Goal: Transaction & Acquisition: Purchase product/service

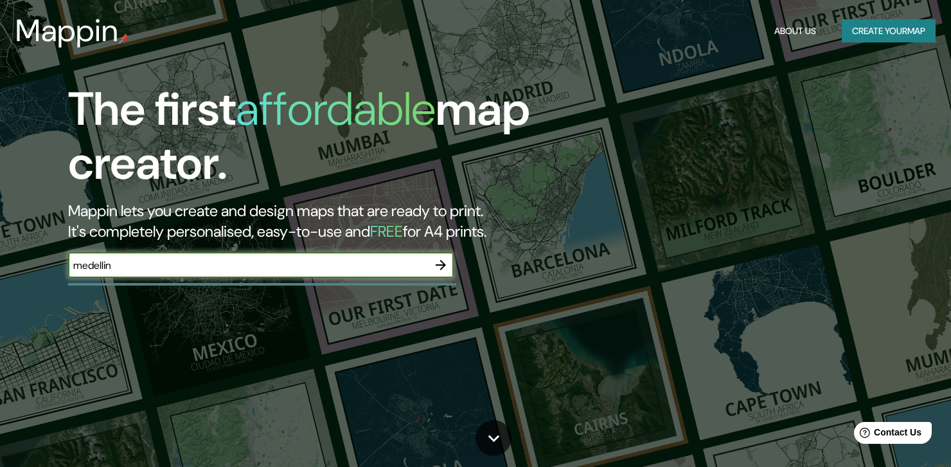
type input "medellin"
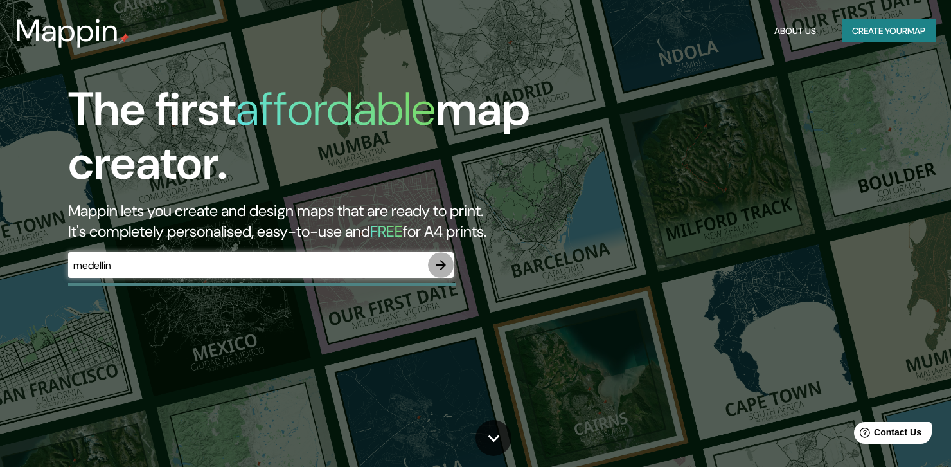
click at [445, 267] on icon "button" at bounding box center [440, 264] width 15 height 15
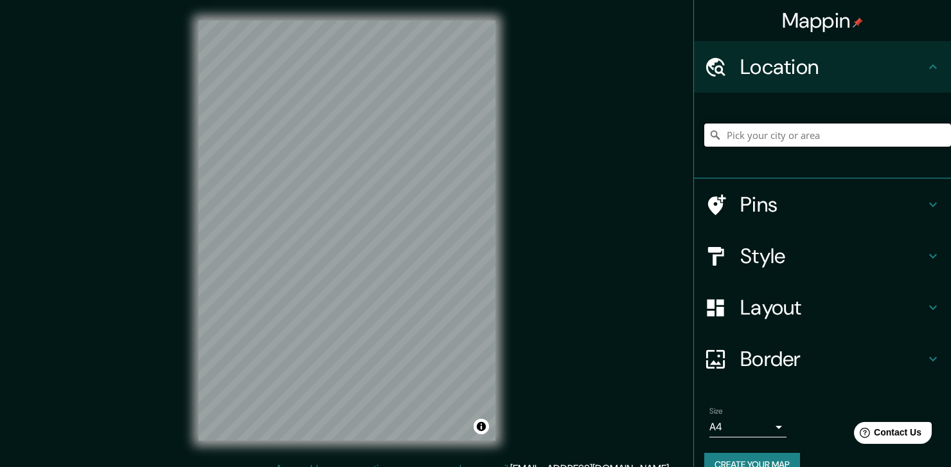
click at [834, 134] on input "Pick your city or area" at bounding box center [827, 134] width 247 height 23
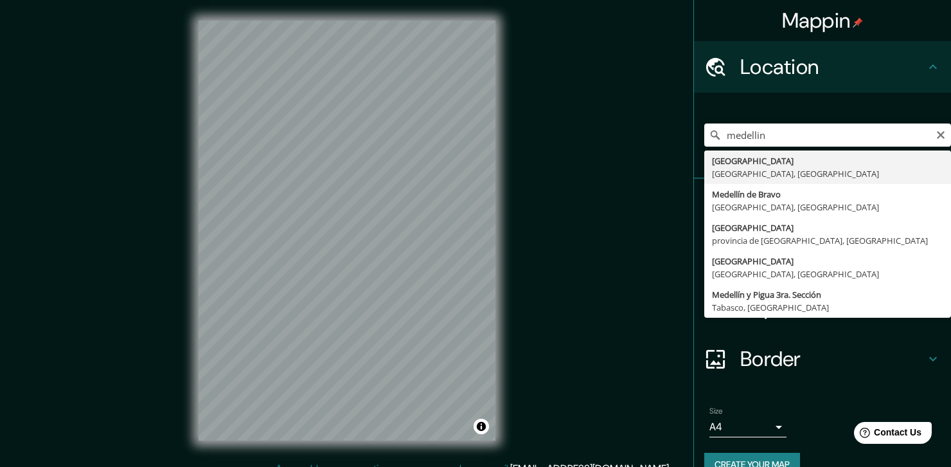
type input "[GEOGRAPHIC_DATA], [GEOGRAPHIC_DATA], [GEOGRAPHIC_DATA]"
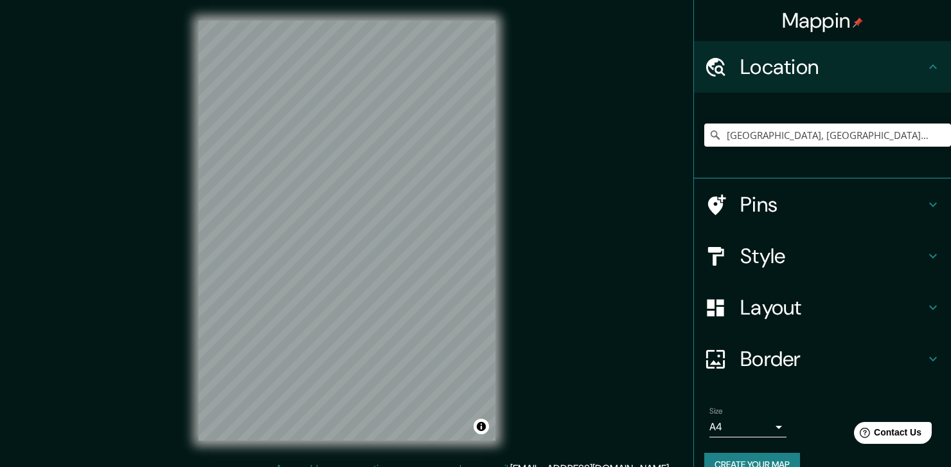
click at [785, 201] on h4 "Pins" at bounding box center [832, 205] width 185 height 26
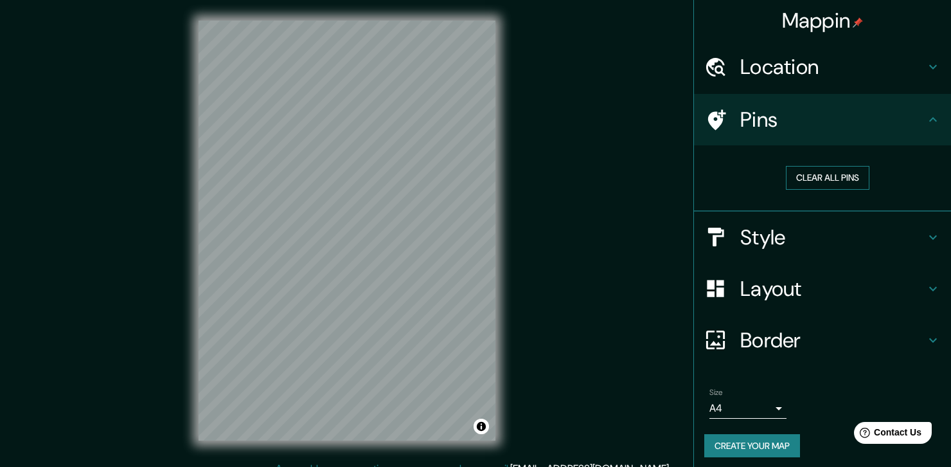
click at [814, 181] on button "Clear all pins" at bounding box center [828, 178] width 84 height 24
click at [823, 177] on button "Clear all pins" at bounding box center [828, 178] width 84 height 24
click at [393, 233] on div "Mappin Location Medellín, Antioquia, Colombia Pins Clear all pins Style Layout …" at bounding box center [475, 240] width 951 height 481
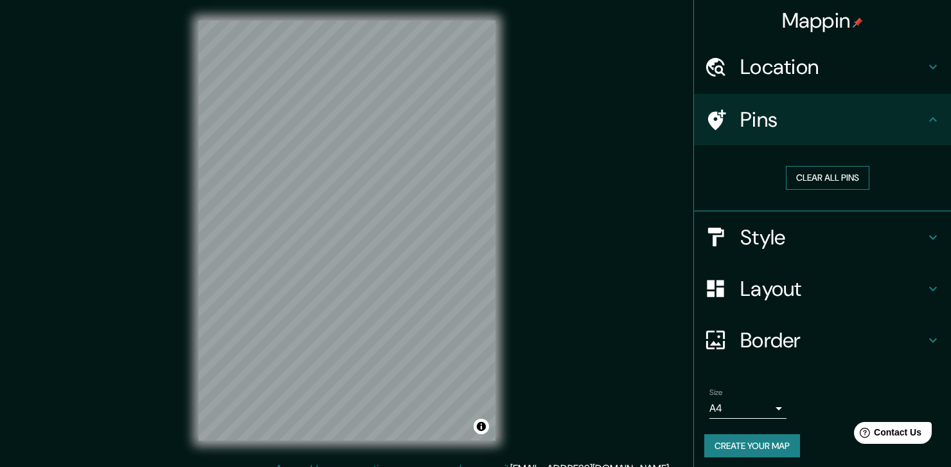
click at [791, 174] on button "Clear all pins" at bounding box center [828, 178] width 84 height 24
click at [791, 175] on button "Clear all pins" at bounding box center [828, 178] width 84 height 24
drag, startPoint x: 501, startPoint y: 239, endPoint x: 382, endPoint y: 261, distance: 120.9
click at [382, 261] on div at bounding box center [387, 258] width 10 height 10
click at [831, 175] on button "Clear all pins" at bounding box center [828, 178] width 84 height 24
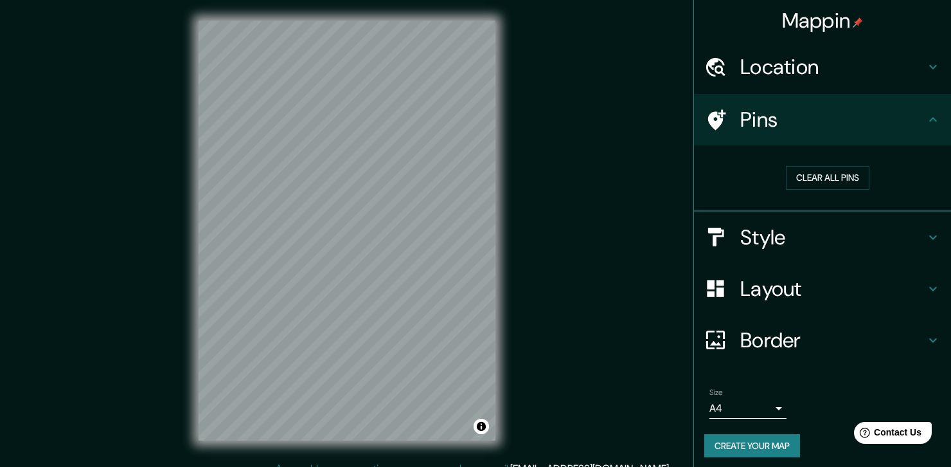
click at [769, 247] on h4 "Style" at bounding box center [832, 237] width 185 height 26
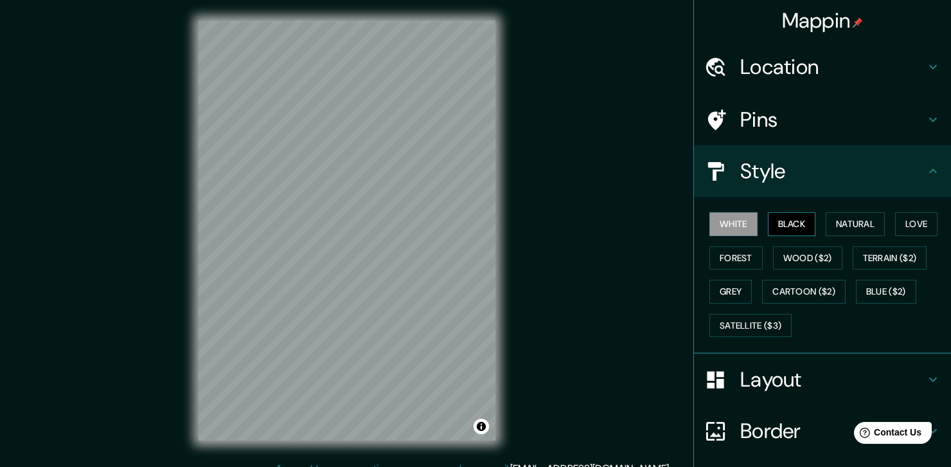
click at [790, 229] on button "Black" at bounding box center [792, 224] width 48 height 24
click at [826, 217] on button "Natural" at bounding box center [855, 224] width 59 height 24
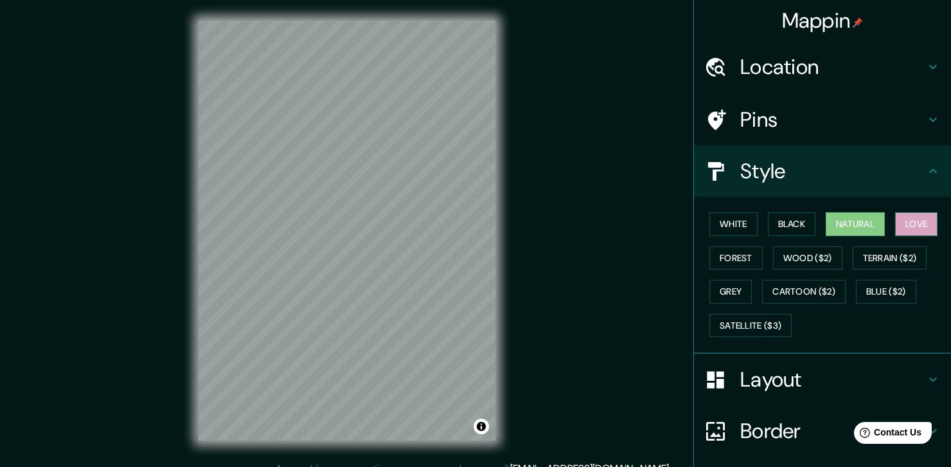
click at [907, 224] on button "Love" at bounding box center [916, 224] width 42 height 24
click at [908, 258] on button "Terrain ($2)" at bounding box center [890, 258] width 75 height 24
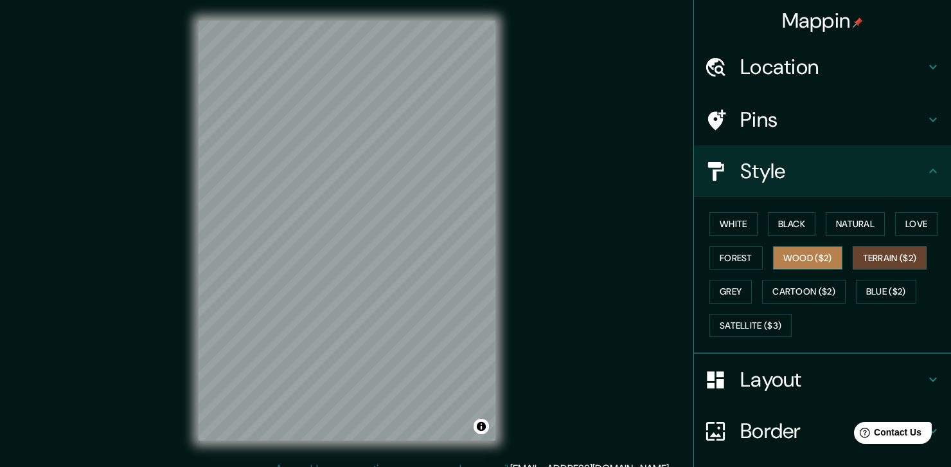
click at [811, 260] on button "Wood ($2)" at bounding box center [807, 258] width 69 height 24
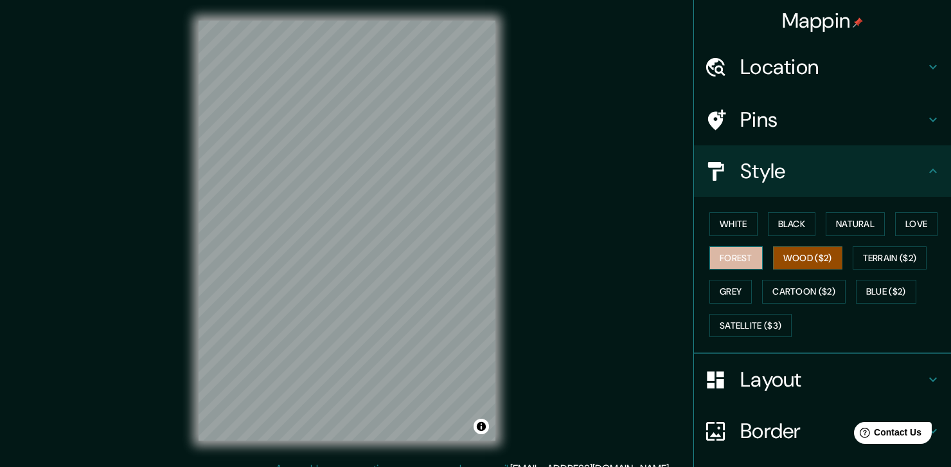
click at [740, 263] on button "Forest" at bounding box center [736, 258] width 53 height 24
click at [738, 294] on button "Grey" at bounding box center [731, 292] width 42 height 24
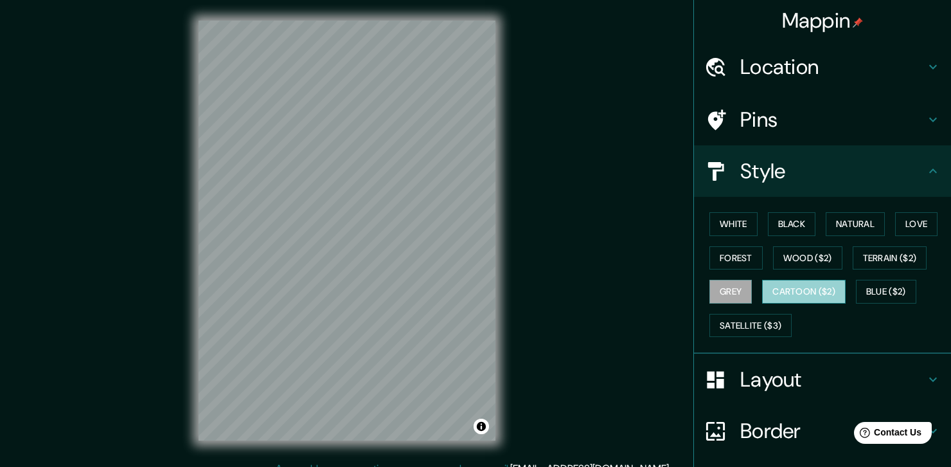
click at [793, 292] on button "Cartoon ($2)" at bounding box center [804, 292] width 84 height 24
click at [862, 296] on button "Blue ($2)" at bounding box center [886, 292] width 60 height 24
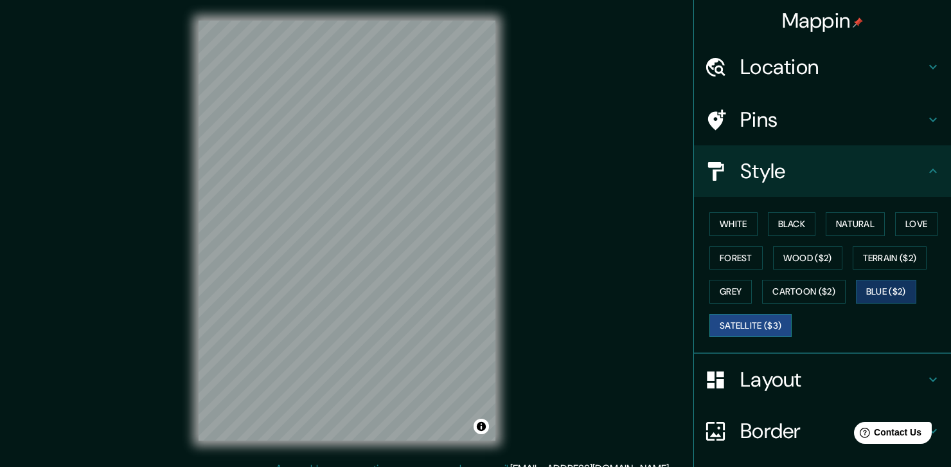
click at [752, 321] on button "Satellite ($3)" at bounding box center [751, 326] width 82 height 24
click at [793, 231] on button "Black" at bounding box center [792, 224] width 48 height 24
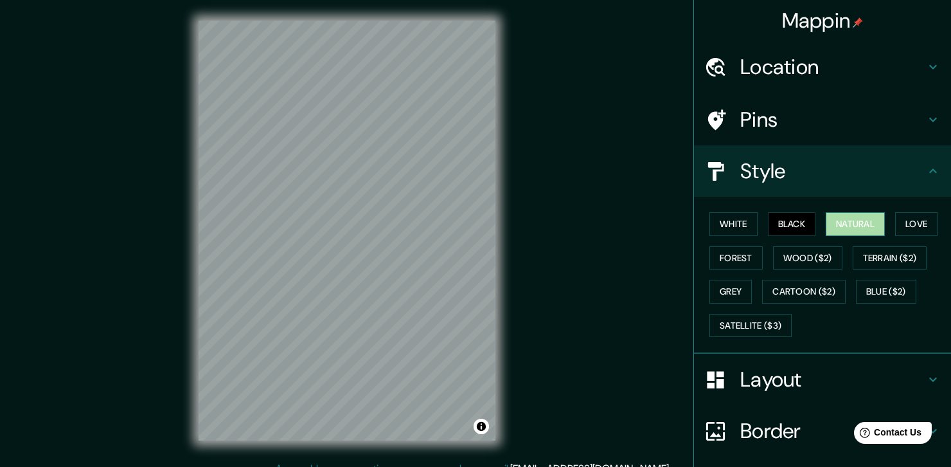
click at [863, 219] on button "Natural" at bounding box center [855, 224] width 59 height 24
click at [901, 221] on button "Love" at bounding box center [916, 224] width 42 height 24
click at [841, 224] on button "Natural" at bounding box center [855, 224] width 59 height 24
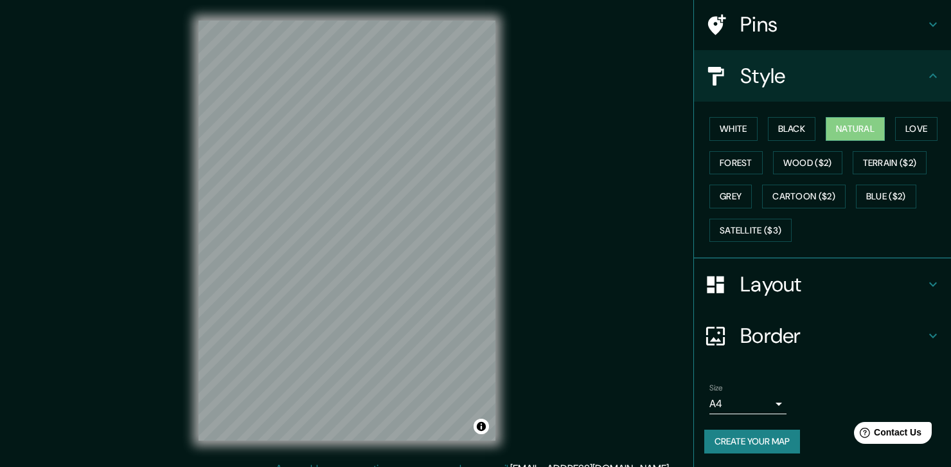
click at [811, 298] on div "Layout" at bounding box center [822, 283] width 257 height 51
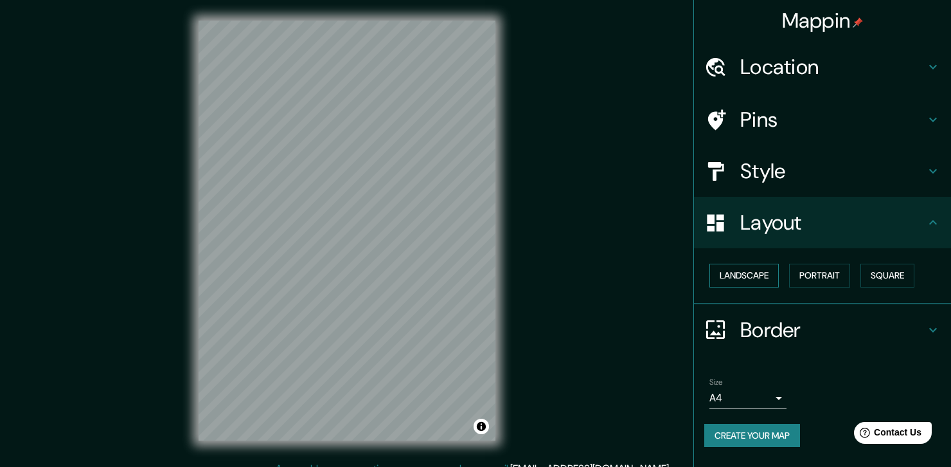
click at [735, 278] on button "Landscape" at bounding box center [744, 276] width 69 height 24
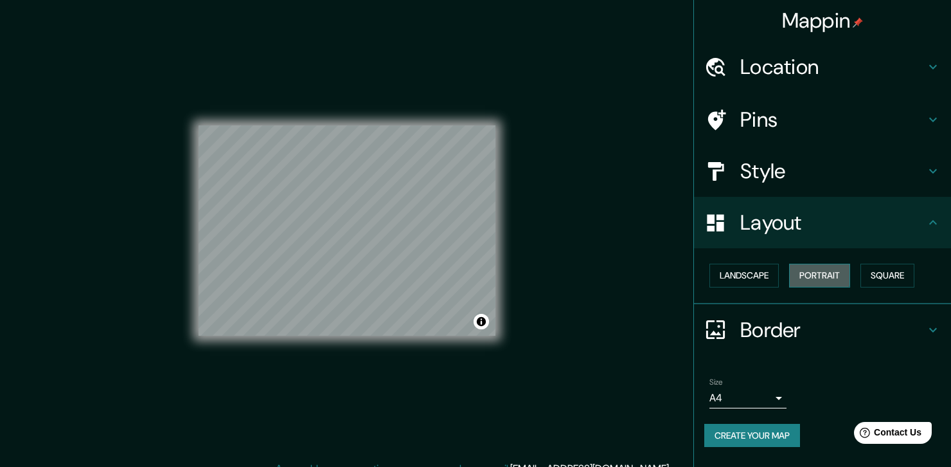
click at [816, 273] on button "Portrait" at bounding box center [819, 276] width 61 height 24
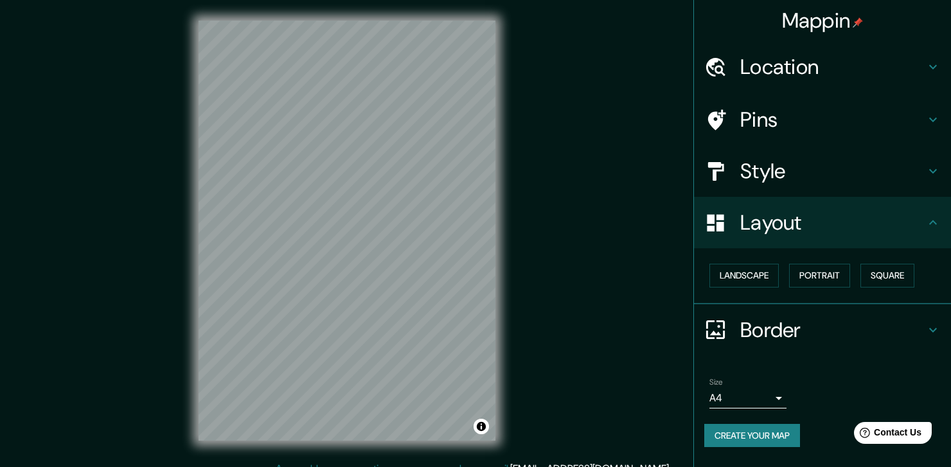
click at [856, 273] on div "Landscape Portrait Square" at bounding box center [827, 275] width 247 height 34
click at [865, 275] on button "Square" at bounding box center [888, 276] width 54 height 24
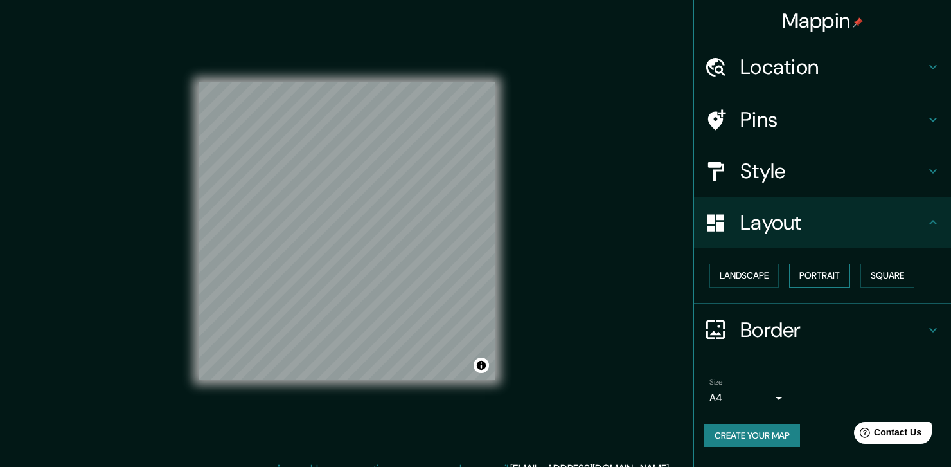
click at [825, 280] on button "Portrait" at bounding box center [819, 276] width 61 height 24
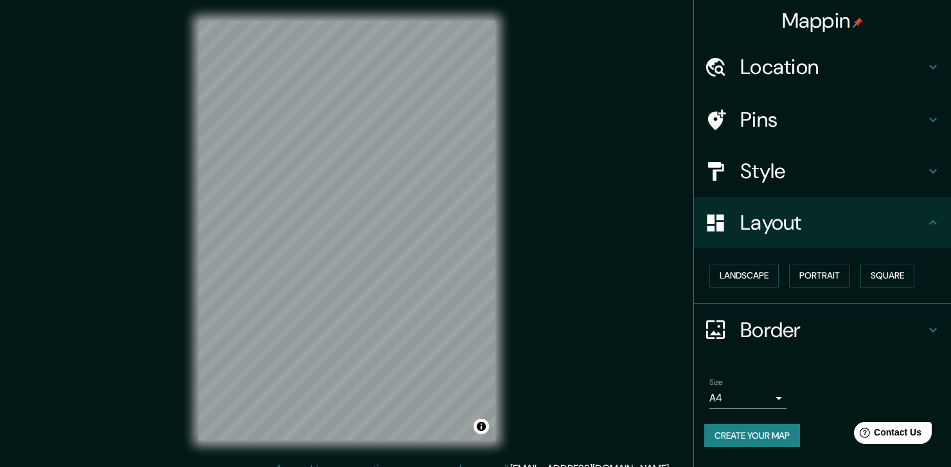
click at [777, 395] on body "Mappin Location Medellín, Antioquia, Colombia Pins Style Layout Landscape Portr…" at bounding box center [475, 233] width 951 height 467
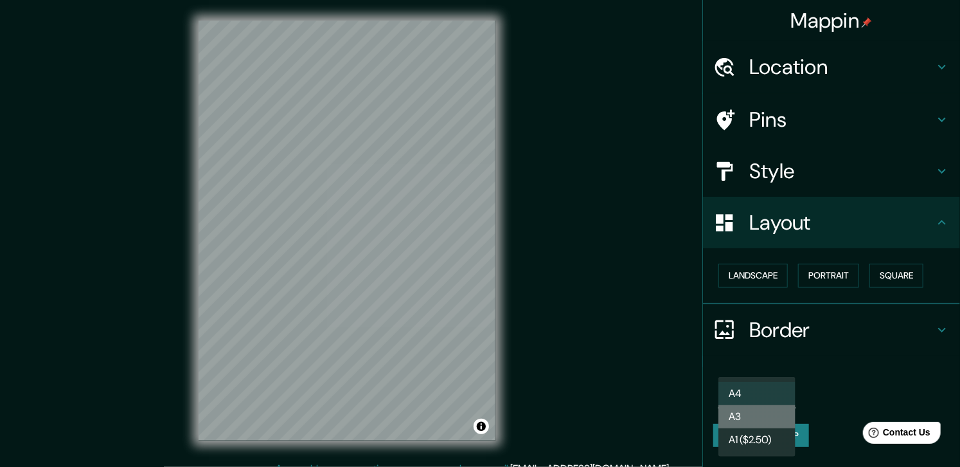
click at [777, 408] on li "A3" at bounding box center [757, 416] width 77 height 23
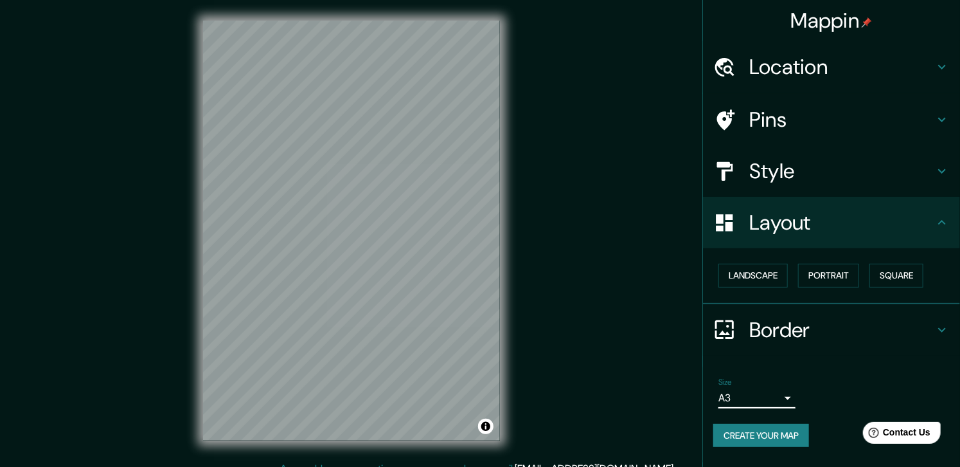
click at [771, 390] on body "Mappin Location Medellín, Antioquia, Colombia Pins Style Layout Landscape Portr…" at bounding box center [480, 233] width 960 height 467
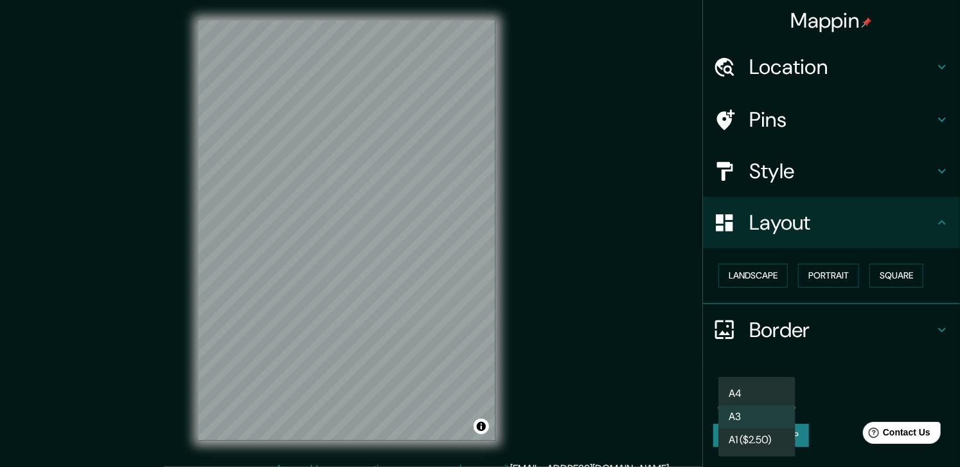
click at [740, 443] on li "A1 ($2.50)" at bounding box center [757, 439] width 77 height 23
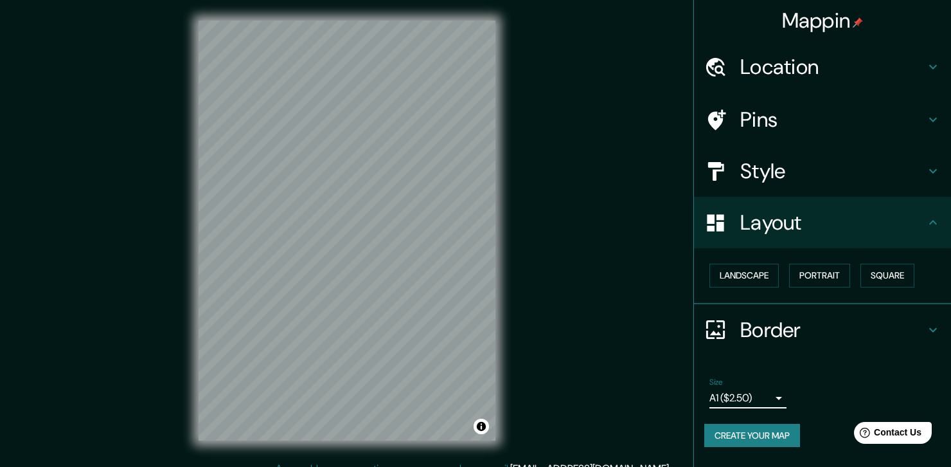
click at [757, 399] on body "Mappin Location Medellín, Antioquia, Colombia Pins Style Layout Landscape Portr…" at bounding box center [475, 233] width 951 height 467
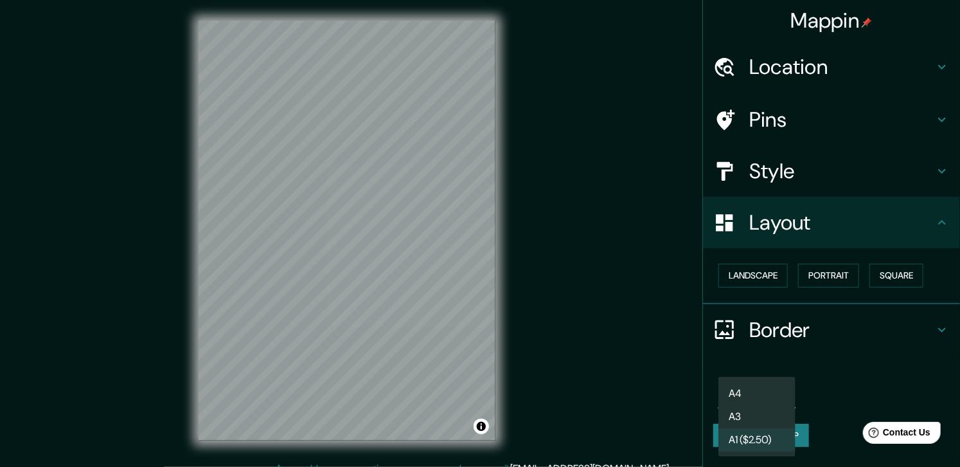
click at [762, 416] on li "A3" at bounding box center [757, 416] width 77 height 23
click at [760, 387] on body "Mappin Location Medellín, Antioquia, Colombia Pins Style Layout Landscape Portr…" at bounding box center [480, 233] width 960 height 467
click at [760, 387] on li "A4" at bounding box center [757, 393] width 77 height 23
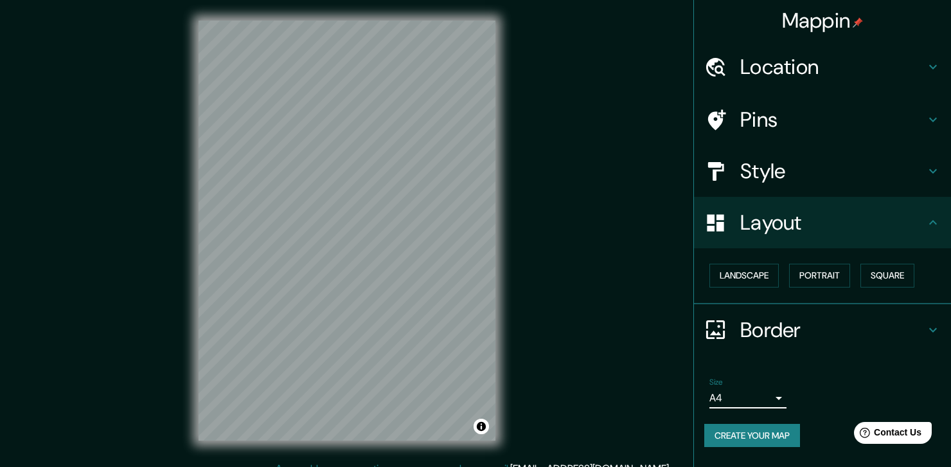
click at [760, 385] on div "Size A4 single" at bounding box center [748, 392] width 77 height 31
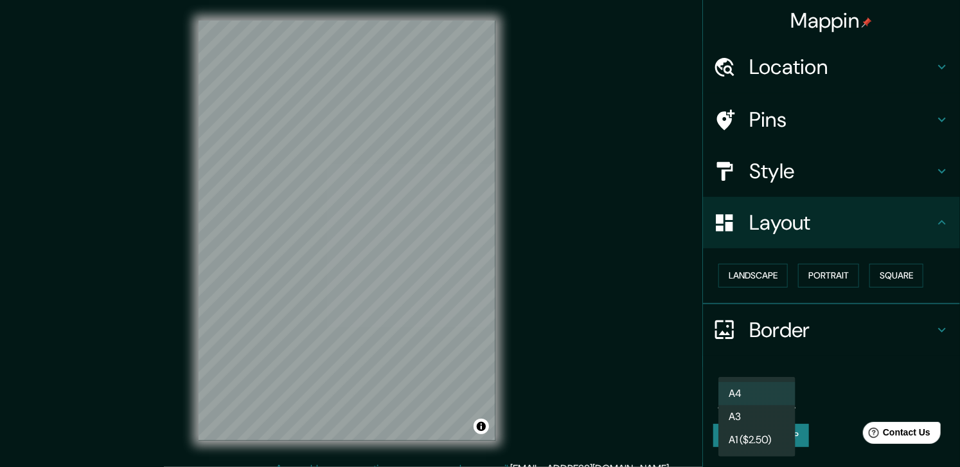
click at [766, 394] on body "Mappin Location Medellín, Antioquia, Colombia Pins Style Layout Landscape Portr…" at bounding box center [480, 233] width 960 height 467
click at [757, 422] on li "A3" at bounding box center [757, 416] width 77 height 23
type input "a4"
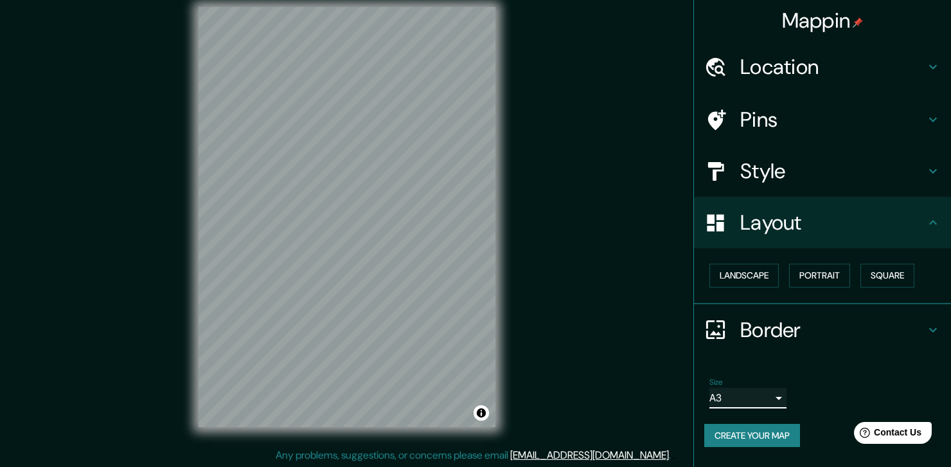
scroll to position [15, 0]
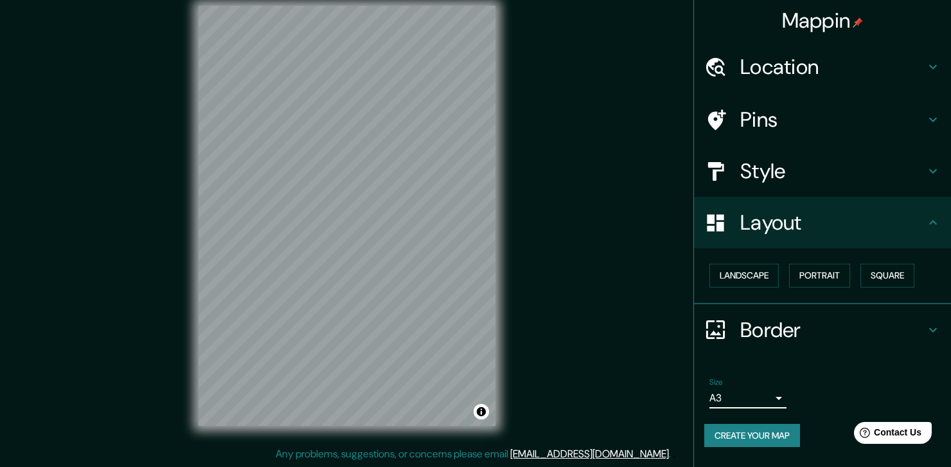
click at [934, 326] on icon at bounding box center [933, 329] width 15 height 15
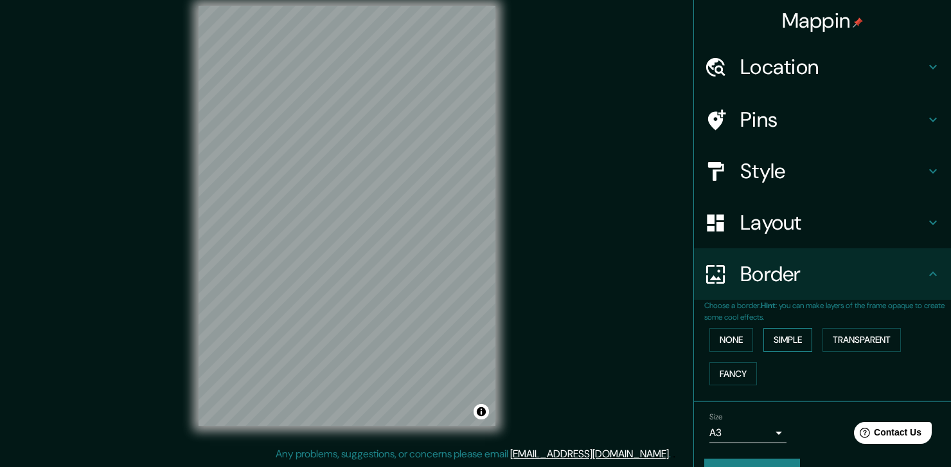
click at [785, 337] on button "Simple" at bounding box center [788, 340] width 49 height 24
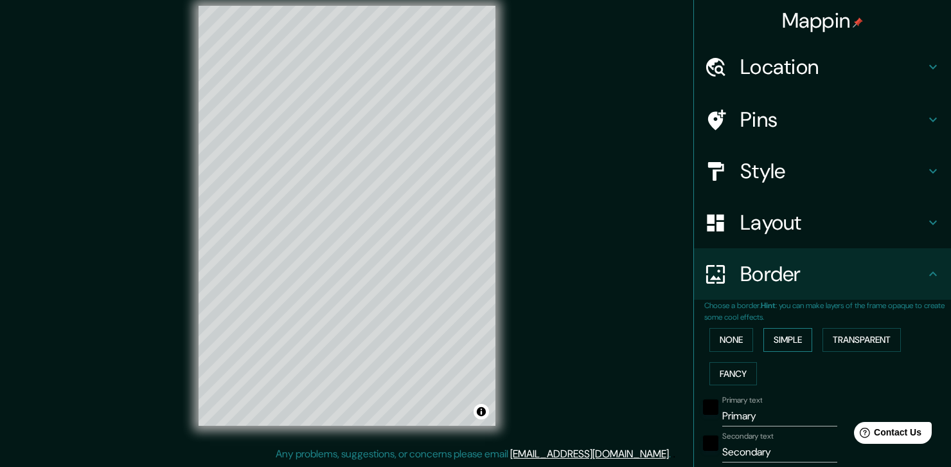
click at [764, 337] on button "Simple" at bounding box center [788, 340] width 49 height 24
type input "185"
type input "37"
click at [867, 343] on button "Transparent" at bounding box center [862, 340] width 78 height 24
click at [761, 375] on div "None Simple Transparent Fancy" at bounding box center [827, 356] width 247 height 67
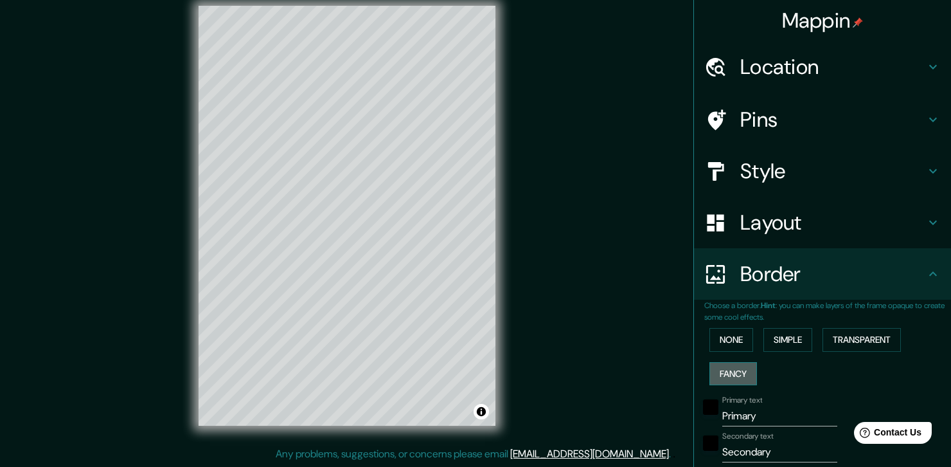
click at [728, 379] on button "Fancy" at bounding box center [734, 374] width 48 height 24
click at [764, 340] on button "Simple" at bounding box center [788, 340] width 49 height 24
click at [724, 340] on button "None" at bounding box center [732, 340] width 44 height 24
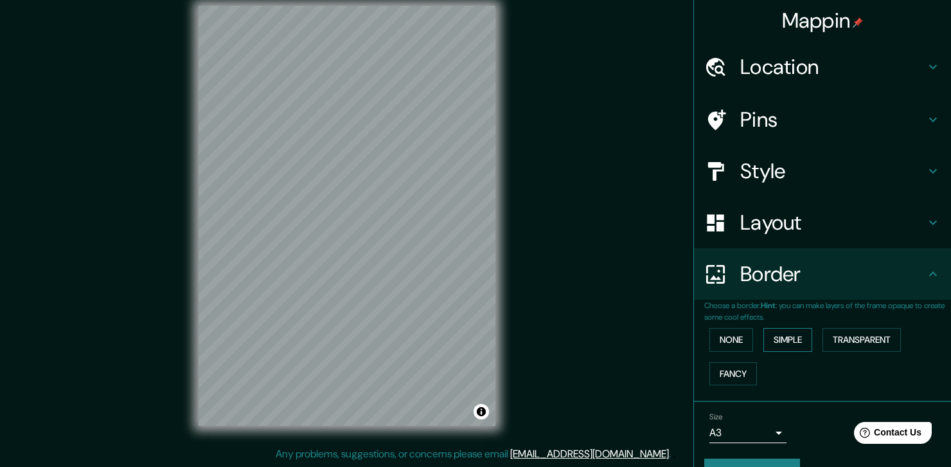
drag, startPoint x: 773, startPoint y: 339, endPoint x: 767, endPoint y: 341, distance: 6.7
click at [774, 339] on button "Simple" at bounding box center [788, 340] width 49 height 24
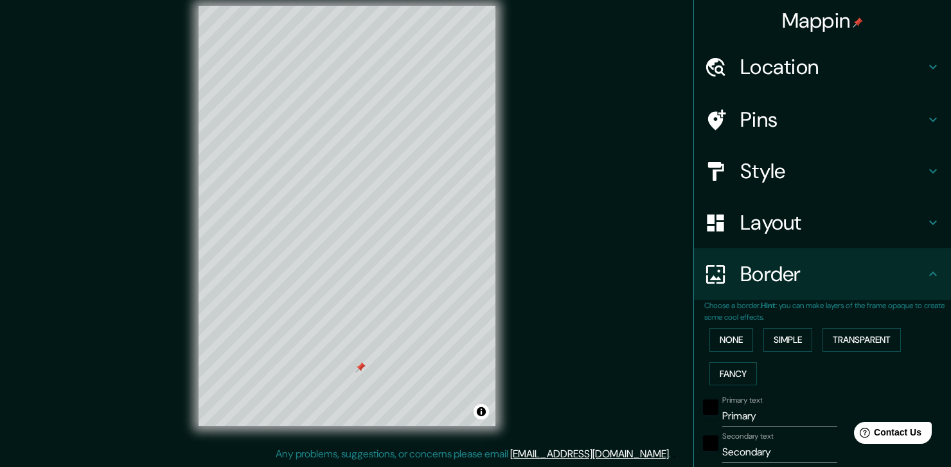
click at [355, 372] on div at bounding box center [360, 367] width 10 height 10
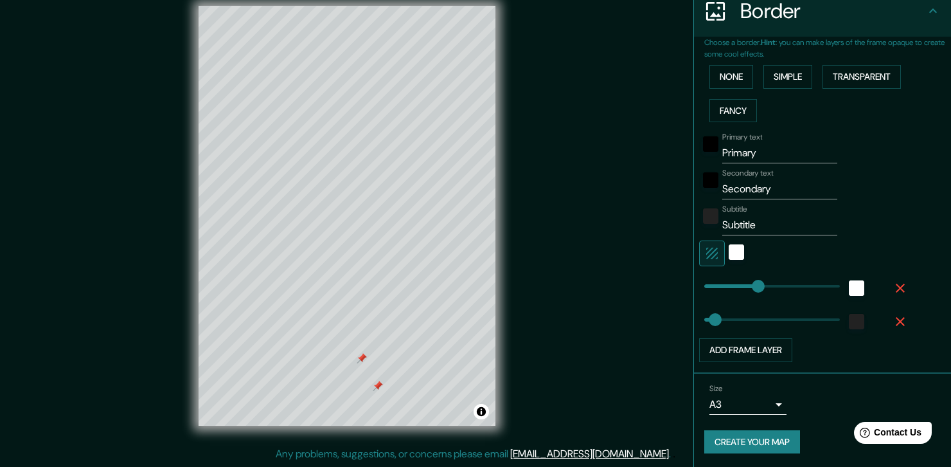
type input "185"
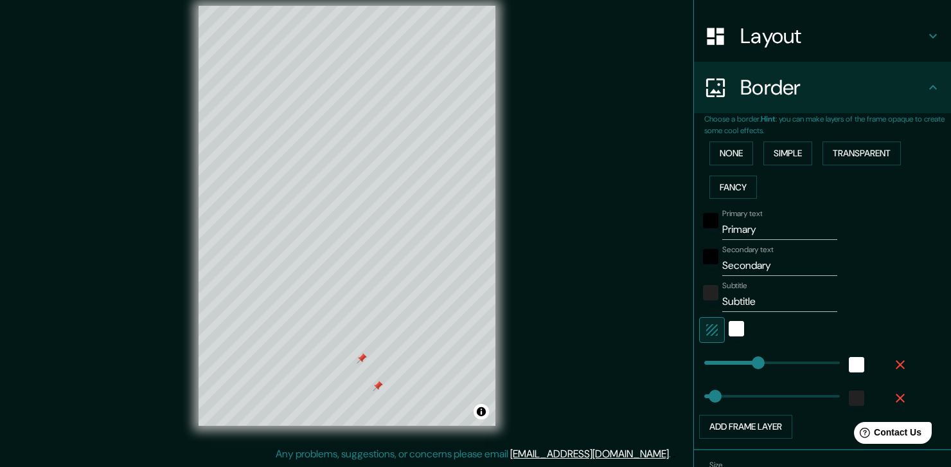
scroll to position [113, 0]
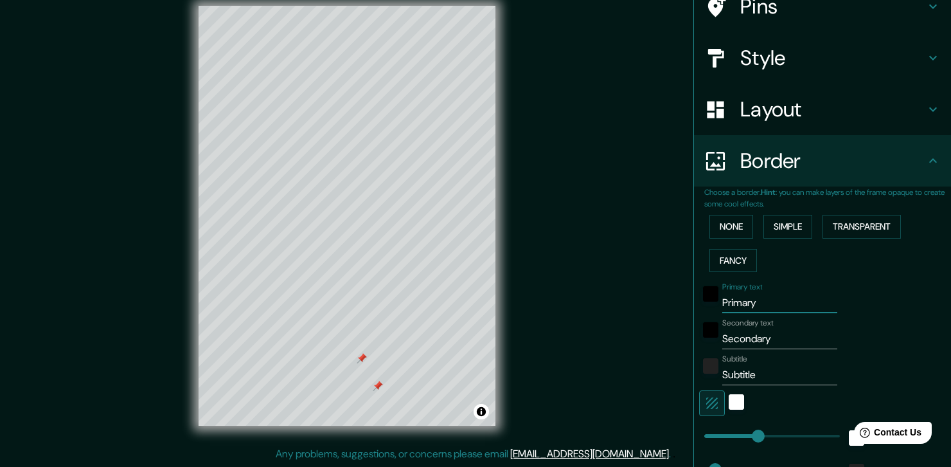
click at [762, 294] on input "Primary" at bounding box center [779, 302] width 115 height 21
type input "Primar"
type input "185"
type input "37"
type input "P"
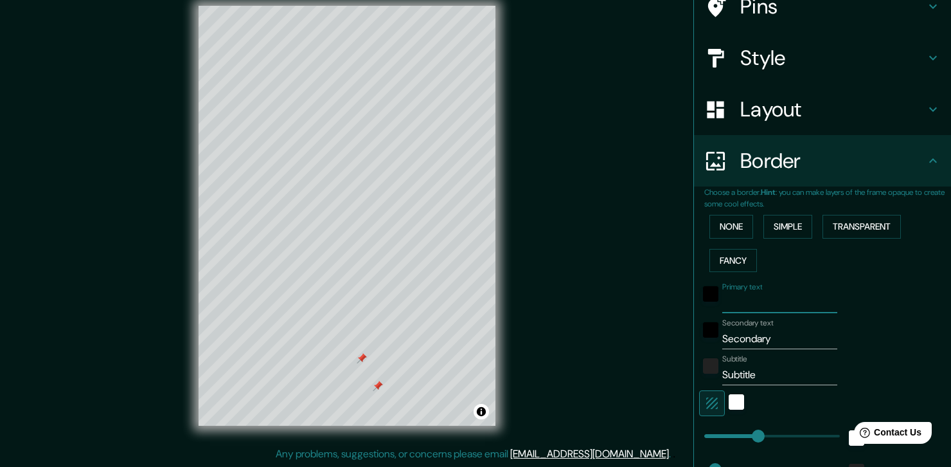
type input "185"
type input "37"
type input "m"
type input "185"
type input "37"
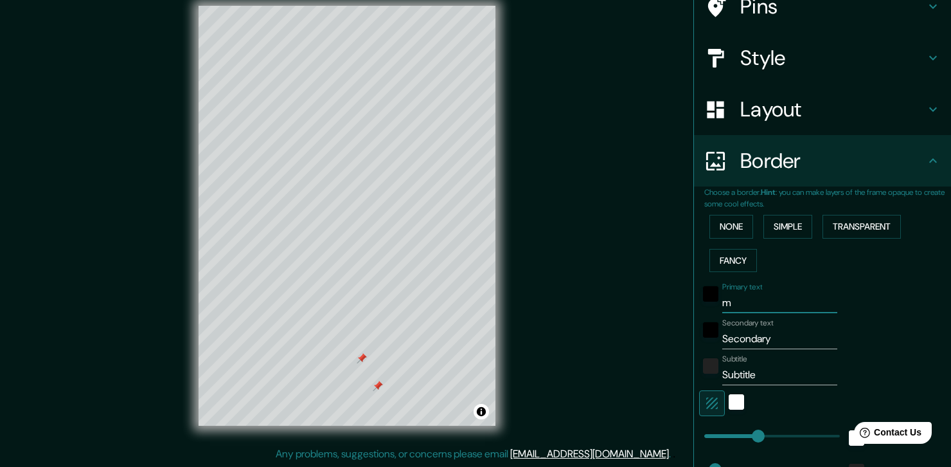
type input "ma"
type input "185"
type input "37"
type input "map"
type input "185"
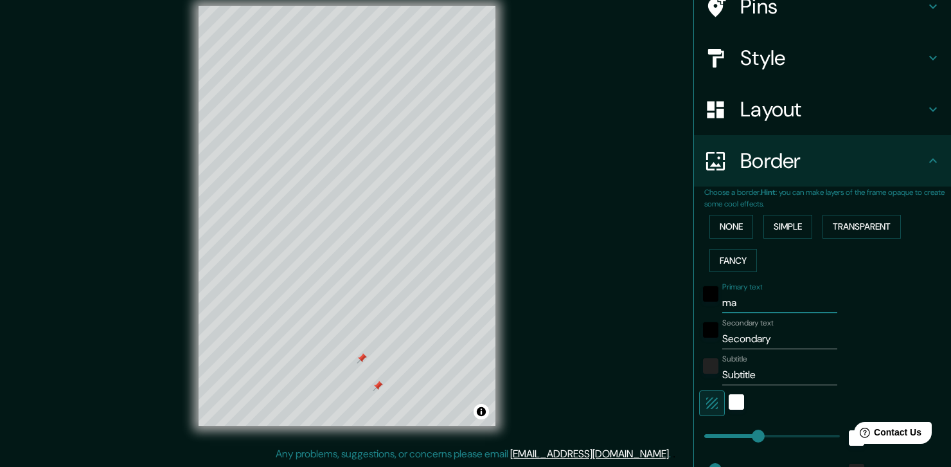
type input "37"
type input "mapa"
type input "185"
type input "37"
type input "mapa"
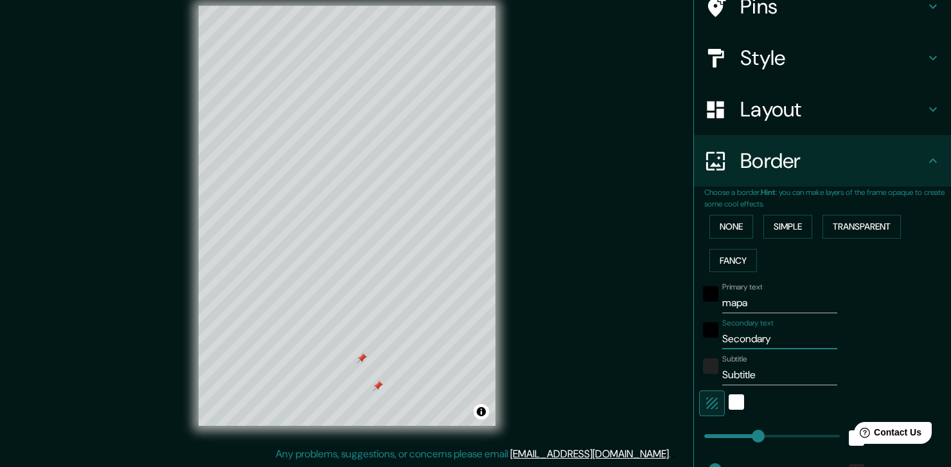
click at [768, 330] on input "Secondary" at bounding box center [779, 338] width 115 height 21
type input "Secondar"
type input "185"
type input "37"
type input "S"
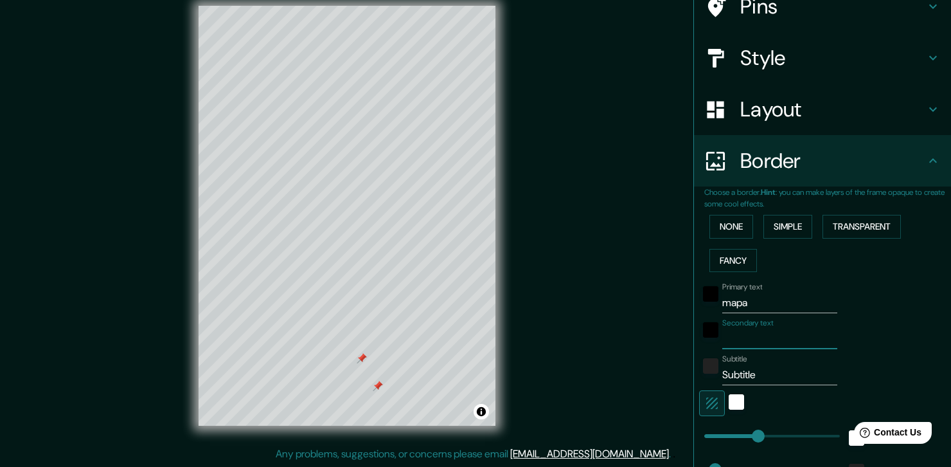
type input "185"
type input "37"
type input "m"
type input "185"
type input "37"
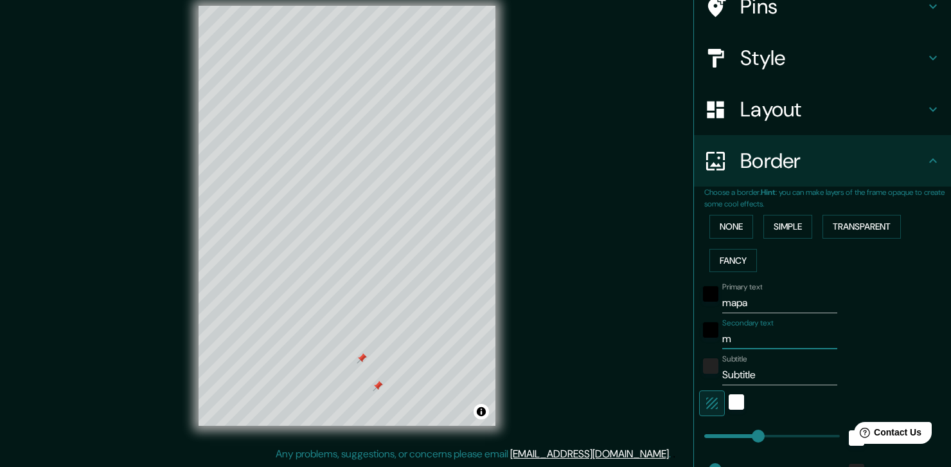
type input "me"
type input "185"
type input "37"
type input "med"
type input "185"
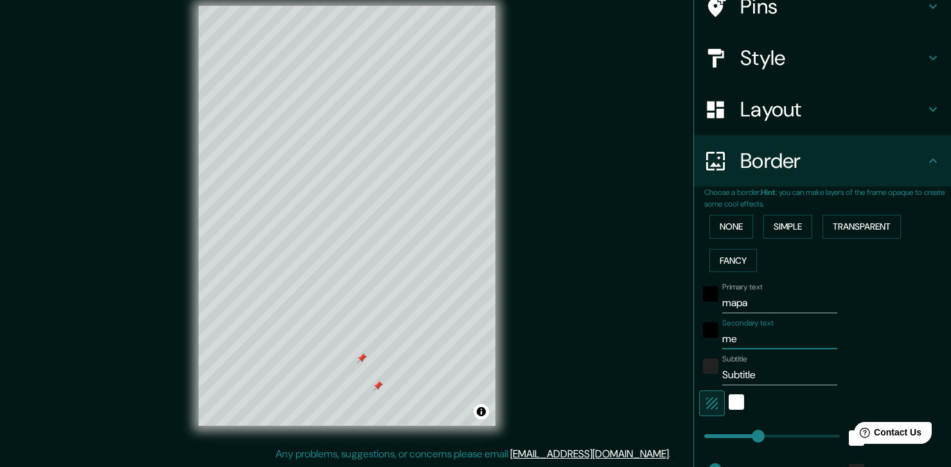
type input "37"
type input "mede"
type input "185"
type input "37"
type input "medel"
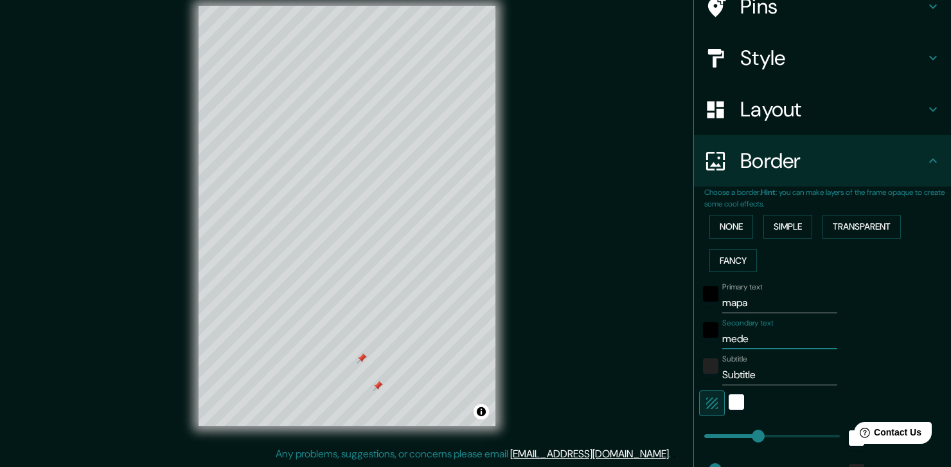
type input "185"
type input "37"
type input "medell"
type input "185"
type input "37"
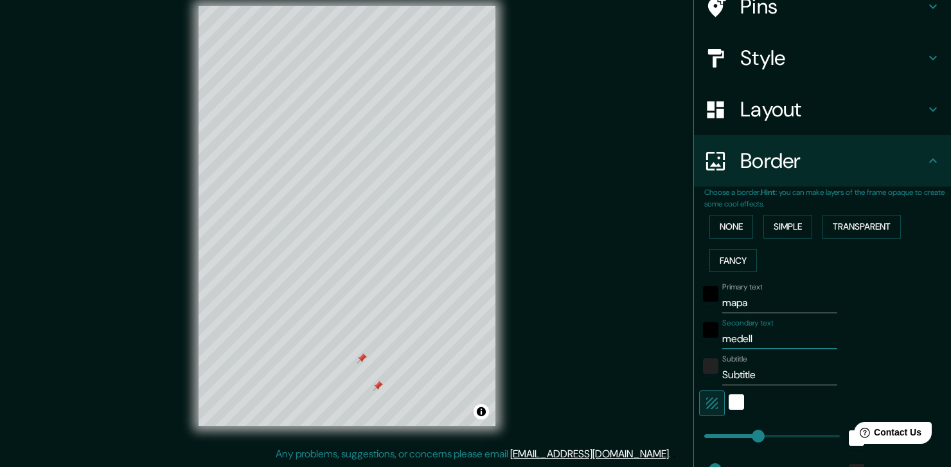
type input "medelll"
type input "185"
type input "37"
type input "medell"
type input "185"
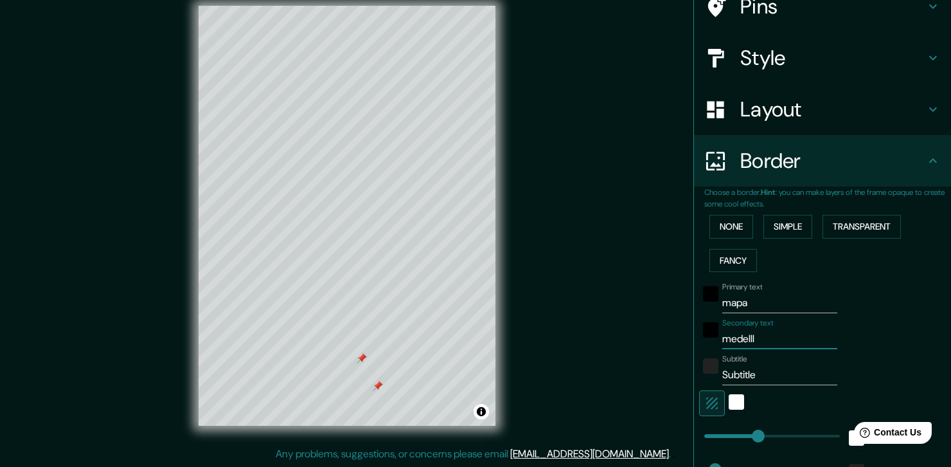
type input "37"
type input "medelli"
type input "185"
type input "37"
type input "medellin"
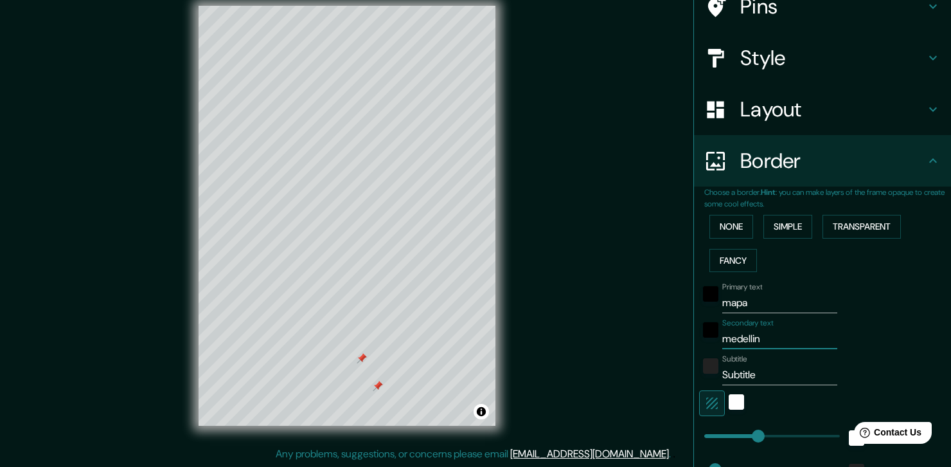
type input "185"
type input "37"
type input "medellin"
click at [758, 373] on input "Subtitle" at bounding box center [779, 374] width 115 height 21
type input "Subtitl"
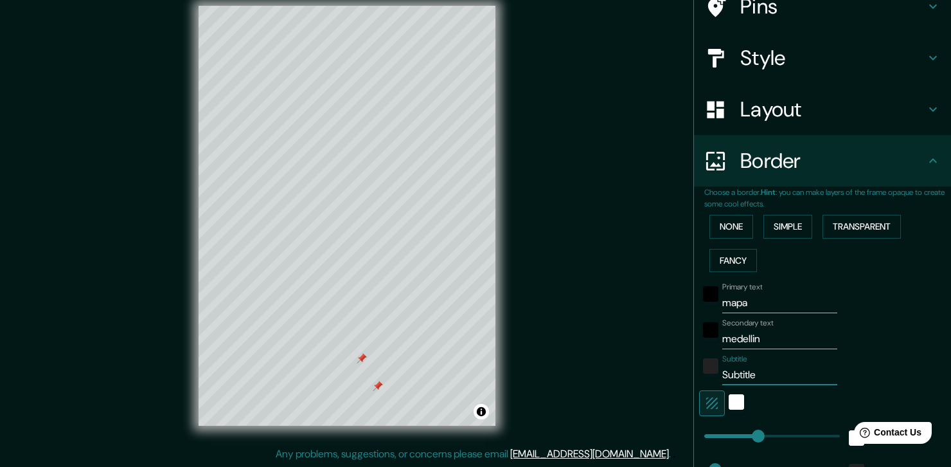
type input "185"
type input "37"
type input "Subtit"
type input "185"
type input "37"
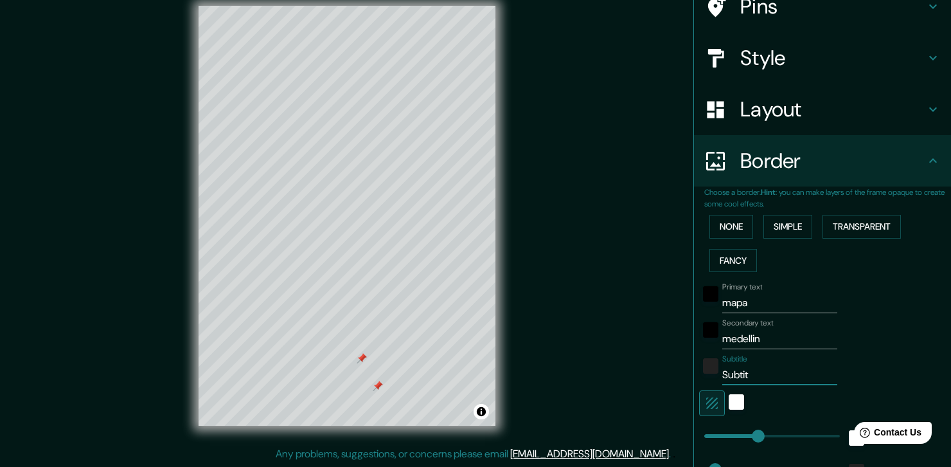
type input "Subti"
type input "185"
type input "37"
type input "Subt"
type input "185"
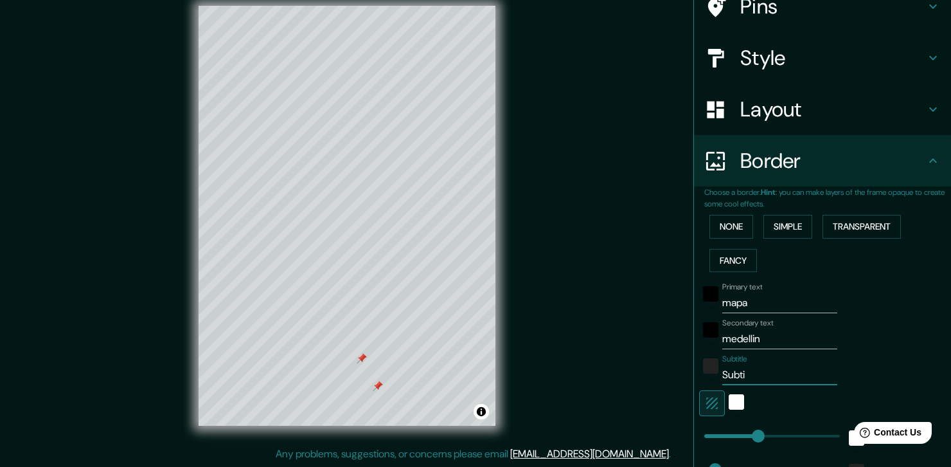
type input "37"
type input "Sub"
type input "185"
type input "37"
type input "Su"
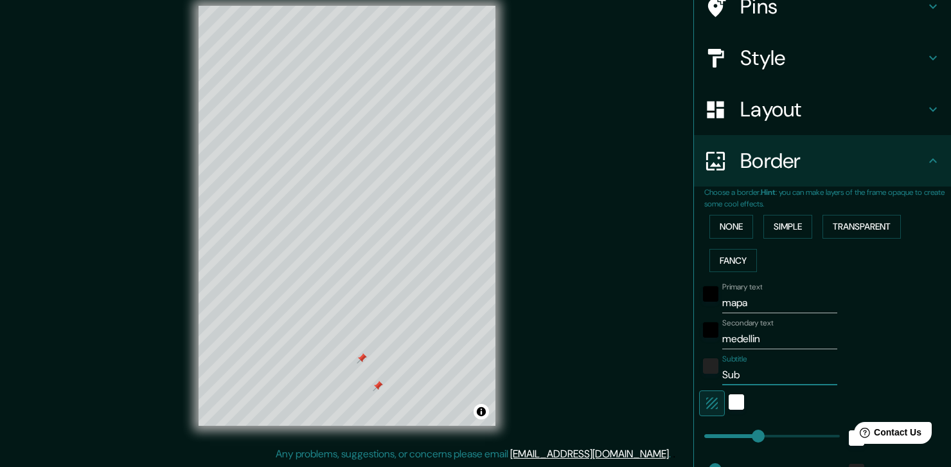
type input "185"
type input "37"
type input "S"
type input "185"
type input "37"
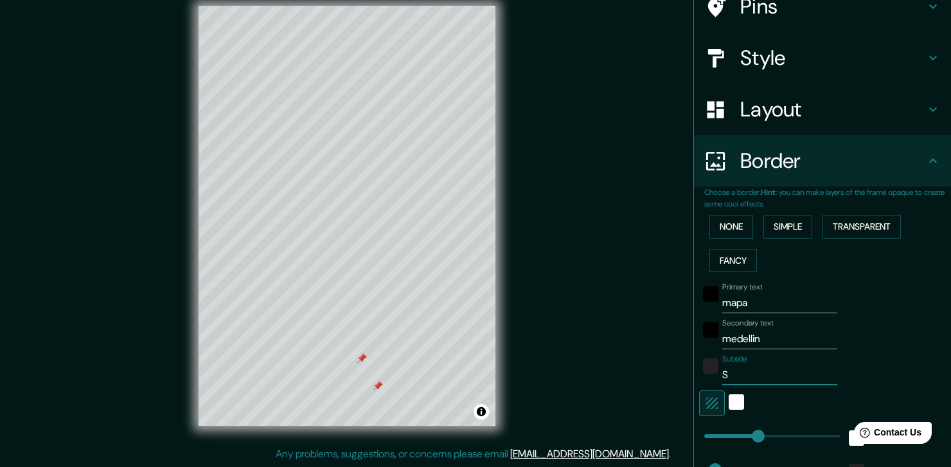
type input "185"
type input "37"
type input "c"
type input "185"
type input "37"
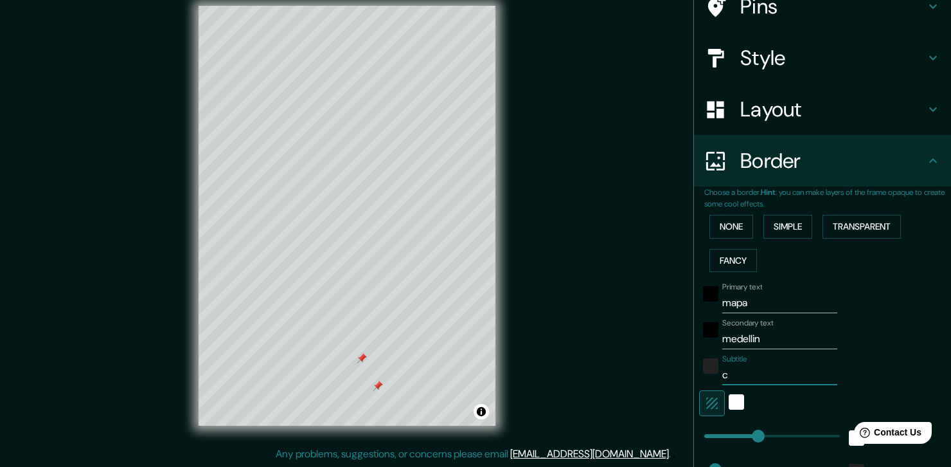
type input "co"
type input "185"
type input "37"
type input "con"
type input "185"
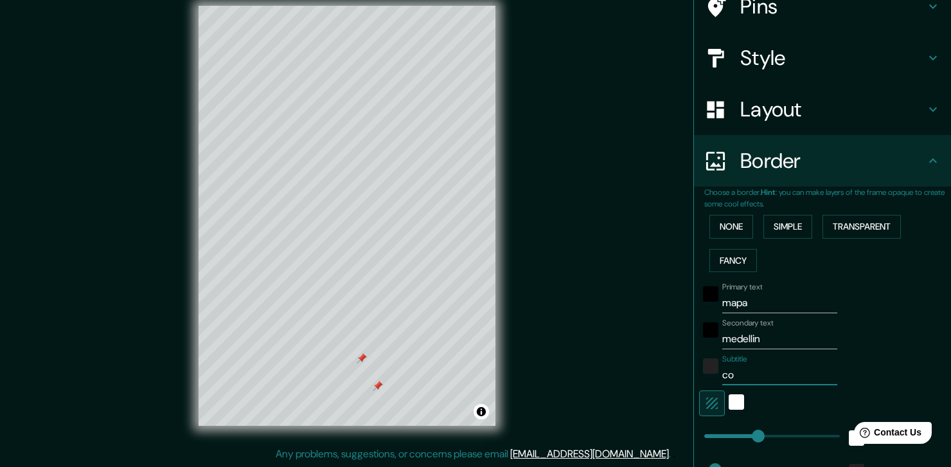
type input "37"
type input "con"
type input "185"
type input "37"
type input "con l"
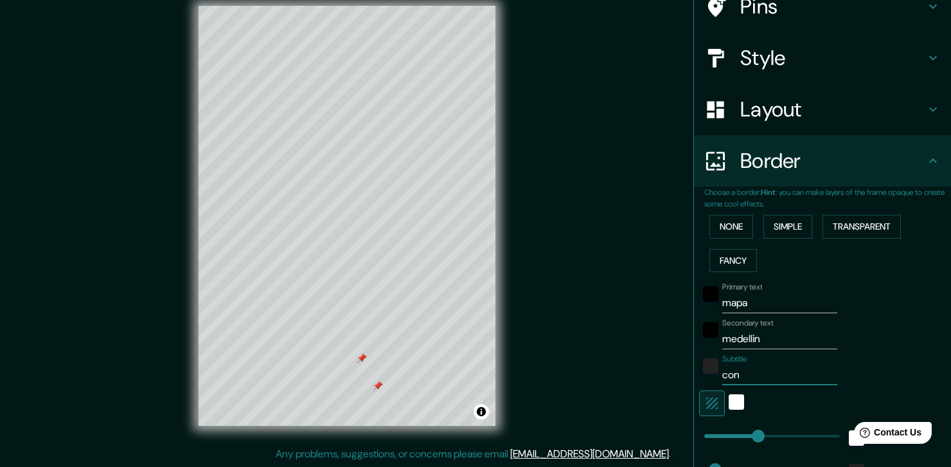
type input "185"
type input "37"
type input "con la"
type input "185"
type input "37"
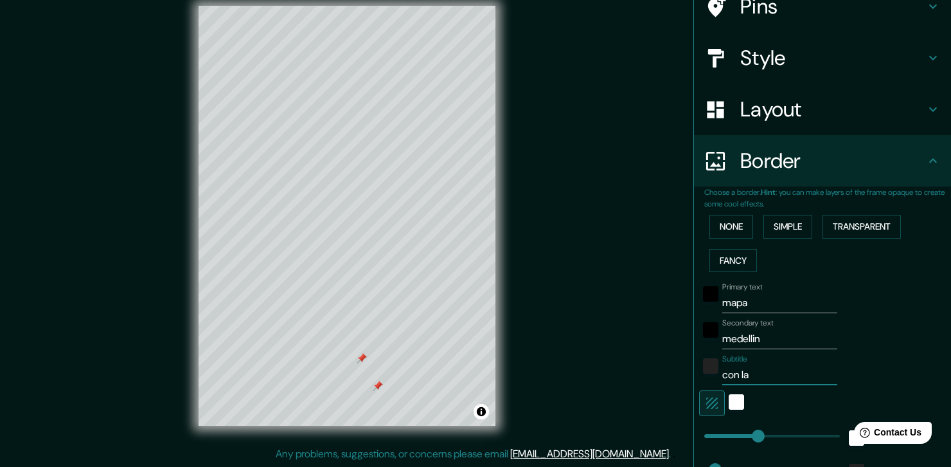
type input "con la"
type input "185"
type input "37"
type input "con la c"
type input "185"
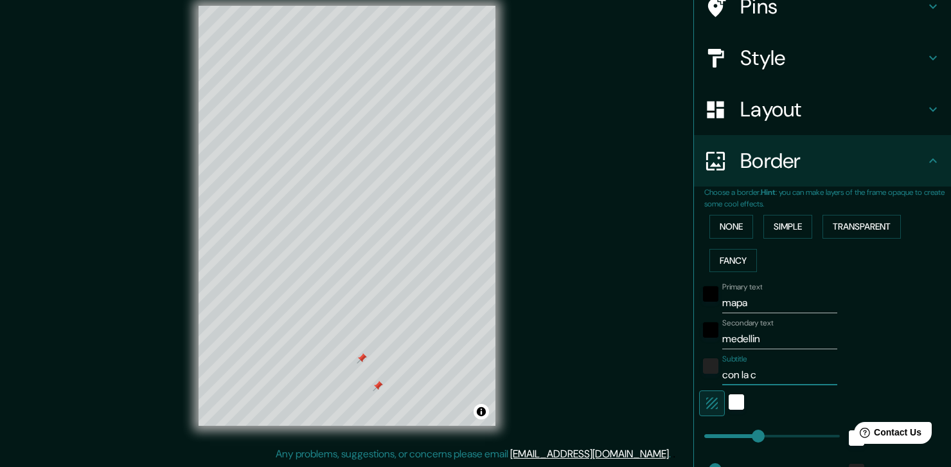
type input "37"
type input "con la"
type input "185"
type input "37"
type input "c"
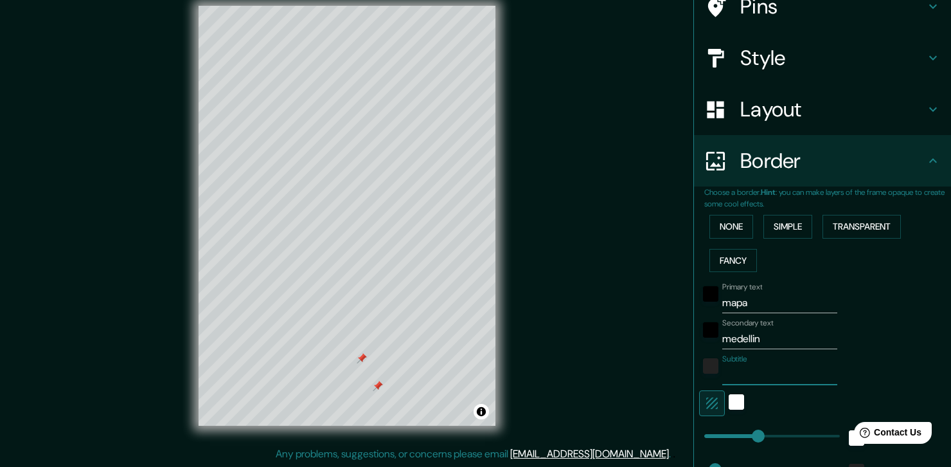
type input "185"
type input "37"
type input "c"
type input "185"
type input "37"
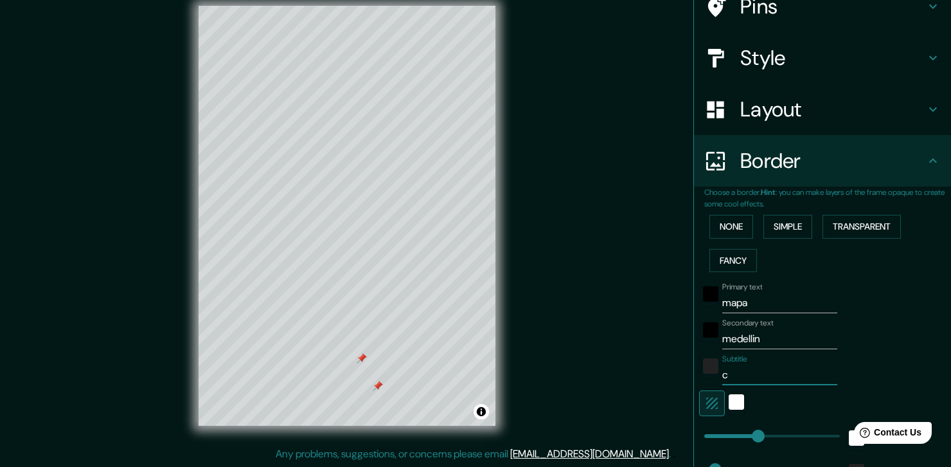
type input "co"
type input "185"
type input "37"
type input "com"
type input "185"
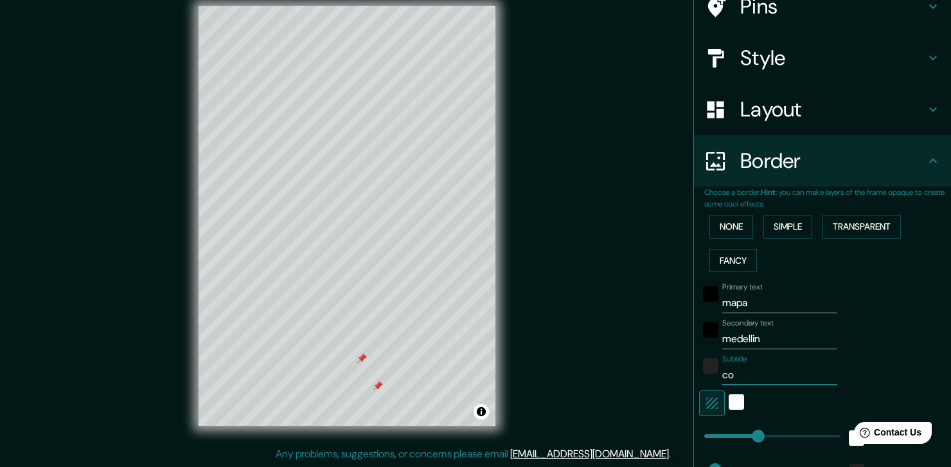
type input "37"
type input "comu"
type input "185"
type input "37"
type input "comun"
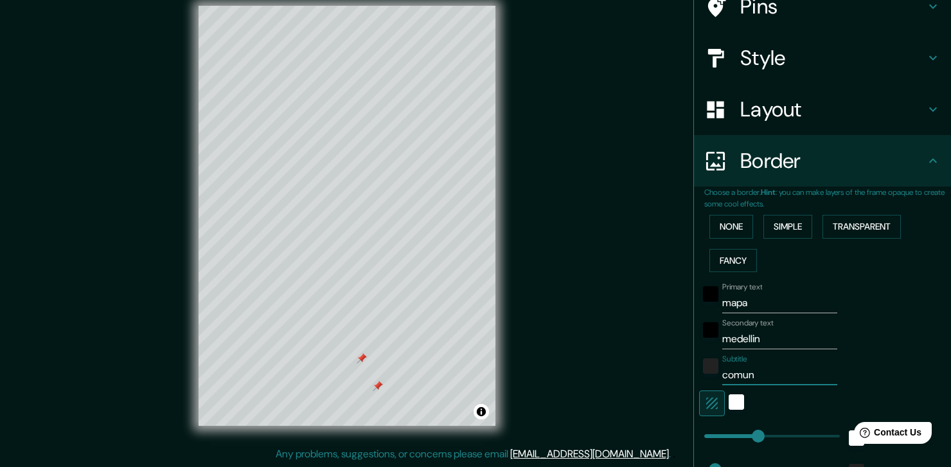
type input "185"
type input "37"
type input "comuna"
type input "185"
type input "37"
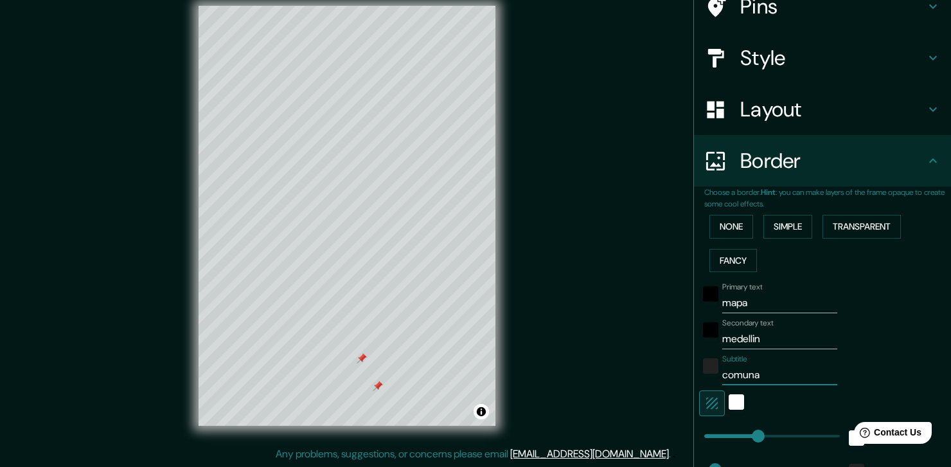
type input "comuna"
type input "185"
type input "37"
type input "comuna 9"
type input "185"
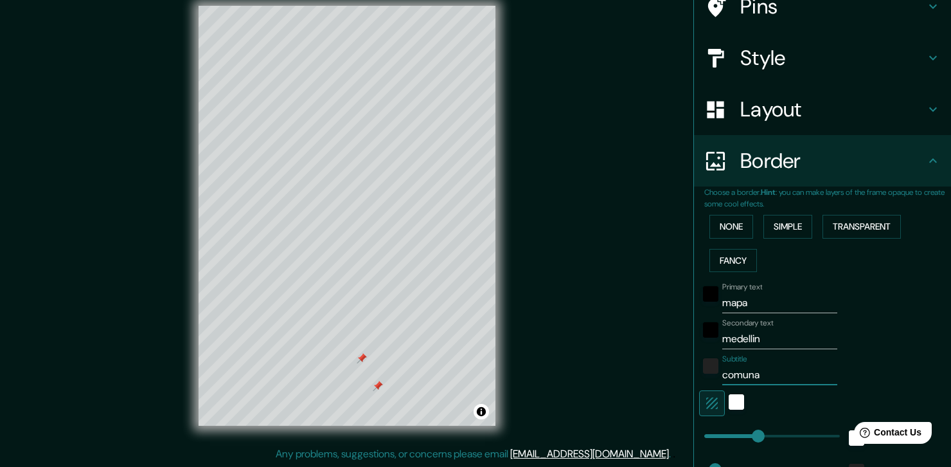
type input "37"
type input "comuna 9"
click at [641, 357] on div "Mappin Location Medellín, Antioquia, Colombia Pins Style Layout Border Choose a…" at bounding box center [475, 225] width 951 height 481
click at [711, 407] on button "button" at bounding box center [712, 403] width 26 height 26
type input "185"
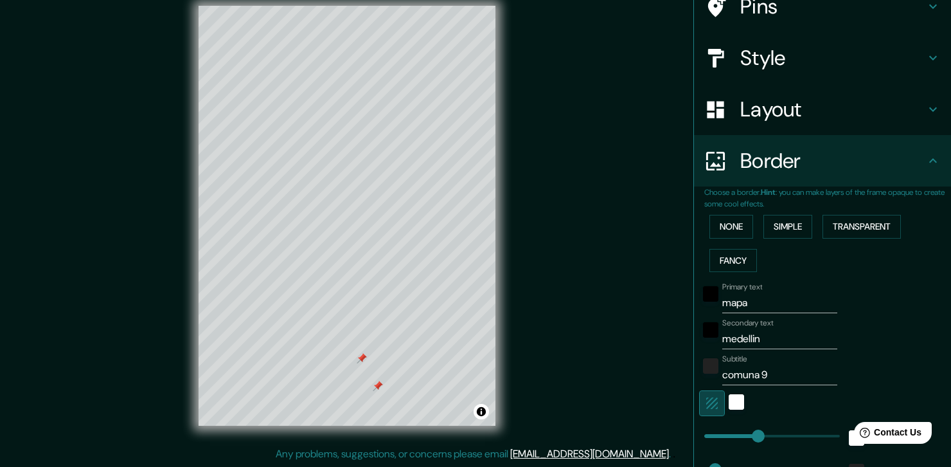
type input "37"
click at [724, 404] on div at bounding box center [804, 403] width 211 height 26
click at [712, 406] on button "button" at bounding box center [712, 403] width 26 height 26
type input "185"
type input "37"
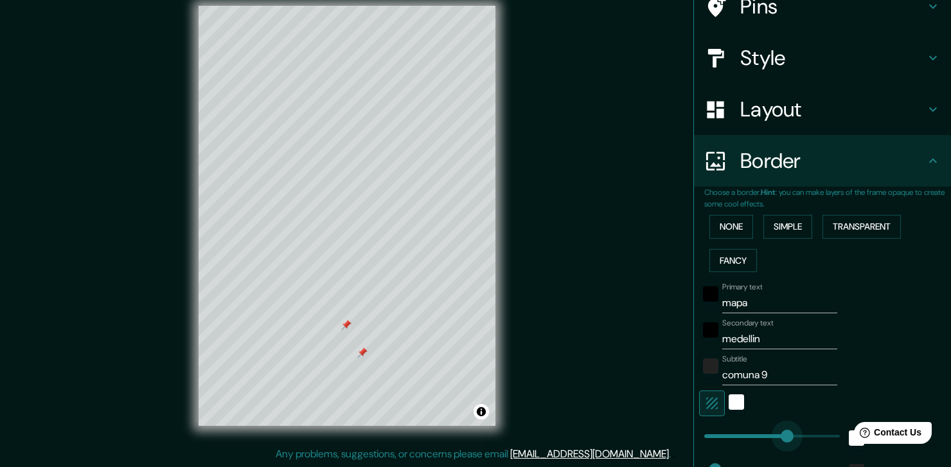
type input "266"
drag, startPoint x: 758, startPoint y: 433, endPoint x: 773, endPoint y: 429, distance: 15.9
type input "37"
type input "343"
drag, startPoint x: 786, startPoint y: 429, endPoint x: 796, endPoint y: 427, distance: 9.7
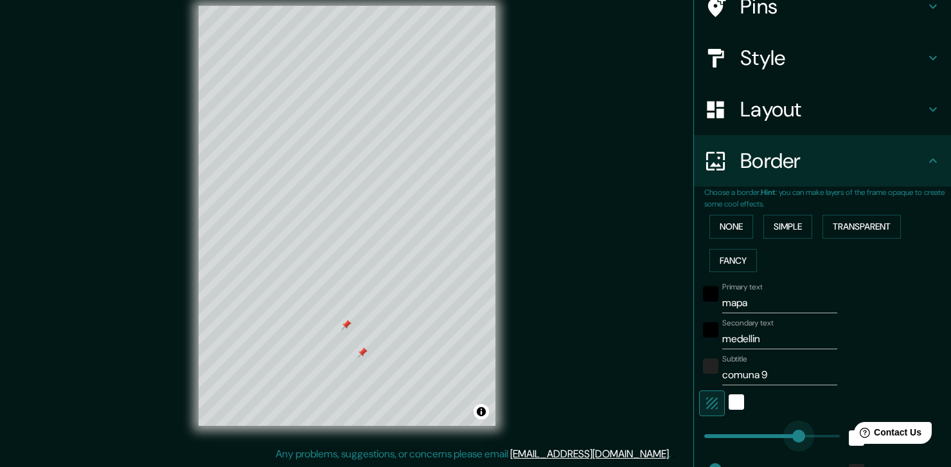
type input "37"
type input "203"
drag, startPoint x: 796, startPoint y: 427, endPoint x: 753, endPoint y: 429, distance: 43.1
type input "37"
type input "135"
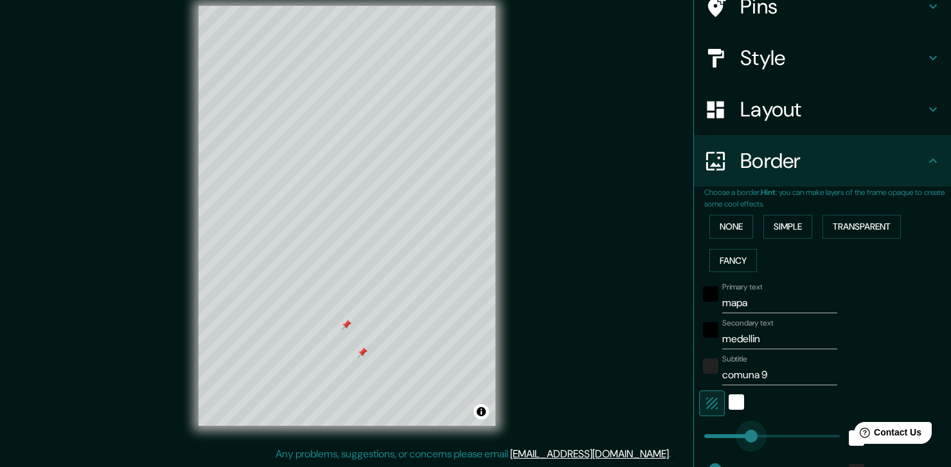
drag, startPoint x: 753, startPoint y: 429, endPoint x: 735, endPoint y: 431, distance: 18.1
type input "37"
type input "91"
drag, startPoint x: 737, startPoint y: 422, endPoint x: 722, endPoint y: 425, distance: 15.0
type input "37"
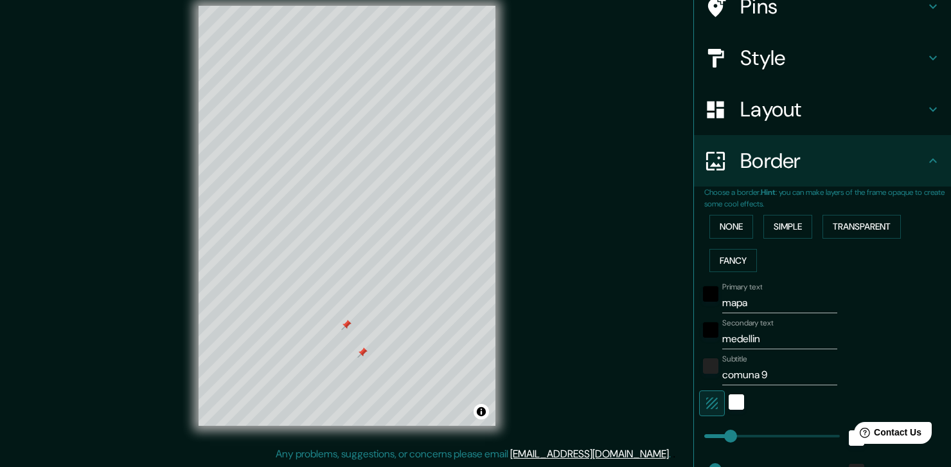
scroll to position [263, 0]
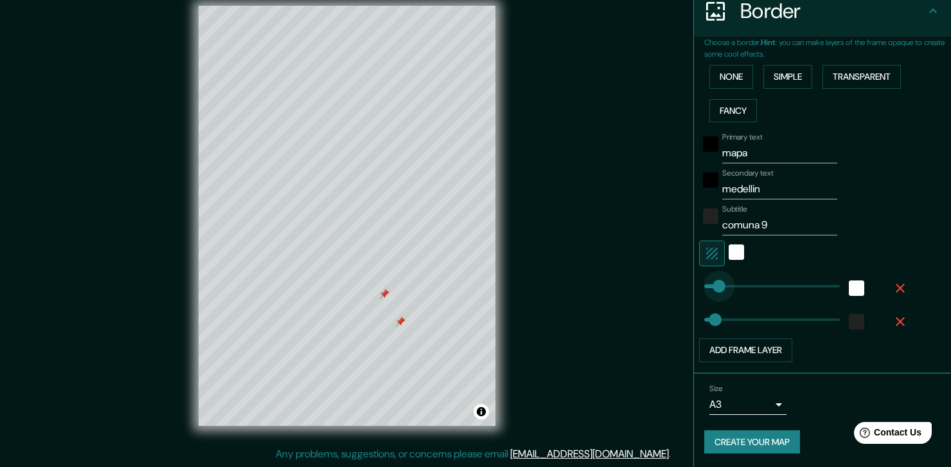
type input "47"
drag, startPoint x: 722, startPoint y: 288, endPoint x: 708, endPoint y: 285, distance: 13.9
type input "37"
type input "244"
drag, startPoint x: 708, startPoint y: 285, endPoint x: 767, endPoint y: 282, distance: 58.5
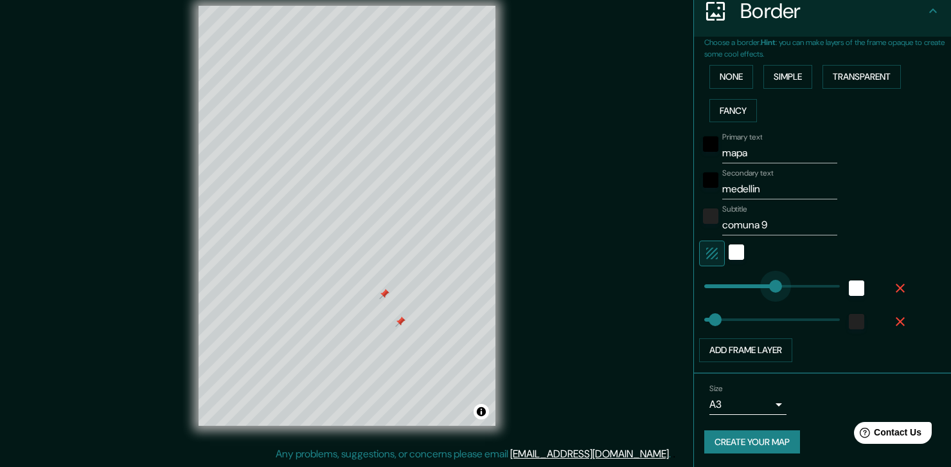
type input "37"
type input "0"
drag, startPoint x: 767, startPoint y: 282, endPoint x: 577, endPoint y: 300, distance: 191.0
type input "170"
drag, startPoint x: 699, startPoint y: 322, endPoint x: 745, endPoint y: 320, distance: 46.3
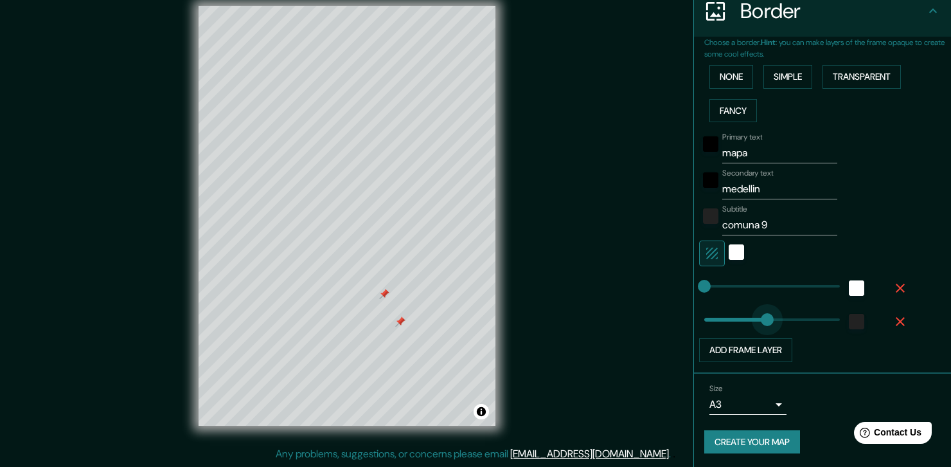
type input "260"
drag, startPoint x: 745, startPoint y: 320, endPoint x: 771, endPoint y: 320, distance: 26.4
type input "0"
drag, startPoint x: 771, startPoint y: 320, endPoint x: 535, endPoint y: 320, distance: 236.5
click at [756, 441] on button "Create your map" at bounding box center [752, 442] width 96 height 24
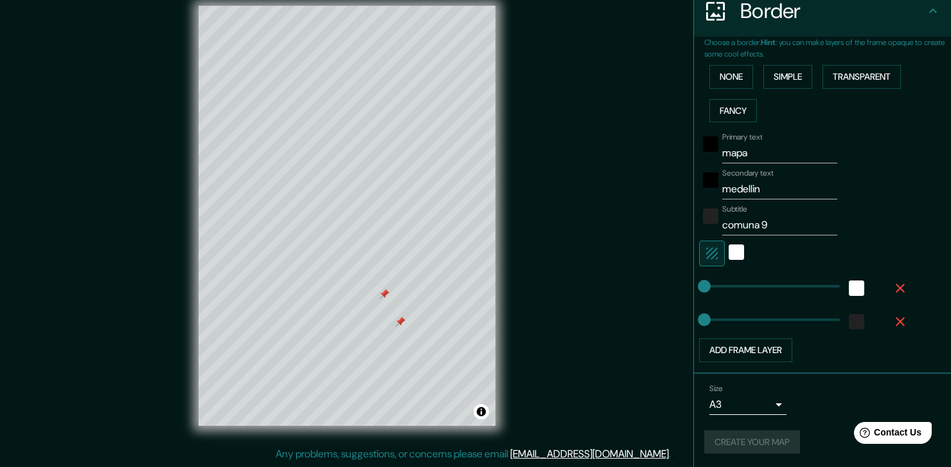
scroll to position [0, 0]
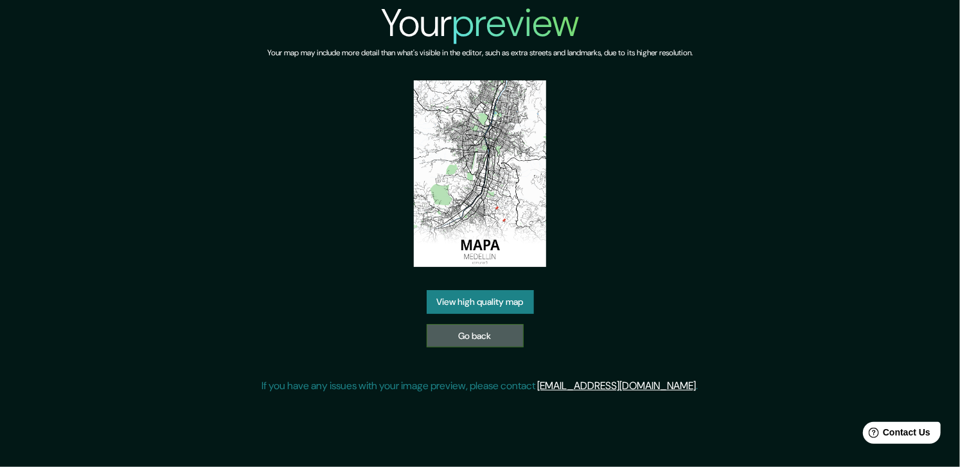
click at [447, 332] on link "Go back" at bounding box center [475, 336] width 97 height 24
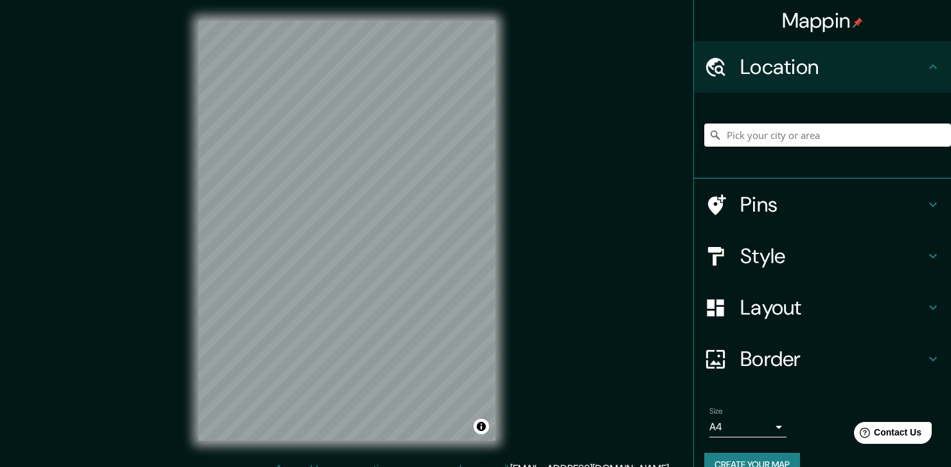
click at [794, 126] on input "Pick your city or area" at bounding box center [827, 134] width 247 height 23
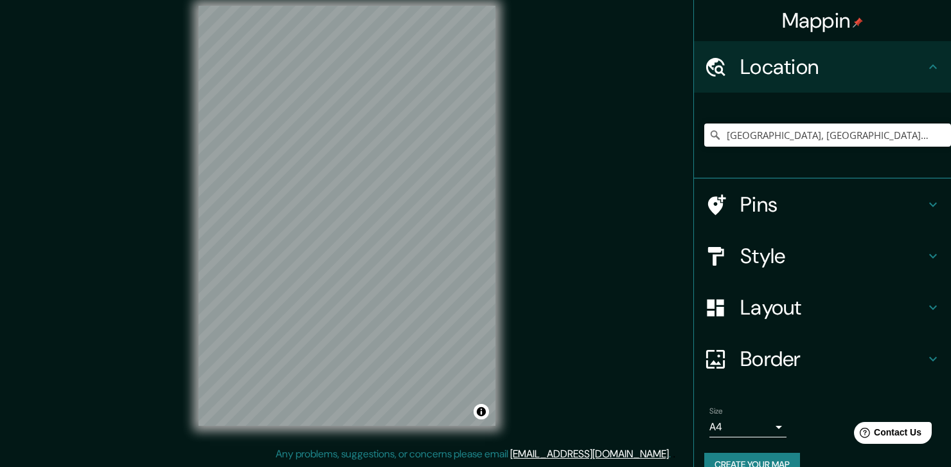
click at [770, 193] on h4 "Pins" at bounding box center [832, 205] width 185 height 26
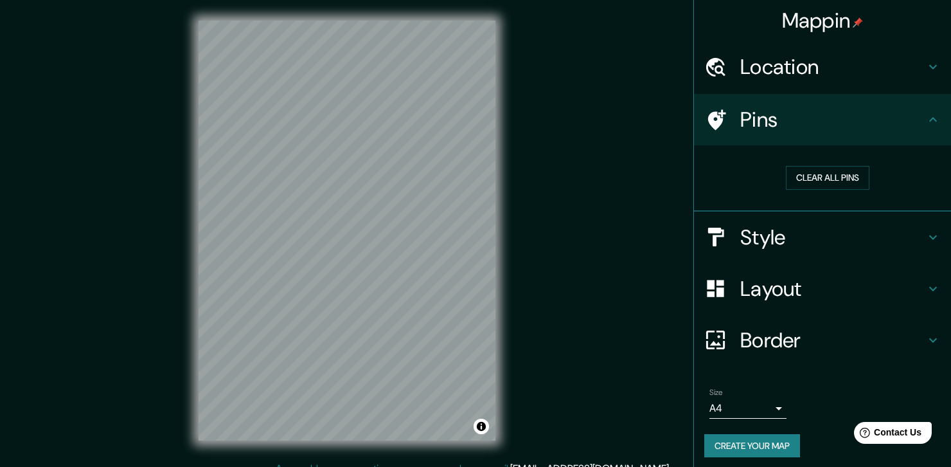
click at [830, 79] on h4 "Location" at bounding box center [832, 67] width 185 height 26
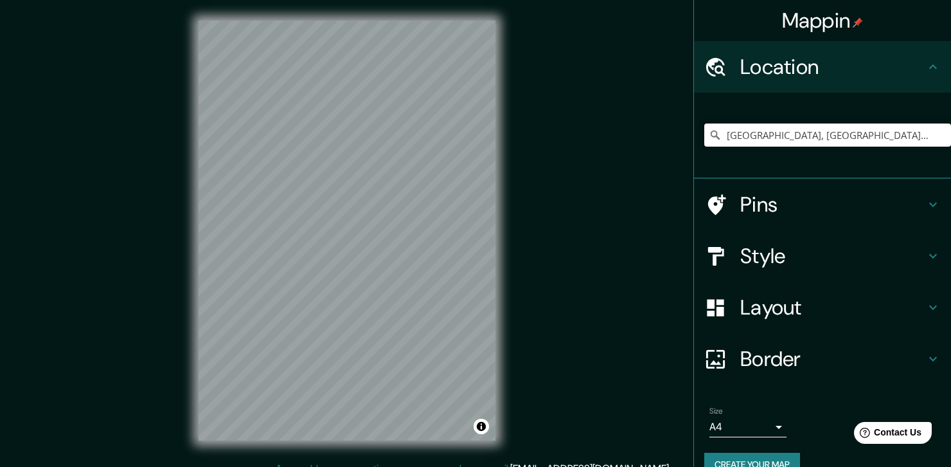
click at [839, 129] on input "Medellín, Antioquia, Colombia" at bounding box center [827, 134] width 247 height 23
click at [856, 132] on input "Medellín, Antioquia, Colombia" at bounding box center [827, 134] width 247 height 23
click at [711, 137] on icon at bounding box center [715, 134] width 9 height 9
click at [879, 136] on input "[GEOGRAPHIC_DATA], [GEOGRAPHIC_DATA], [GEOGRAPHIC_DATA]" at bounding box center [827, 134] width 247 height 23
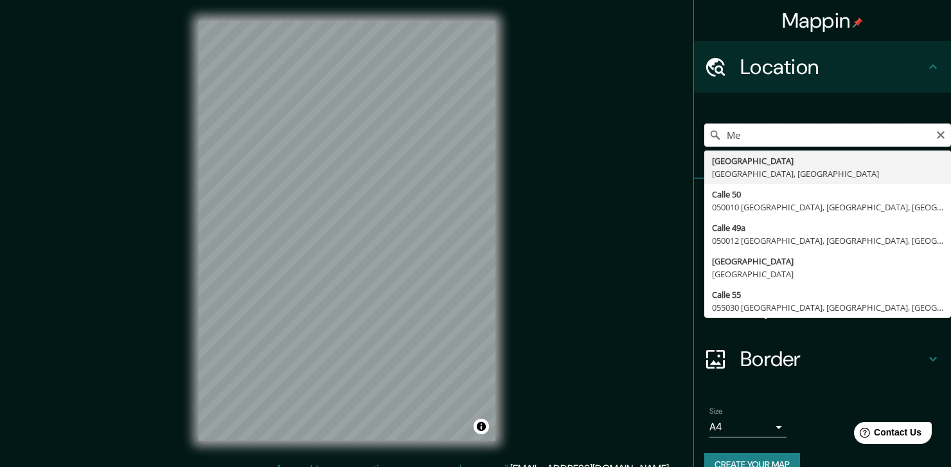
type input "M"
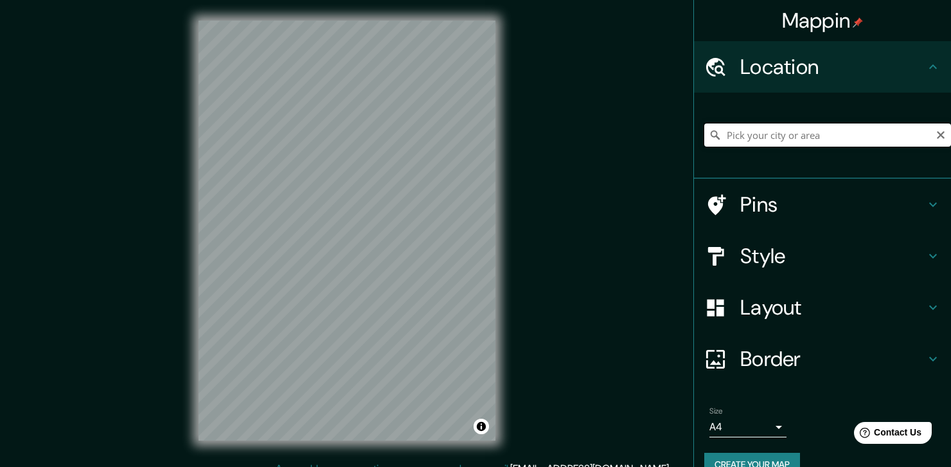
click at [784, 166] on div at bounding box center [827, 135] width 247 height 64
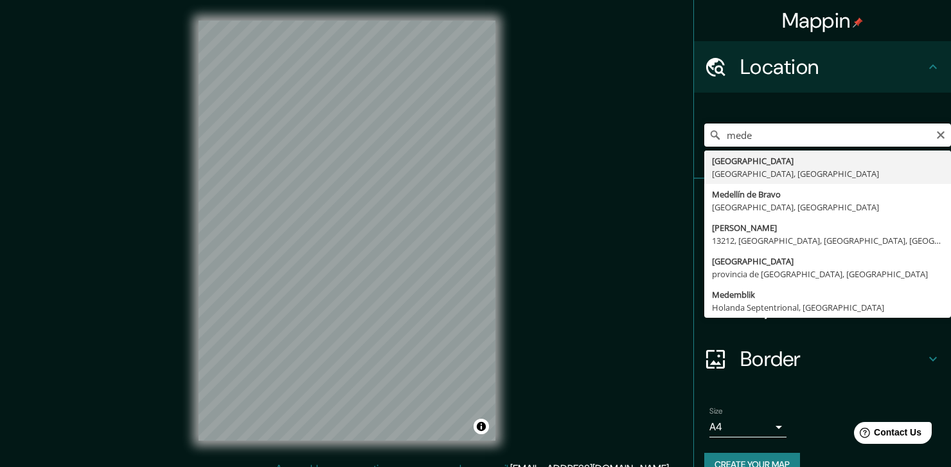
type input "[GEOGRAPHIC_DATA], [GEOGRAPHIC_DATA], [GEOGRAPHIC_DATA]"
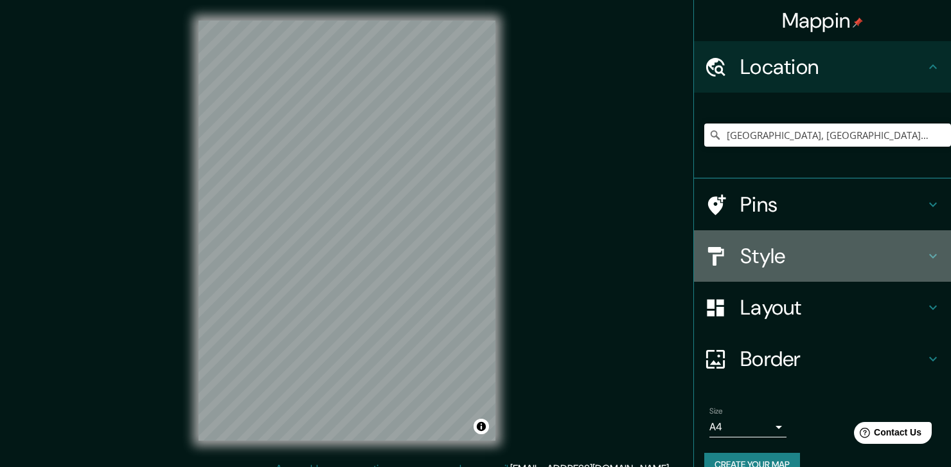
click at [799, 247] on h4 "Style" at bounding box center [832, 256] width 185 height 26
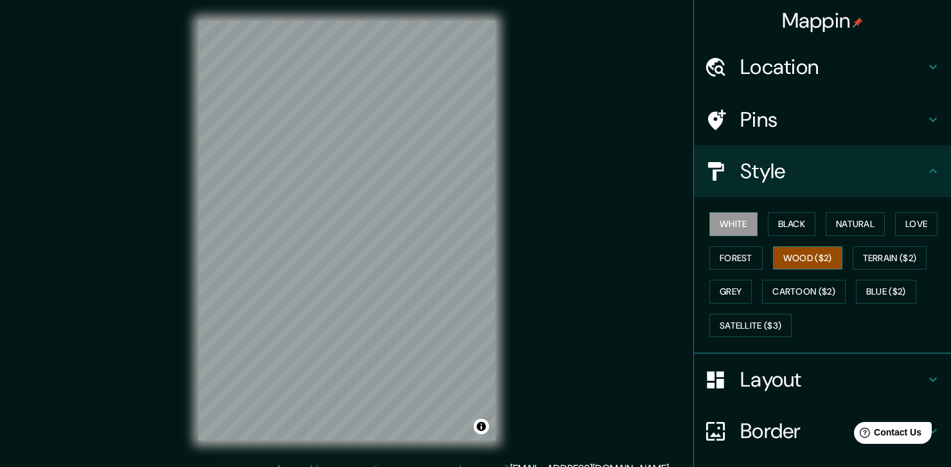
click at [802, 260] on button "Wood ($2)" at bounding box center [807, 258] width 69 height 24
click at [781, 226] on button "Black" at bounding box center [792, 224] width 48 height 24
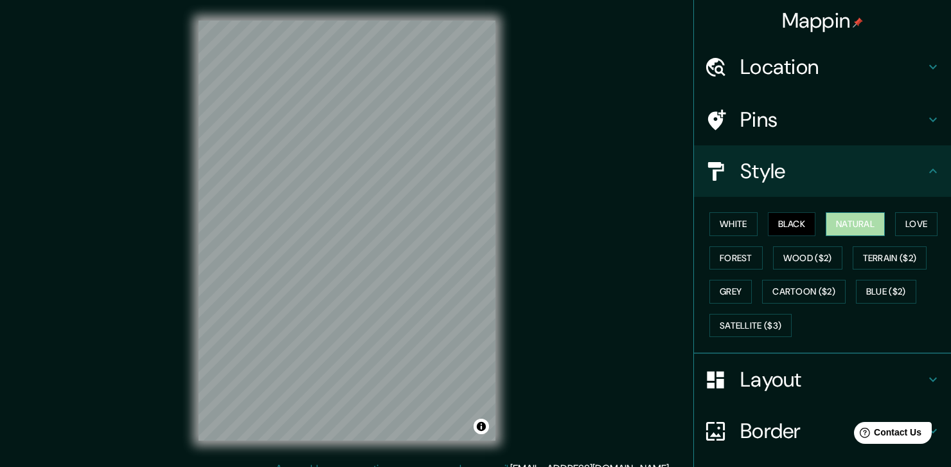
click at [866, 216] on button "Natural" at bounding box center [855, 224] width 59 height 24
click at [768, 228] on button "Black" at bounding box center [792, 224] width 48 height 24
click at [748, 123] on h4 "Pins" at bounding box center [832, 120] width 185 height 26
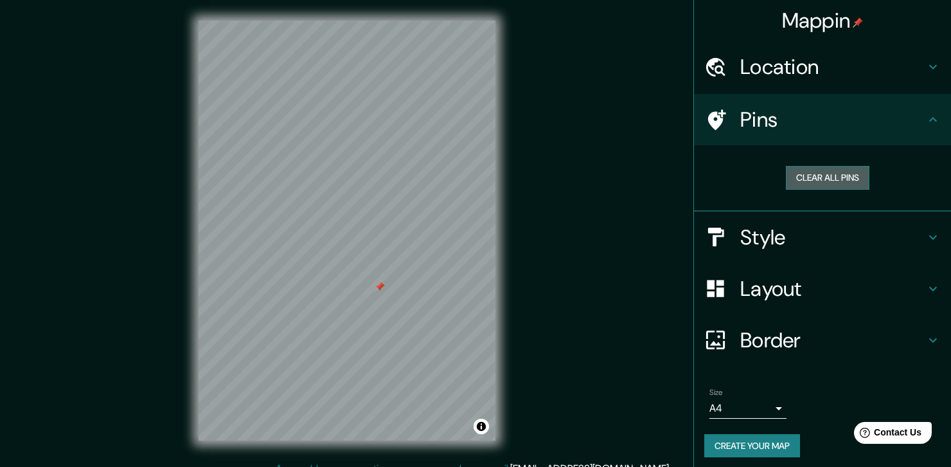
click at [859, 179] on button "Clear all pins" at bounding box center [828, 178] width 84 height 24
click at [375, 278] on div at bounding box center [378, 278] width 10 height 10
click at [373, 21] on div at bounding box center [347, 21] width 297 height 0
click at [386, 21] on div at bounding box center [347, 21] width 297 height 0
click at [827, 174] on button "Clear all pins" at bounding box center [828, 178] width 84 height 24
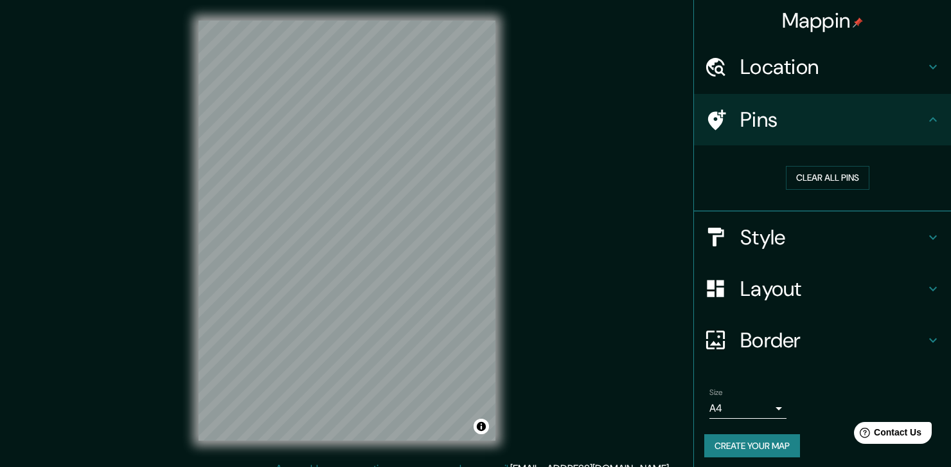
click at [862, 78] on h4 "Location" at bounding box center [832, 67] width 185 height 26
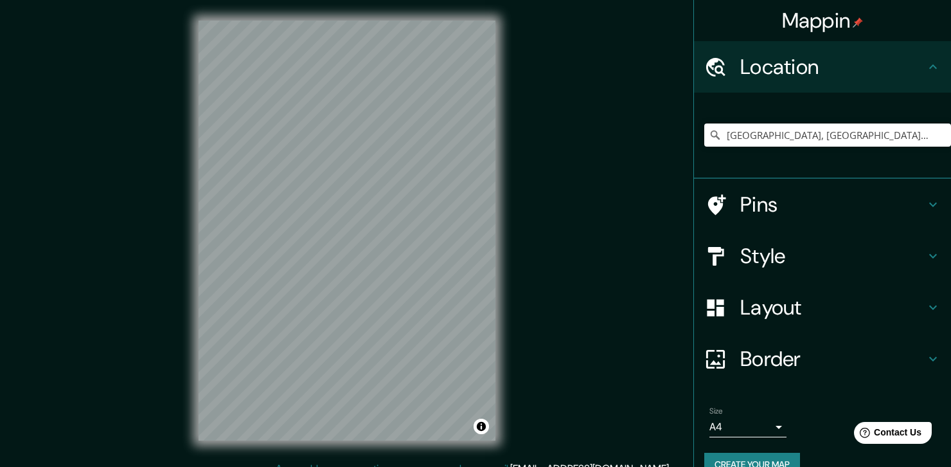
click at [794, 216] on h4 "Pins" at bounding box center [832, 205] width 185 height 26
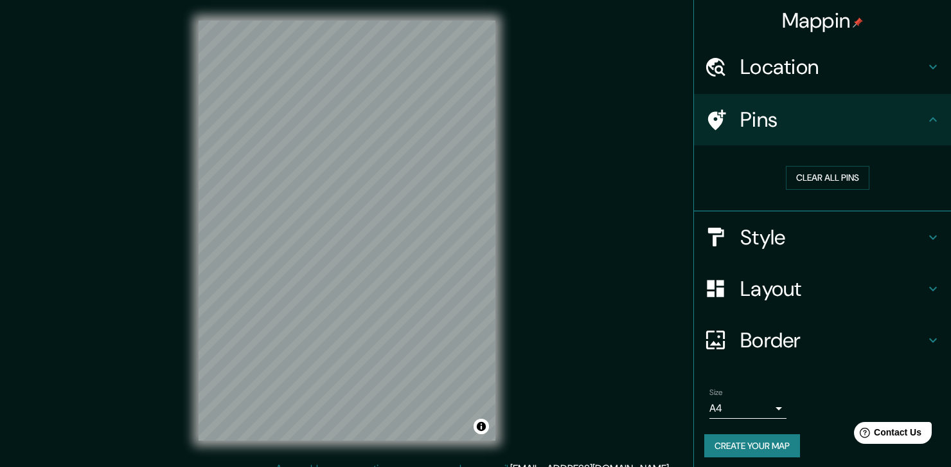
click at [791, 237] on h4 "Style" at bounding box center [832, 237] width 185 height 26
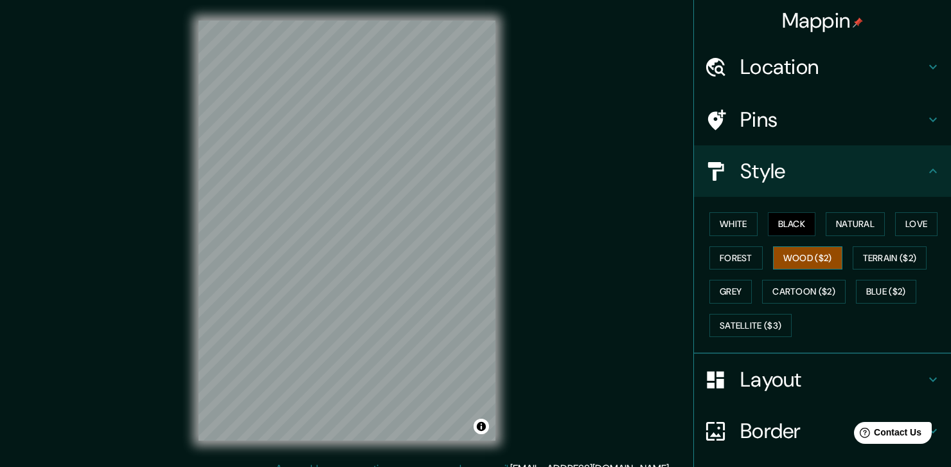
click at [790, 255] on button "Wood ($2)" at bounding box center [807, 258] width 69 height 24
click at [858, 222] on button "Natural" at bounding box center [855, 224] width 59 height 24
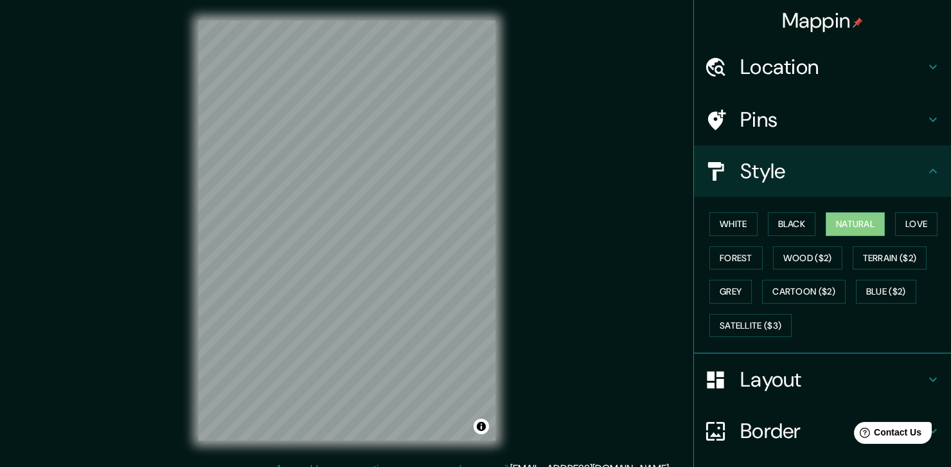
scroll to position [1, 0]
click at [778, 287] on button "Cartoon ($2)" at bounding box center [804, 292] width 84 height 24
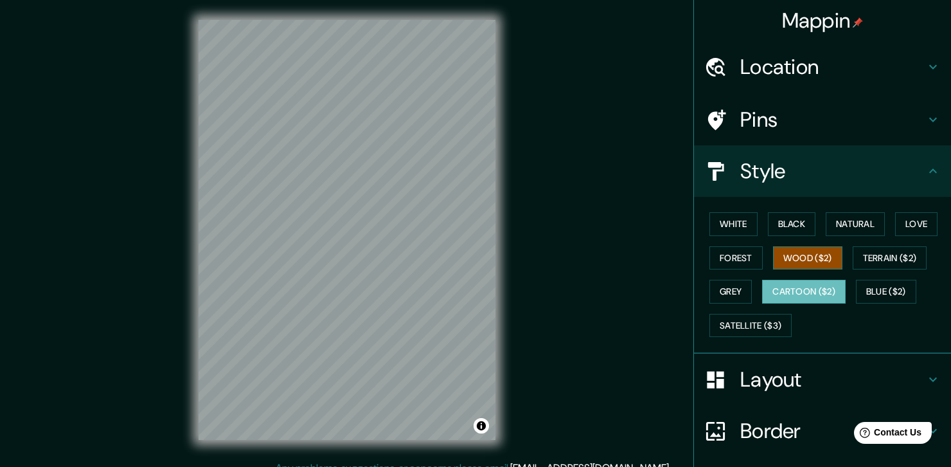
click at [791, 259] on button "Wood ($2)" at bounding box center [807, 258] width 69 height 24
click at [724, 109] on div at bounding box center [722, 120] width 36 height 22
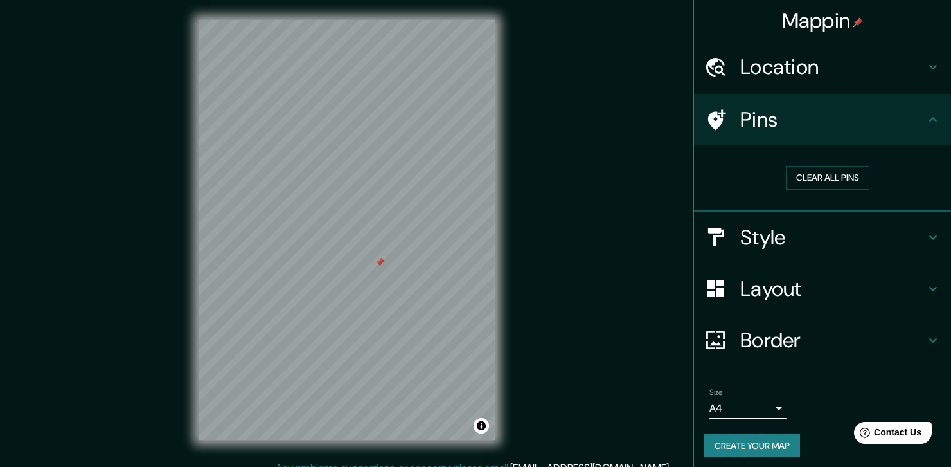
click at [377, 258] on div at bounding box center [380, 262] width 10 height 10
click at [829, 175] on button "Clear all pins" at bounding box center [828, 178] width 84 height 24
click at [790, 238] on h4 "Style" at bounding box center [832, 237] width 185 height 26
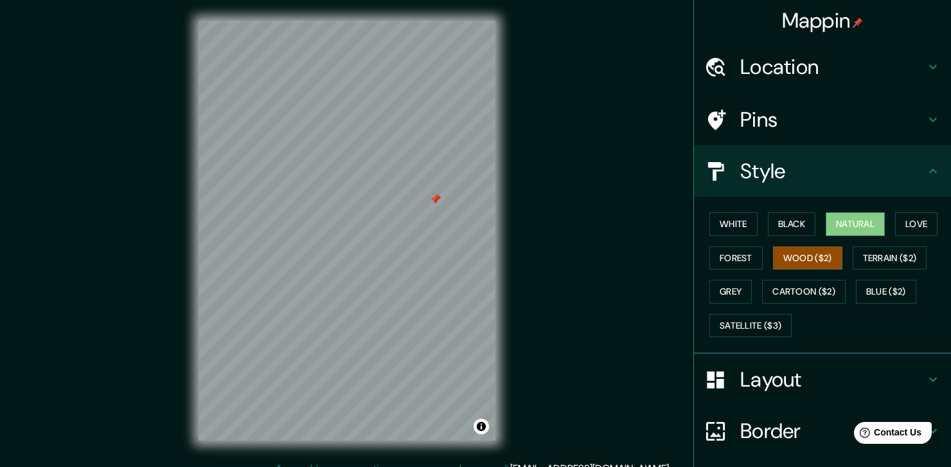
click at [844, 220] on button "Natural" at bounding box center [855, 224] width 59 height 24
click at [787, 219] on button "Black" at bounding box center [792, 224] width 48 height 24
click at [863, 233] on button "Natural" at bounding box center [855, 224] width 59 height 24
click at [902, 228] on button "Love" at bounding box center [916, 224] width 42 height 24
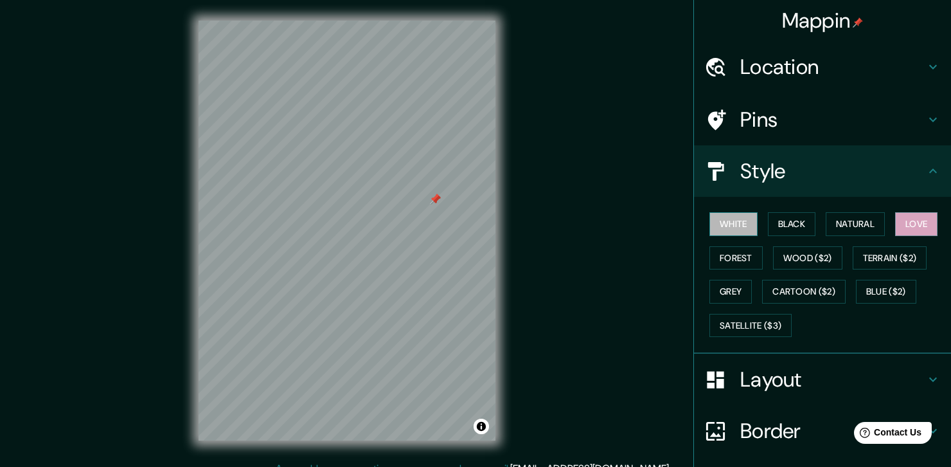
click at [718, 231] on button "White" at bounding box center [734, 224] width 48 height 24
click at [744, 271] on div "White Black Natural Love Forest Wood ($2) Terrain ($2) Grey Cartoon ($2) Blue (…" at bounding box center [827, 274] width 247 height 135
click at [797, 265] on button "Wood ($2)" at bounding box center [807, 258] width 69 height 24
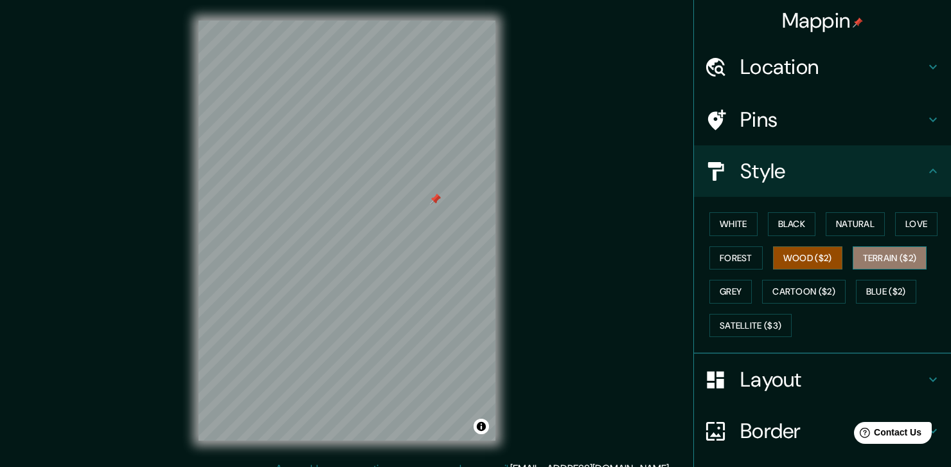
click at [868, 255] on button "Terrain ($2)" at bounding box center [890, 258] width 75 height 24
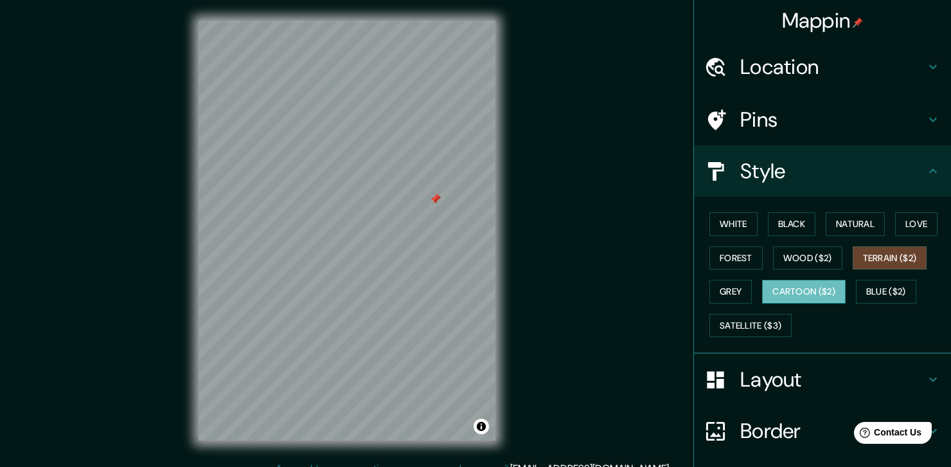
click at [775, 290] on button "Cartoon ($2)" at bounding box center [804, 292] width 84 height 24
click at [737, 284] on button "Grey" at bounding box center [731, 292] width 42 height 24
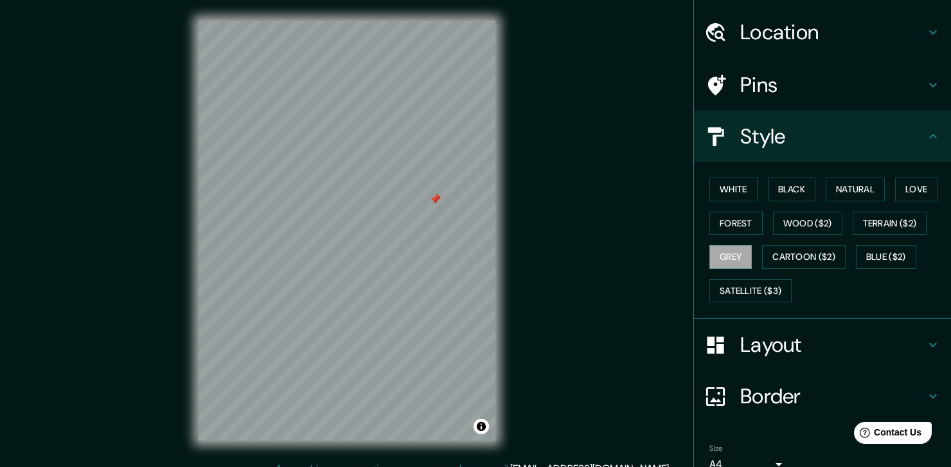
scroll to position [95, 0]
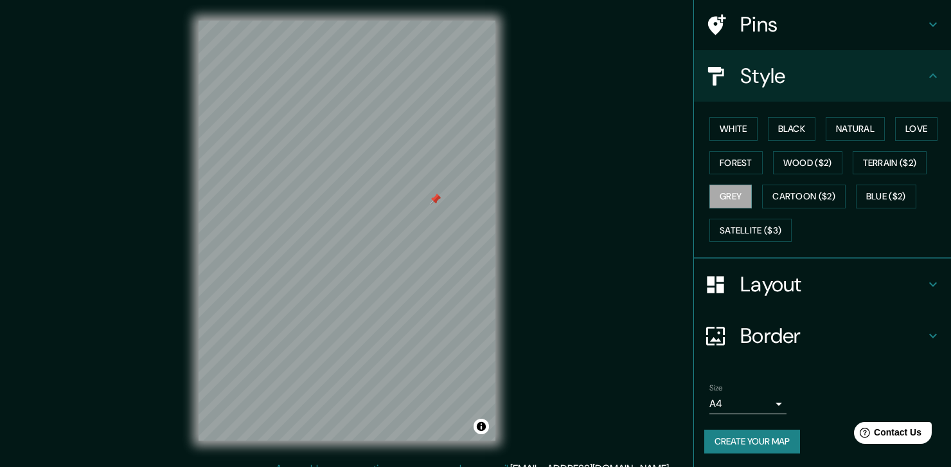
click at [796, 284] on h4 "Layout" at bounding box center [832, 284] width 185 height 26
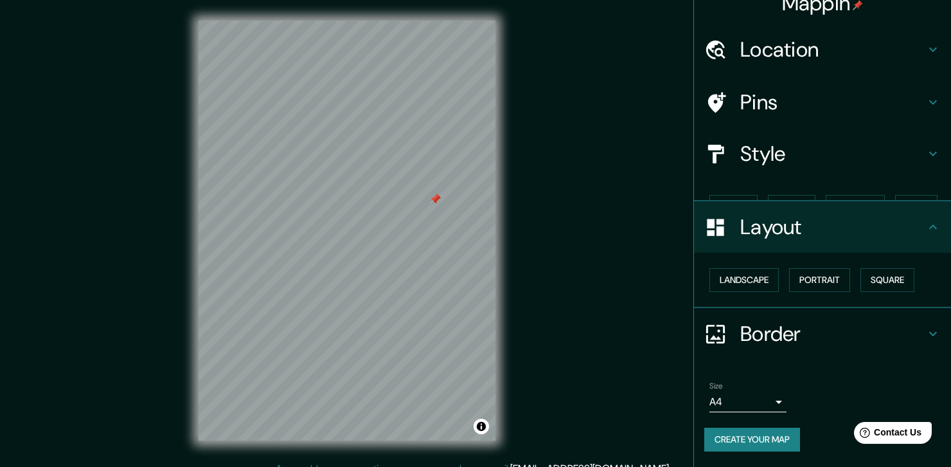
scroll to position [0, 0]
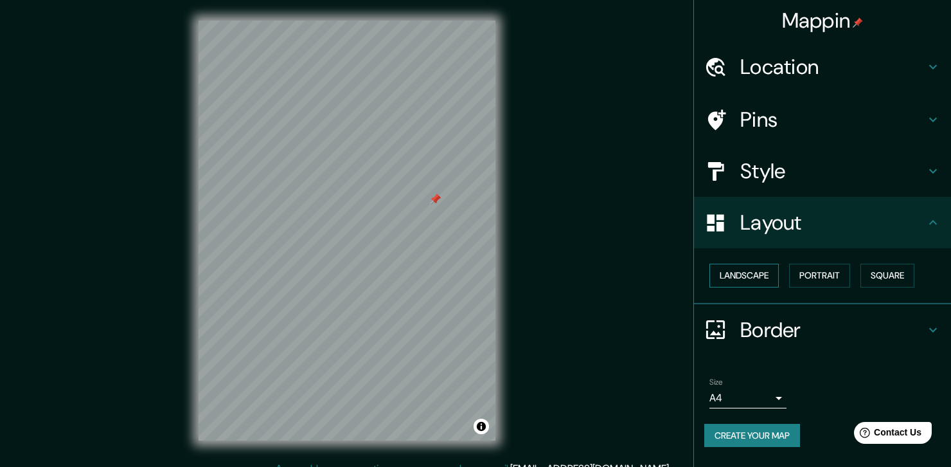
click at [749, 282] on button "Landscape" at bounding box center [744, 276] width 69 height 24
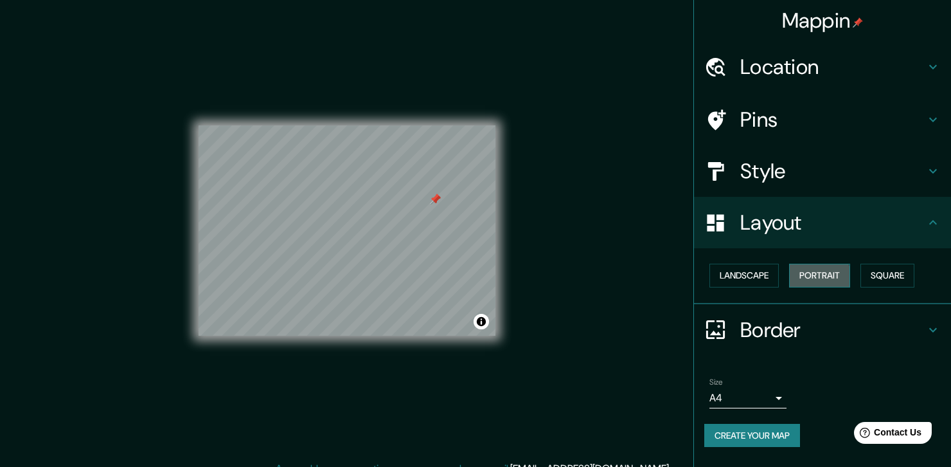
click at [809, 276] on button "Portrait" at bounding box center [819, 276] width 61 height 24
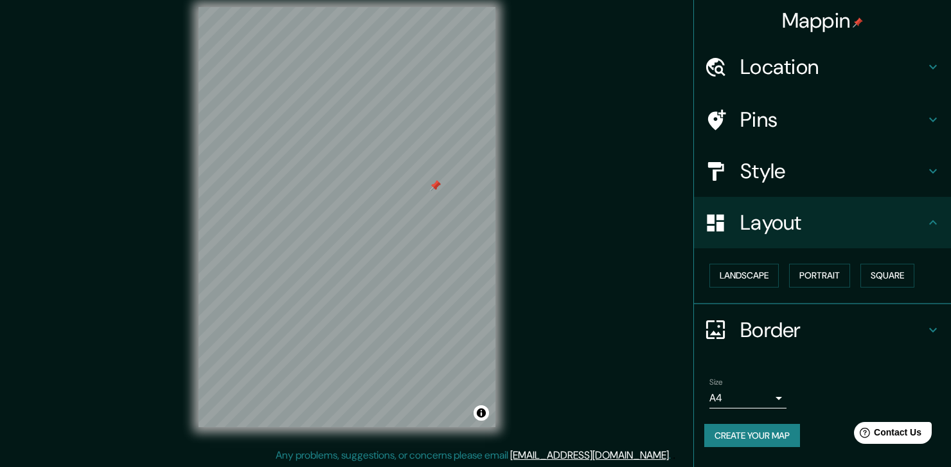
scroll to position [15, 0]
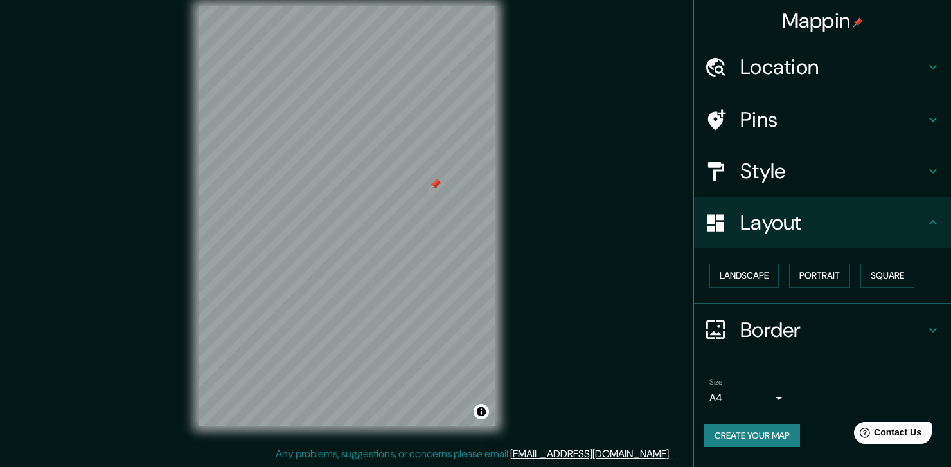
click at [827, 319] on h4 "Border" at bounding box center [832, 330] width 185 height 26
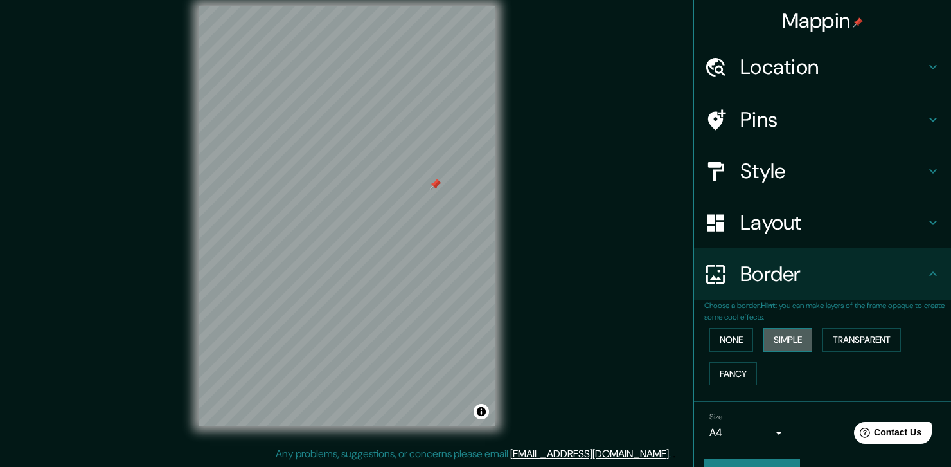
click at [771, 339] on button "Simple" at bounding box center [788, 340] width 49 height 24
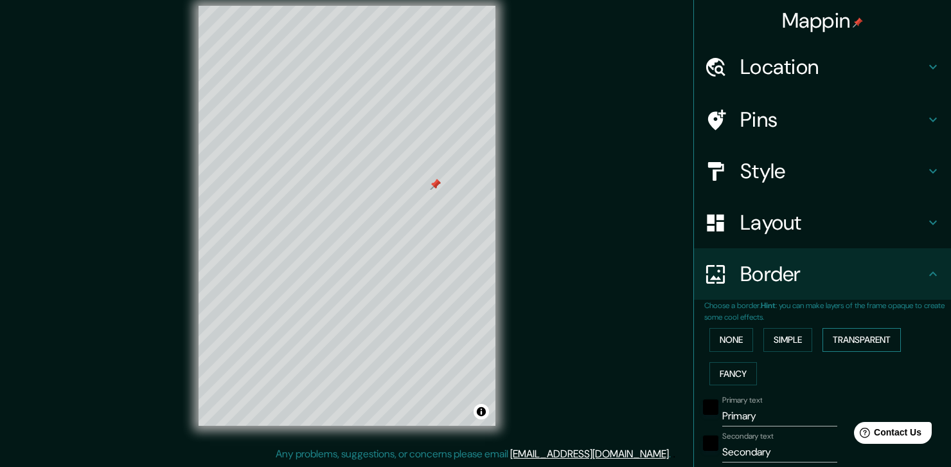
click at [835, 341] on button "Transparent" at bounding box center [862, 340] width 78 height 24
click at [772, 371] on div "None Simple Transparent Fancy" at bounding box center [827, 356] width 247 height 67
click at [715, 374] on button "Fancy" at bounding box center [734, 374] width 48 height 24
click at [784, 342] on button "Simple" at bounding box center [788, 340] width 49 height 24
click at [827, 339] on button "Transparent" at bounding box center [862, 340] width 78 height 24
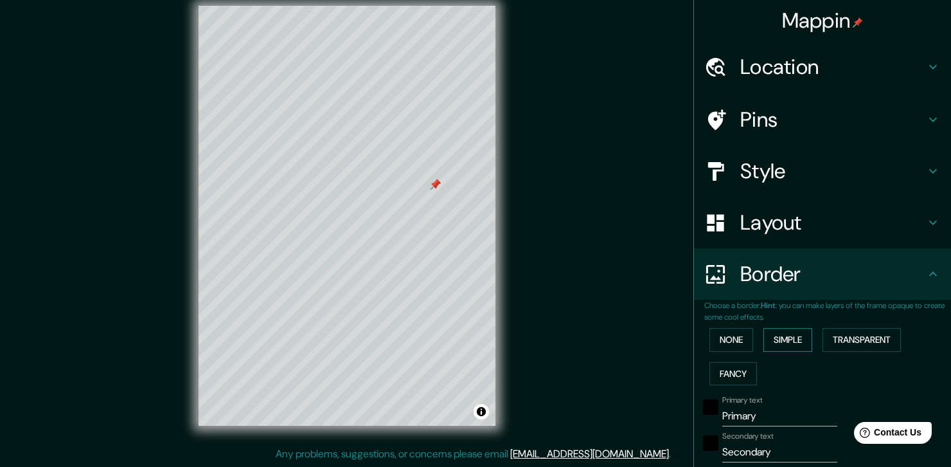
click at [792, 337] on button "Simple" at bounding box center [788, 340] width 49 height 24
click at [735, 345] on button "None" at bounding box center [732, 340] width 44 height 24
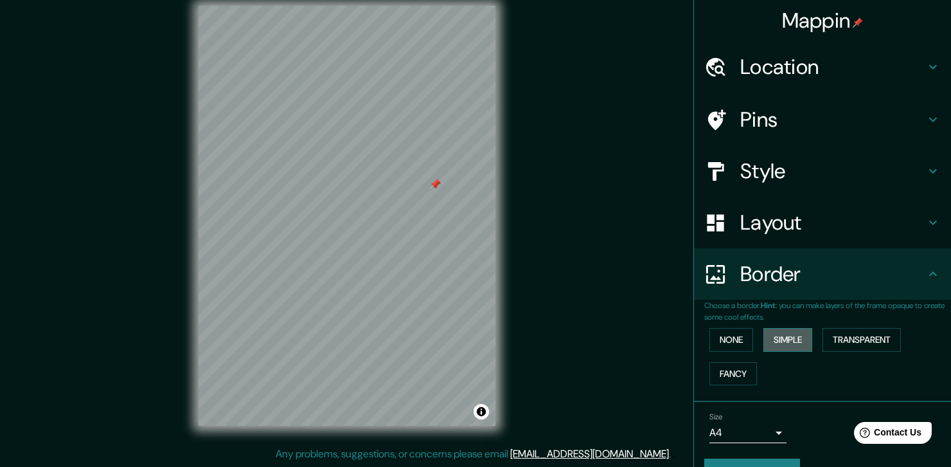
click at [767, 343] on button "Simple" at bounding box center [788, 340] width 49 height 24
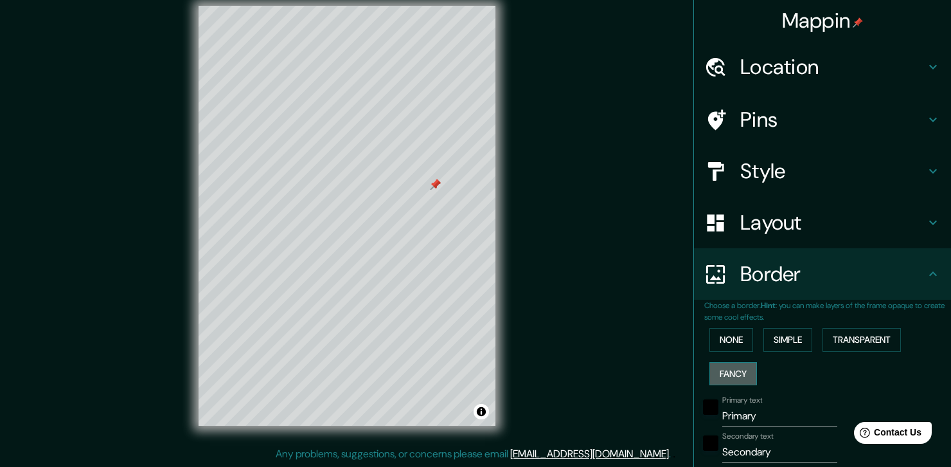
click at [726, 381] on button "Fancy" at bounding box center [734, 374] width 48 height 24
click at [823, 334] on button "Transparent" at bounding box center [862, 340] width 78 height 24
click at [793, 337] on button "Simple" at bounding box center [788, 340] width 49 height 24
click at [855, 337] on button "Transparent" at bounding box center [862, 340] width 78 height 24
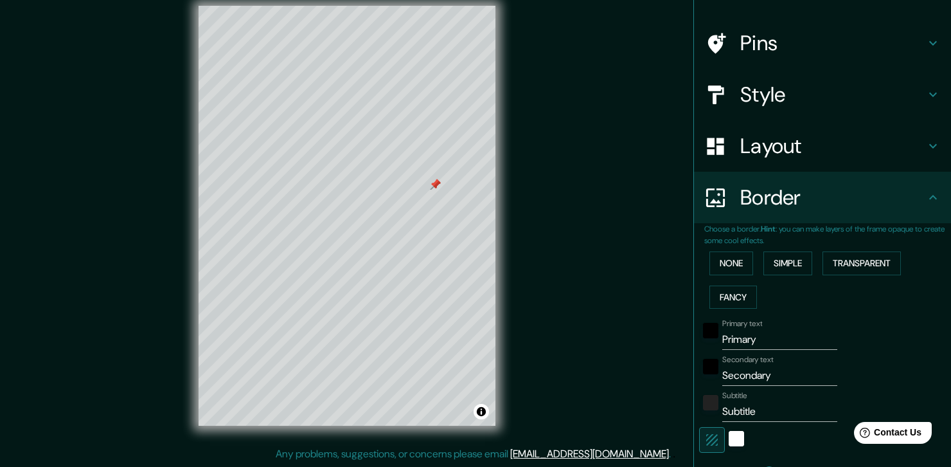
scroll to position [150, 0]
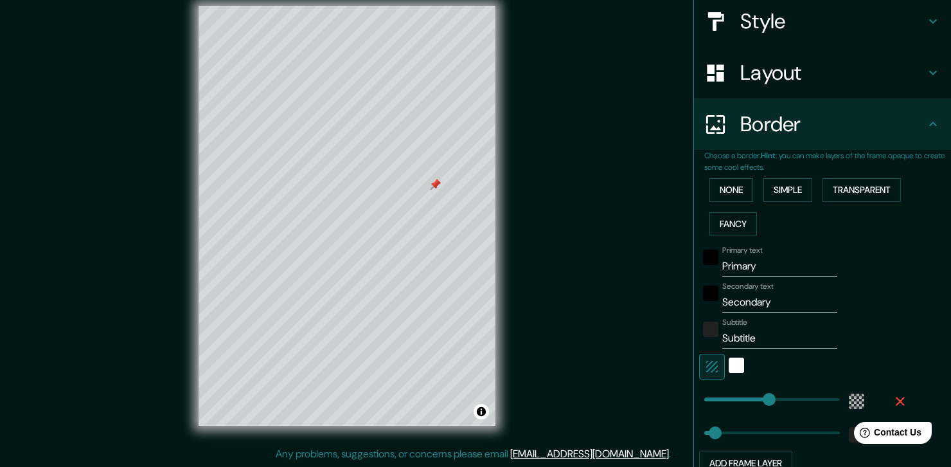
type input "222"
click at [765, 265] on input "Primary" at bounding box center [779, 266] width 115 height 21
type input "Primar"
type input "222"
type input "37"
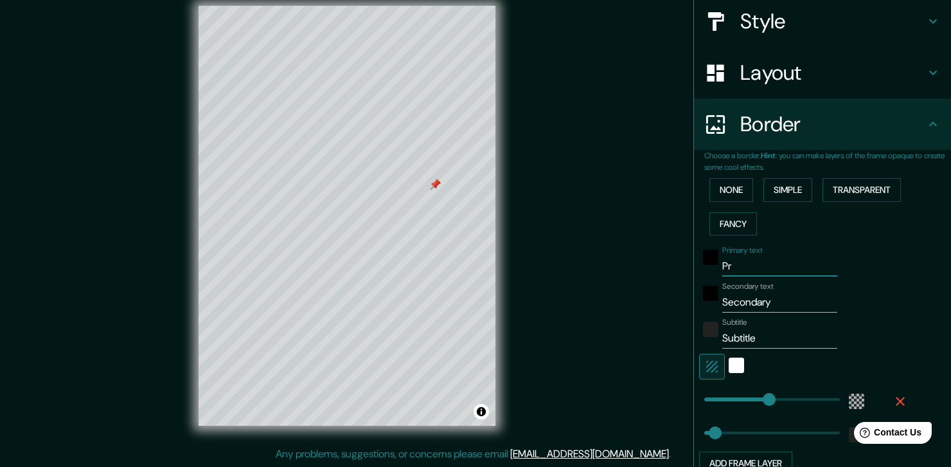
type input "P"
type input "222"
type input "37"
type input "m"
type input "222"
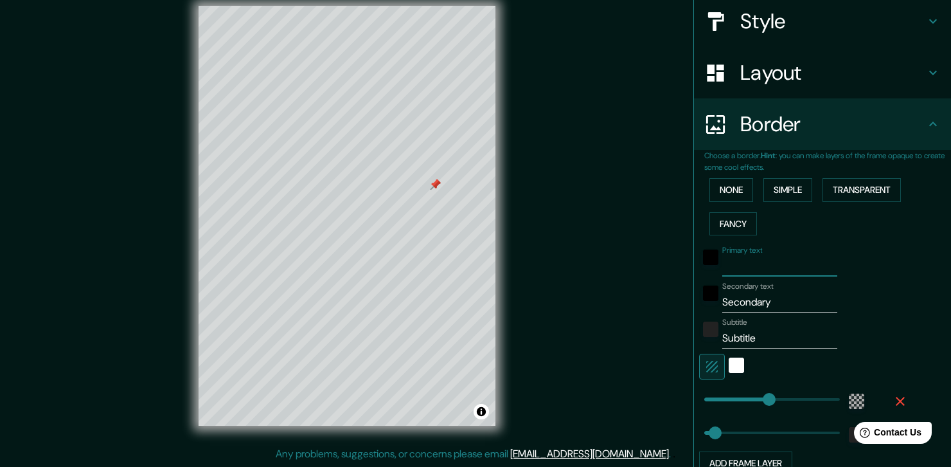
type input "37"
type input "ma"
type input "222"
type input "37"
type input "map"
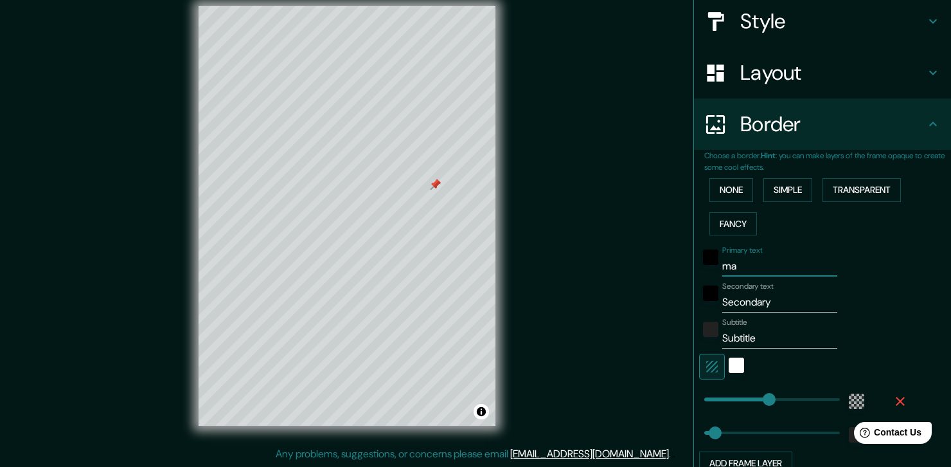
type input "222"
type input "37"
type input "mapa"
type input "222"
type input "37"
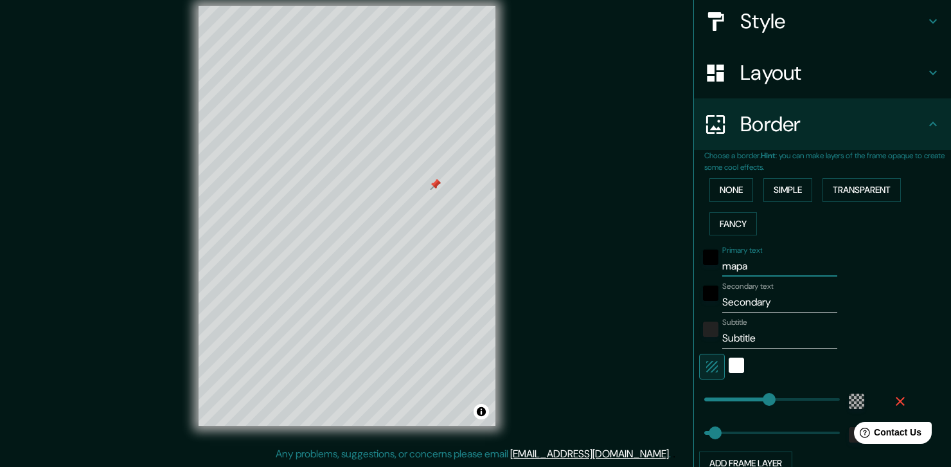
type input "mapa"
click at [798, 306] on input "Secondary" at bounding box center [779, 302] width 115 height 21
type input "Secondar"
type input "222"
type input "37"
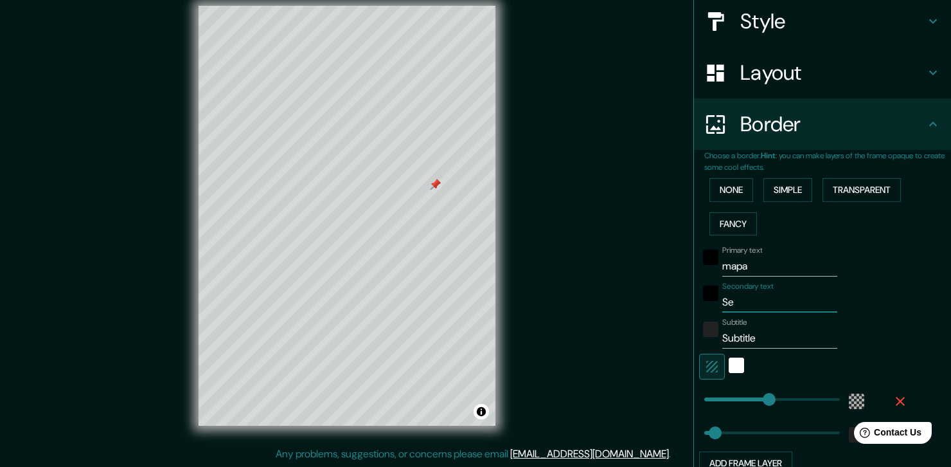
type input "S"
type input "222"
type input "37"
type input "m"
type input "222"
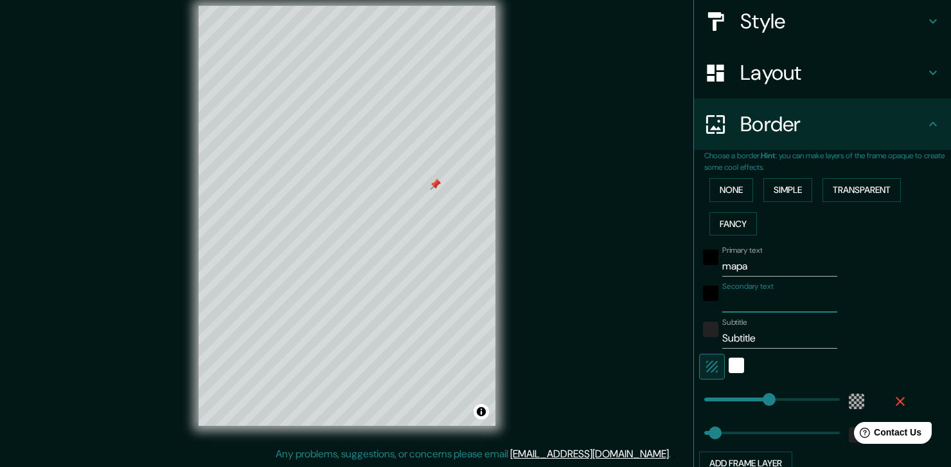
type input "37"
type input "me"
type input "222"
type input "37"
type input "med"
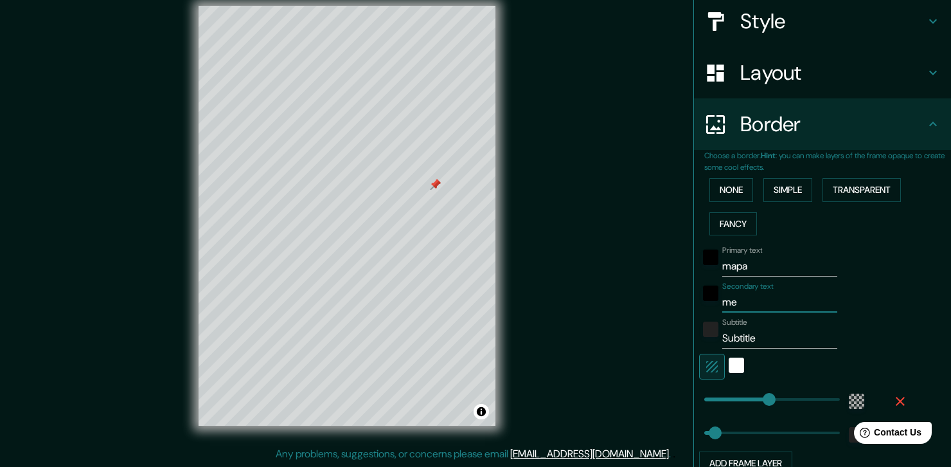
type input "222"
type input "37"
type input "mede"
type input "222"
type input "37"
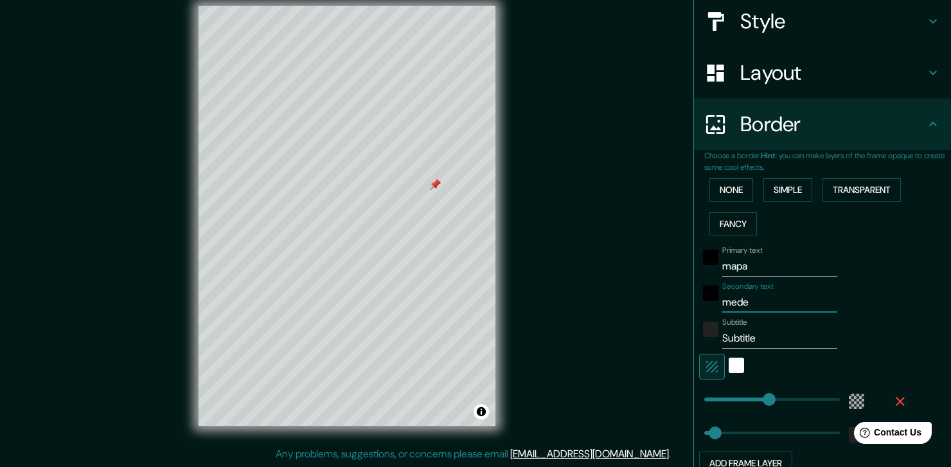
type input "medel"
type input "222"
type input "37"
type input "medell"
type input "222"
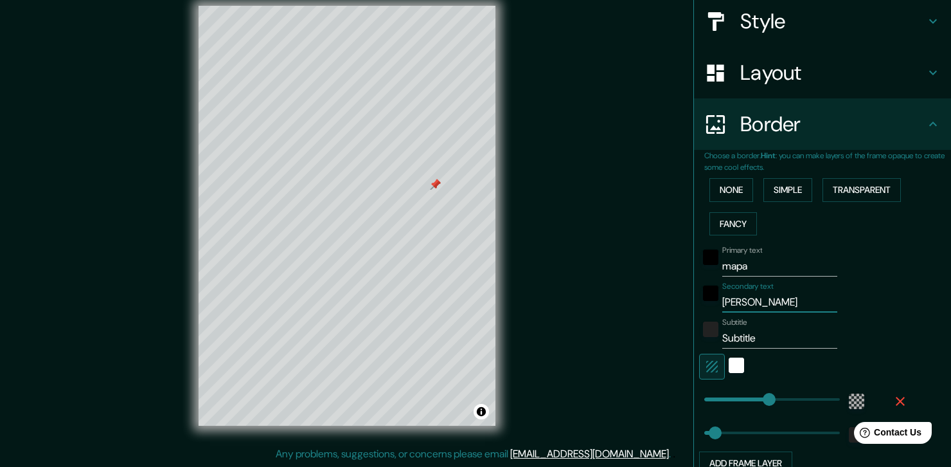
type input "37"
type input "medelli"
type input "222"
type input "37"
type input "medellin"
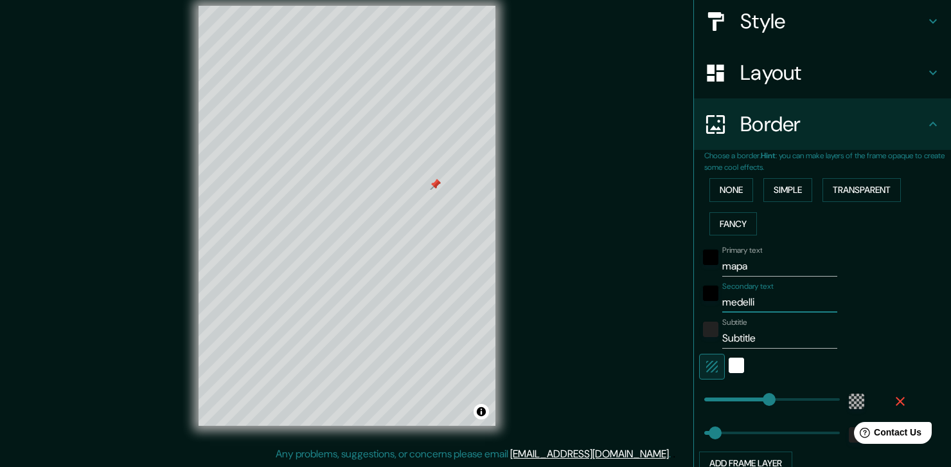
type input "222"
type input "37"
type input "medellin"
click at [777, 342] on input "Subtitle" at bounding box center [779, 338] width 115 height 21
type input "Subtitl"
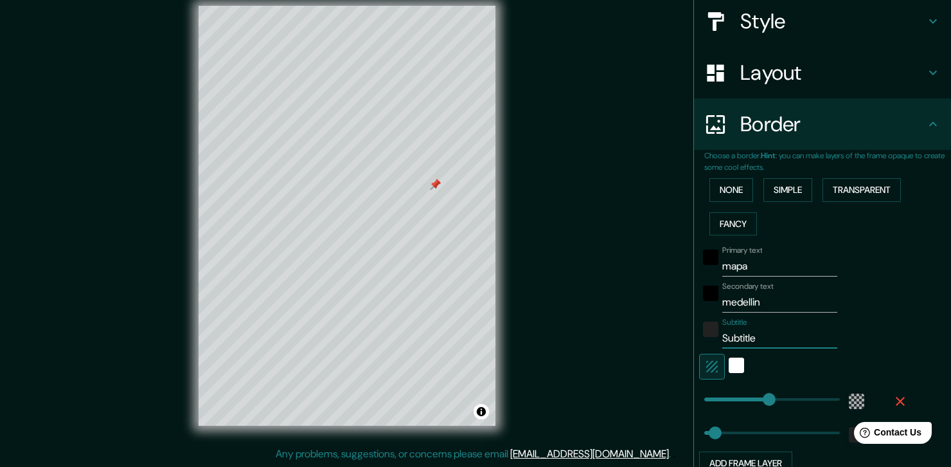
type input "222"
type input "37"
type input "S"
type input "222"
type input "37"
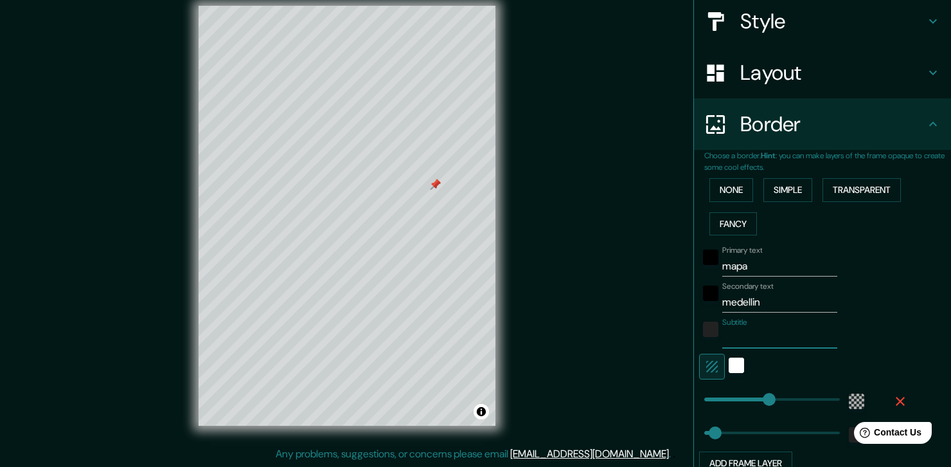
type input "c"
type input "222"
type input "37"
type input "co"
type input "222"
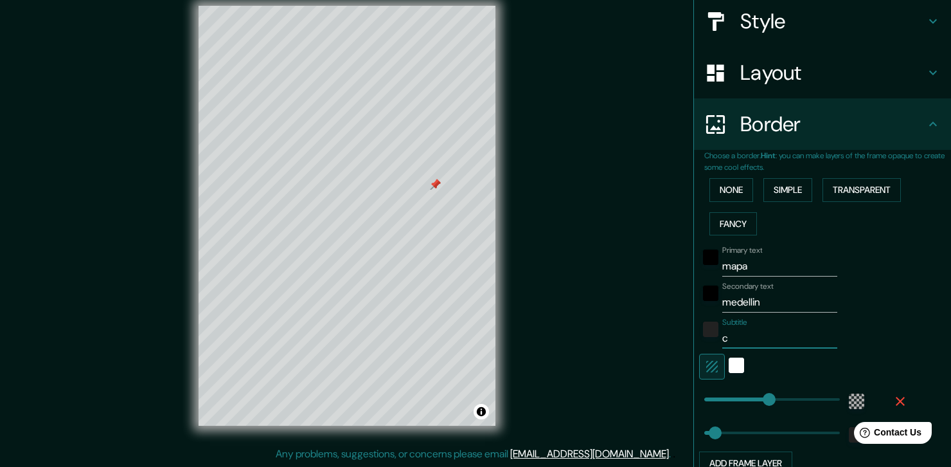
type input "37"
type input "com"
type input "222"
type input "37"
type input "comu"
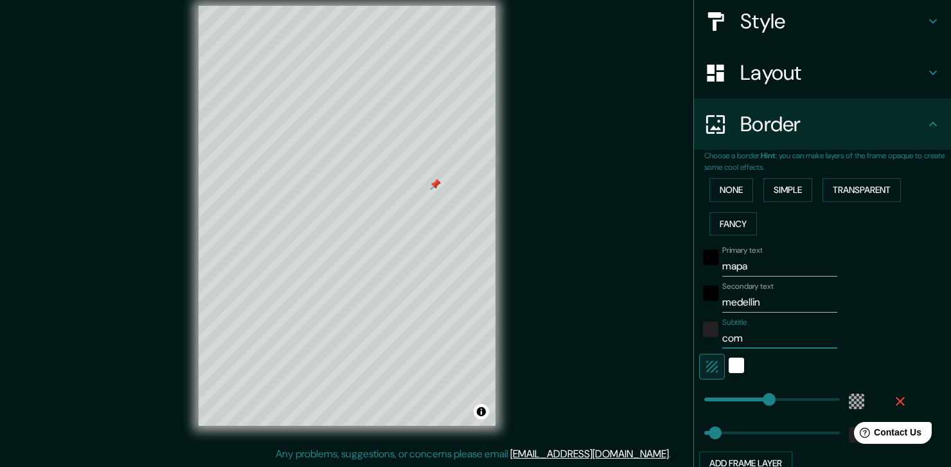
type input "222"
type input "37"
type input "comuna"
type input "222"
type input "37"
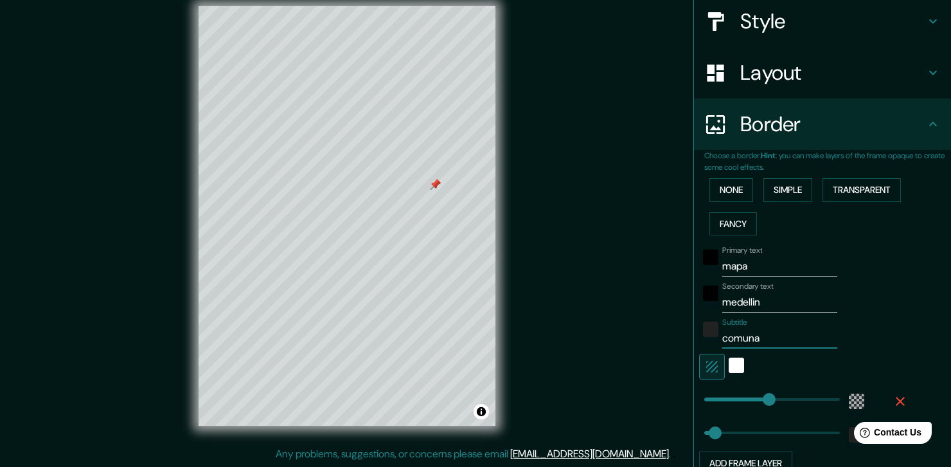
type input "comuna"
type input "222"
type input "37"
type input "comuna 9"
type input "222"
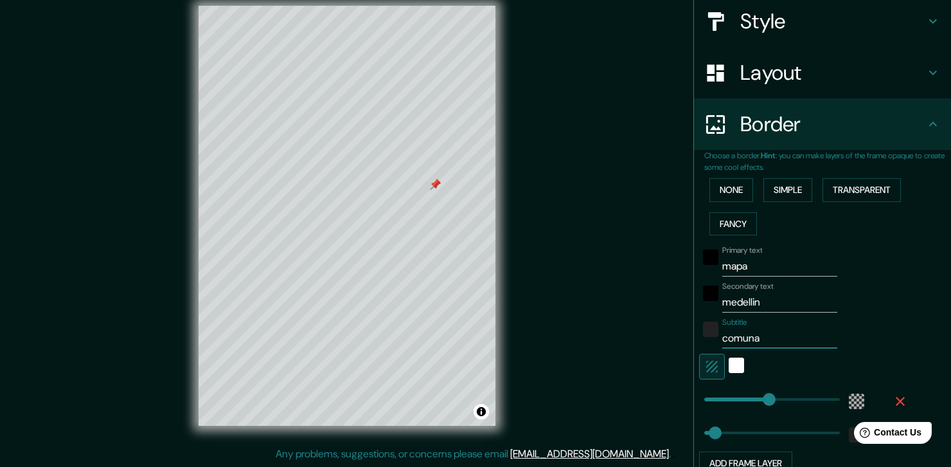
type input "37"
type input "222"
type input "comuna 9"
type input "100"
drag, startPoint x: 757, startPoint y: 390, endPoint x: 724, endPoint y: 383, distance: 33.4
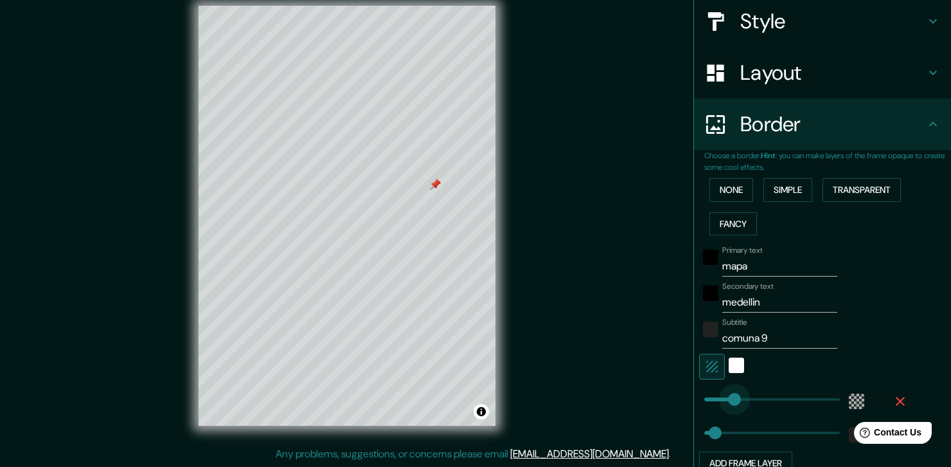
type input "37"
type input "29"
drag, startPoint x: 727, startPoint y: 399, endPoint x: 704, endPoint y: 395, distance: 23.4
type input "0"
drag, startPoint x: 706, startPoint y: 426, endPoint x: 693, endPoint y: 426, distance: 13.5
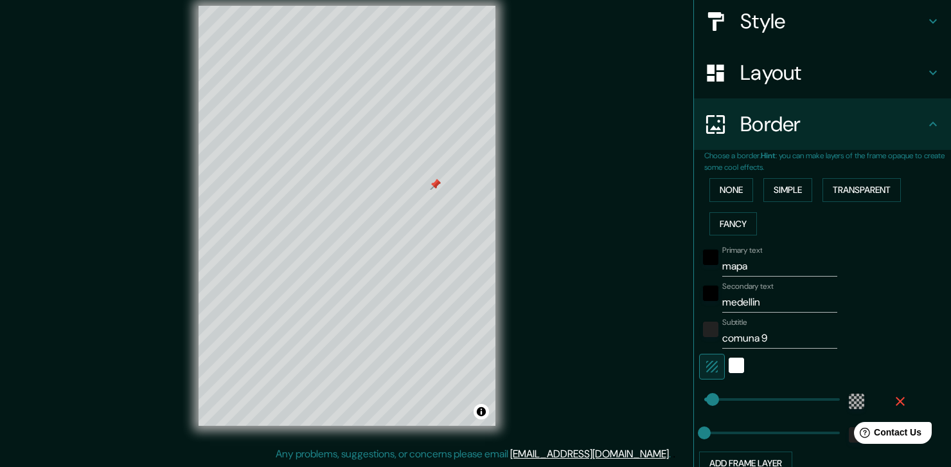
type input "16"
drag, startPoint x: 715, startPoint y: 388, endPoint x: 700, endPoint y: 388, distance: 14.8
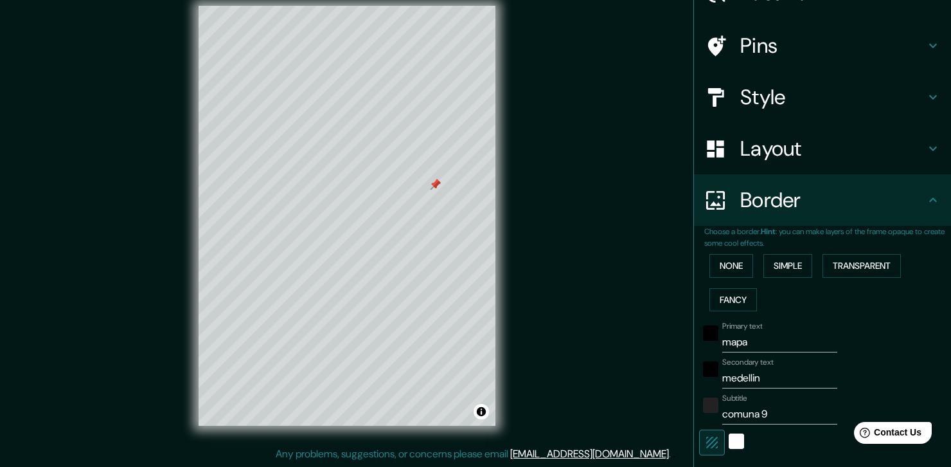
scroll to position [0, 0]
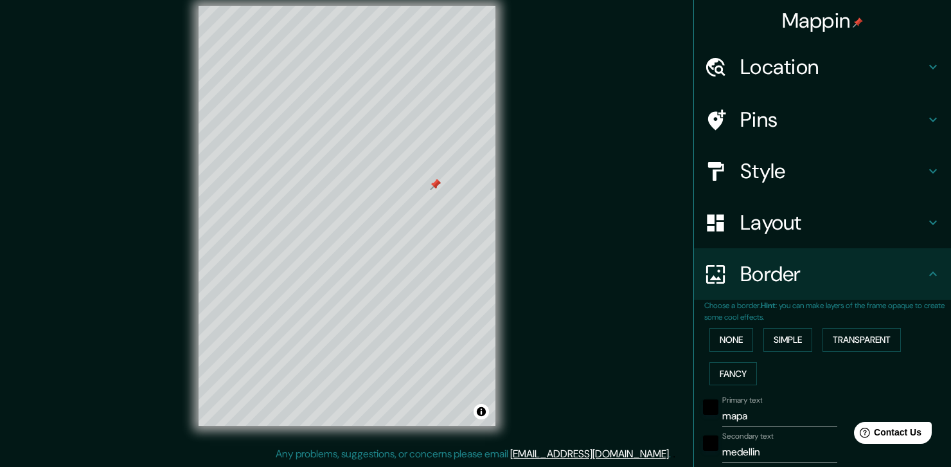
click at [775, 119] on h4 "Pins" at bounding box center [832, 120] width 185 height 26
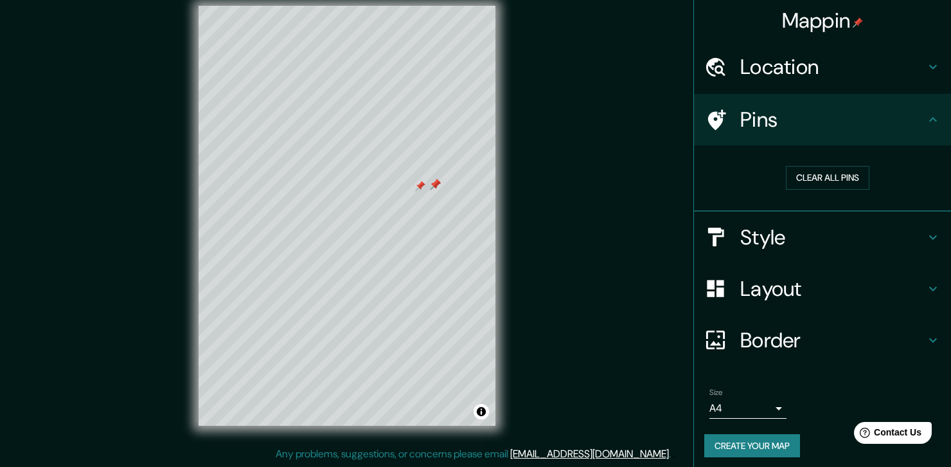
drag, startPoint x: 826, startPoint y: 183, endPoint x: 735, endPoint y: 179, distance: 90.7
click at [825, 183] on button "Clear all pins" at bounding box center [828, 178] width 84 height 24
click at [780, 439] on button "Create your map" at bounding box center [752, 446] width 96 height 24
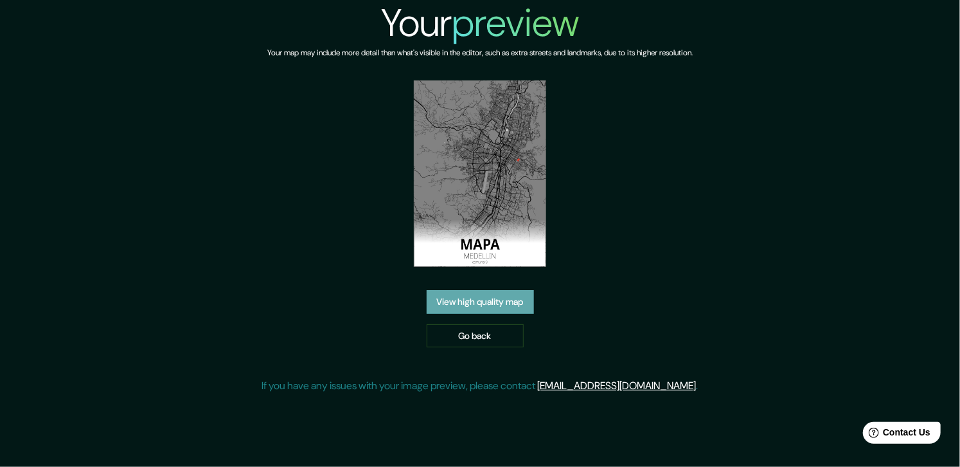
click at [477, 303] on link "View high quality map" at bounding box center [480, 302] width 107 height 24
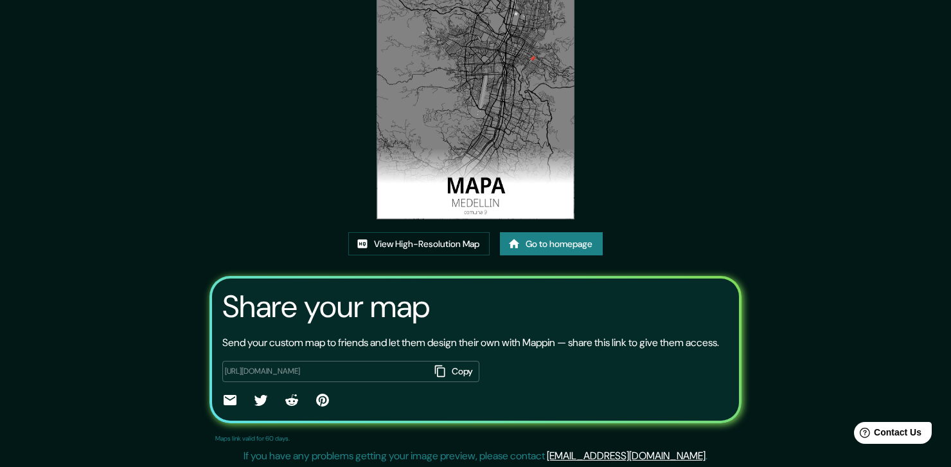
scroll to position [119, 0]
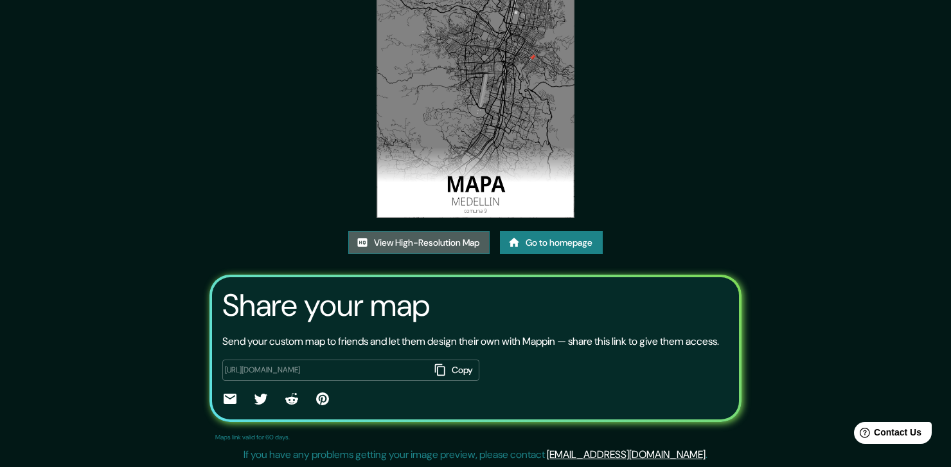
click at [460, 247] on link "View High-Resolution Map" at bounding box center [418, 243] width 141 height 24
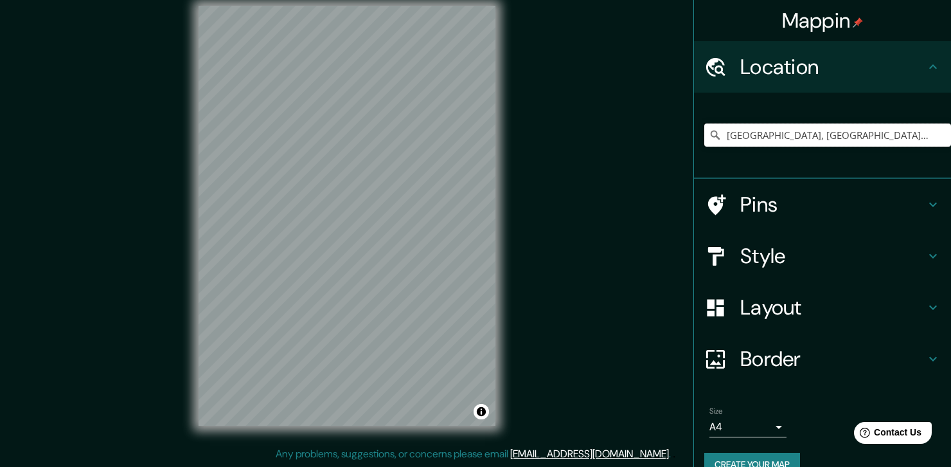
click at [866, 134] on input "[GEOGRAPHIC_DATA], [GEOGRAPHIC_DATA], [GEOGRAPHIC_DATA]" at bounding box center [827, 134] width 247 height 23
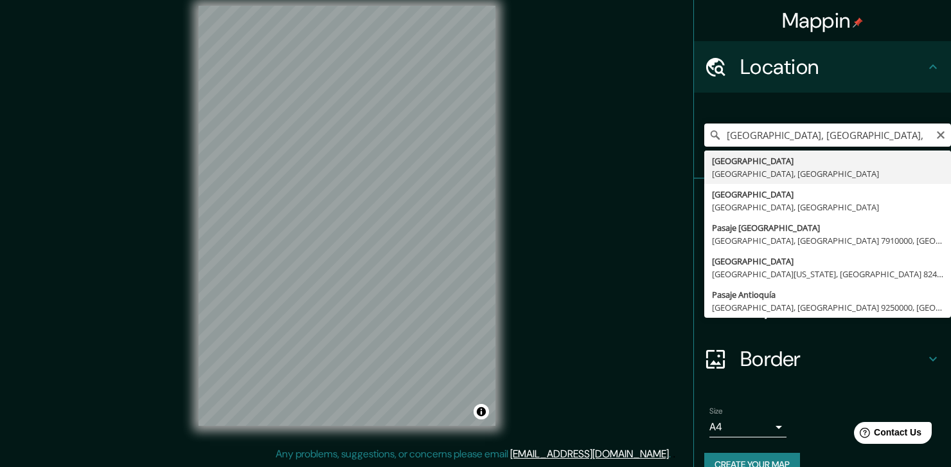
type input "[GEOGRAPHIC_DATA], [GEOGRAPHIC_DATA], [GEOGRAPHIC_DATA]"
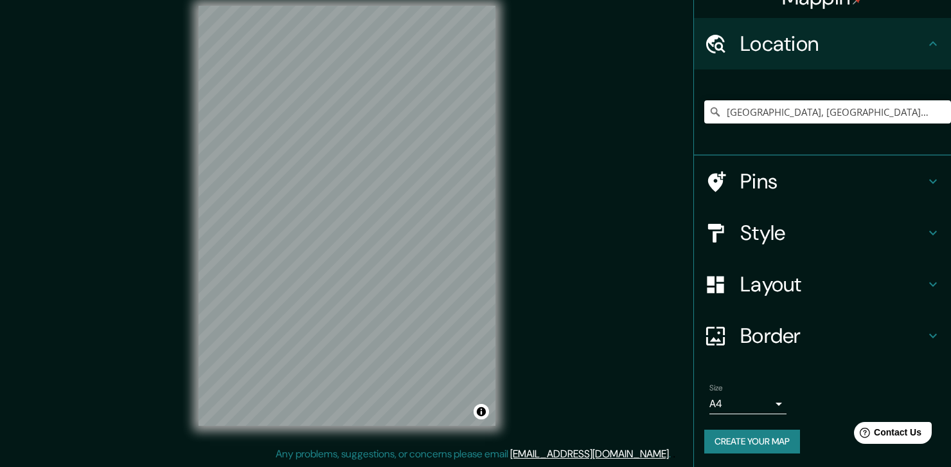
scroll to position [24, 0]
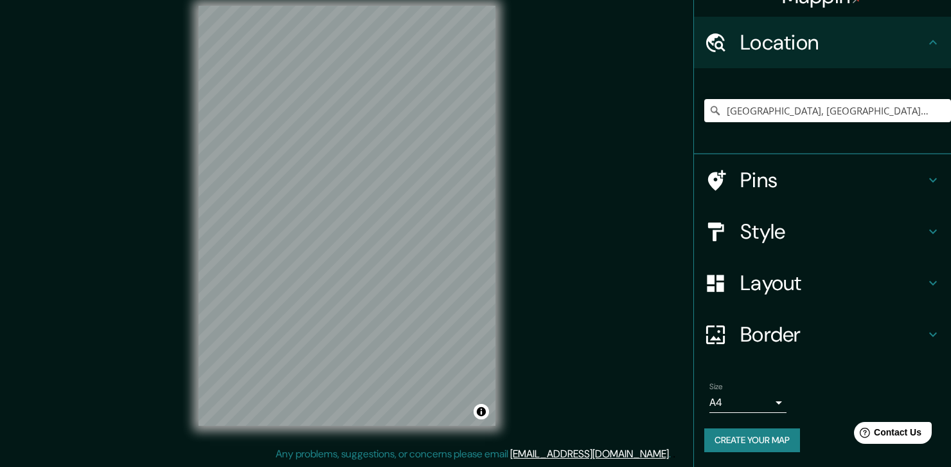
click at [815, 221] on h4 "Style" at bounding box center [832, 232] width 185 height 26
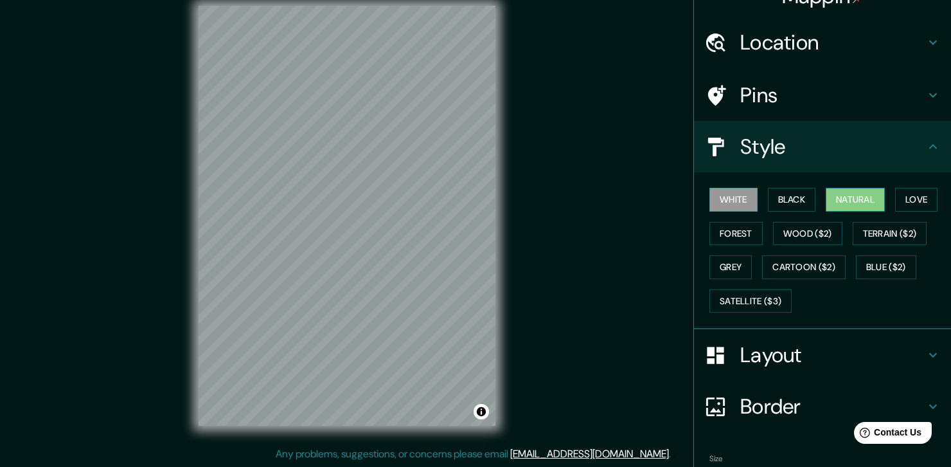
click at [830, 201] on button "Natural" at bounding box center [855, 200] width 59 height 24
click at [558, 147] on div "Mappin Location [GEOGRAPHIC_DATA], [GEOGRAPHIC_DATA], [GEOGRAPHIC_DATA] Pins St…" at bounding box center [475, 225] width 951 height 481
click at [802, 235] on button "Wood ($2)" at bounding box center [807, 234] width 69 height 24
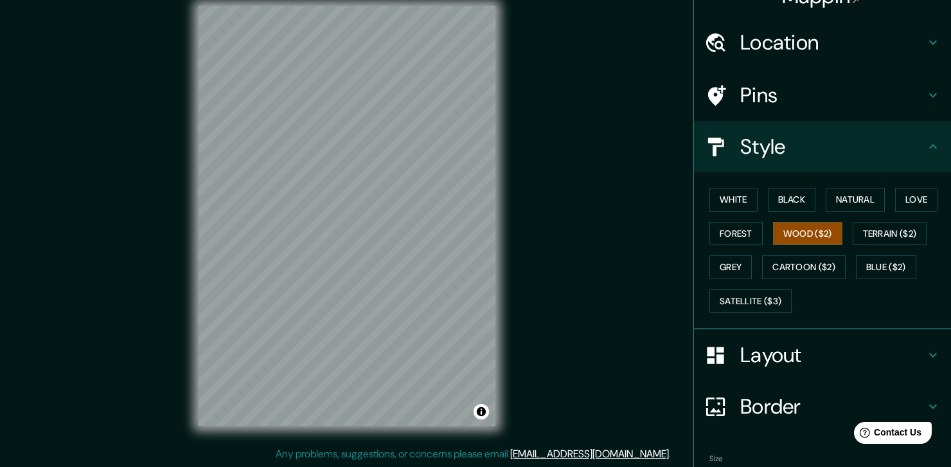
click at [181, 176] on div "© Mapbox © OpenStreetMap Improve this map" at bounding box center [347, 215] width 338 height 461
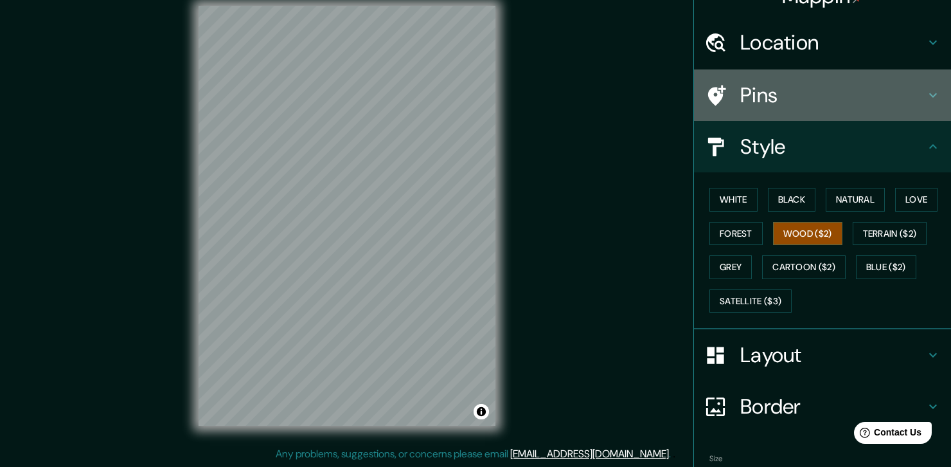
click at [796, 98] on h4 "Pins" at bounding box center [832, 95] width 185 height 26
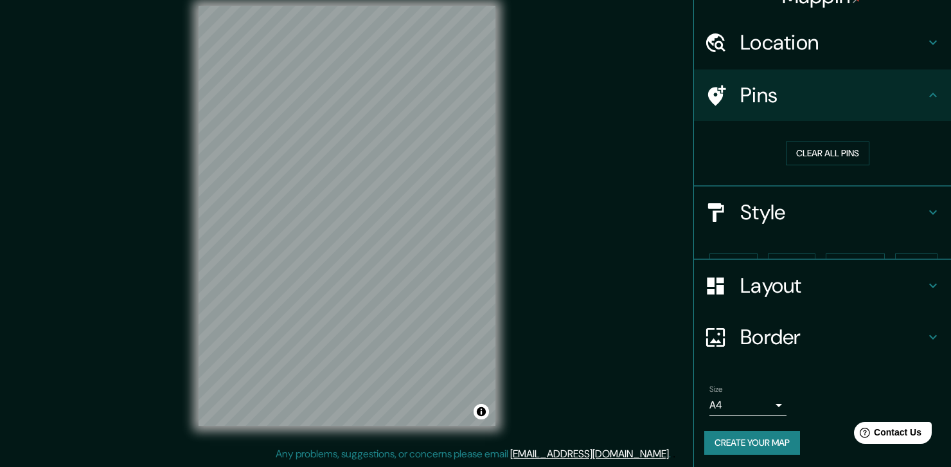
scroll to position [5, 0]
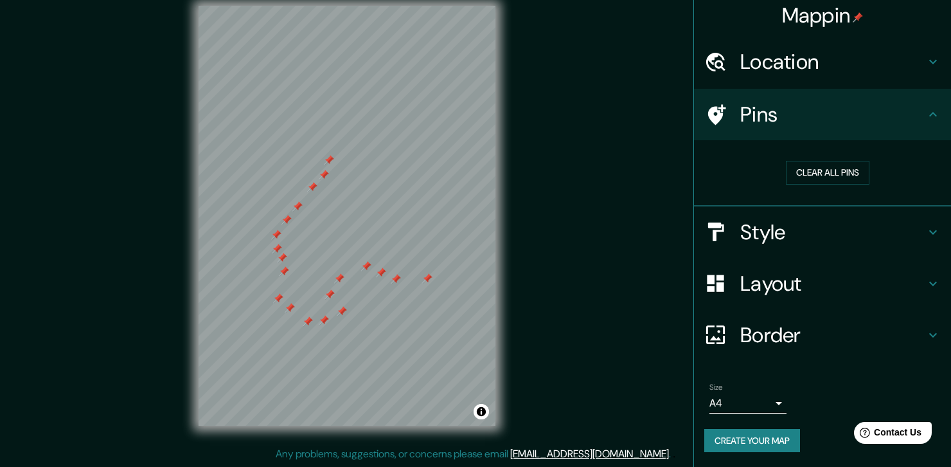
click at [328, 171] on div at bounding box center [324, 175] width 10 height 10
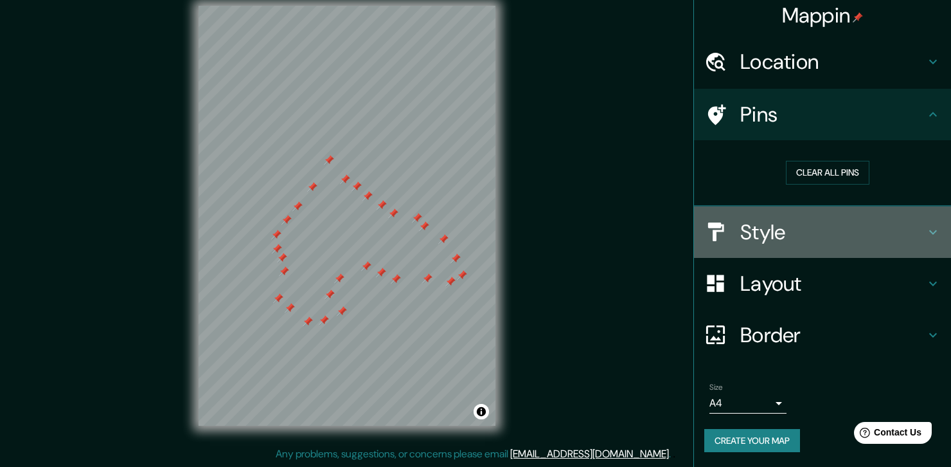
click at [807, 229] on h4 "Style" at bounding box center [832, 232] width 185 height 26
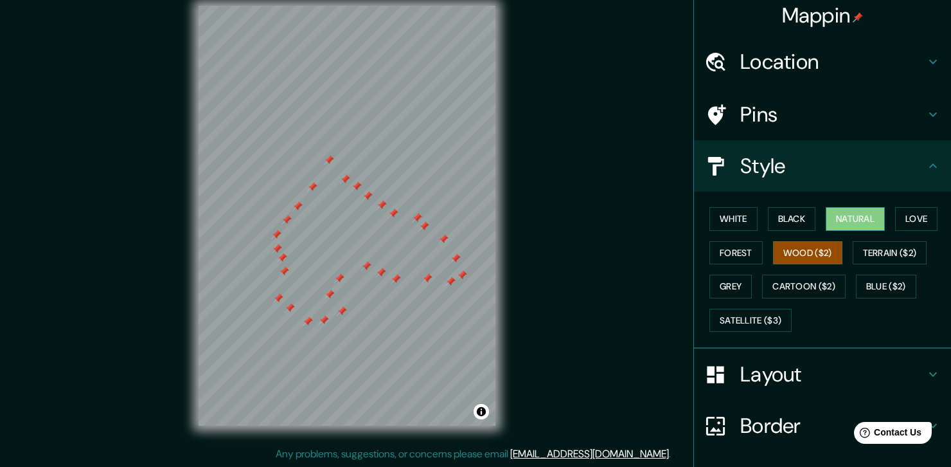
click at [842, 219] on button "Natural" at bounding box center [855, 219] width 59 height 24
click at [897, 217] on button "Love" at bounding box center [916, 219] width 42 height 24
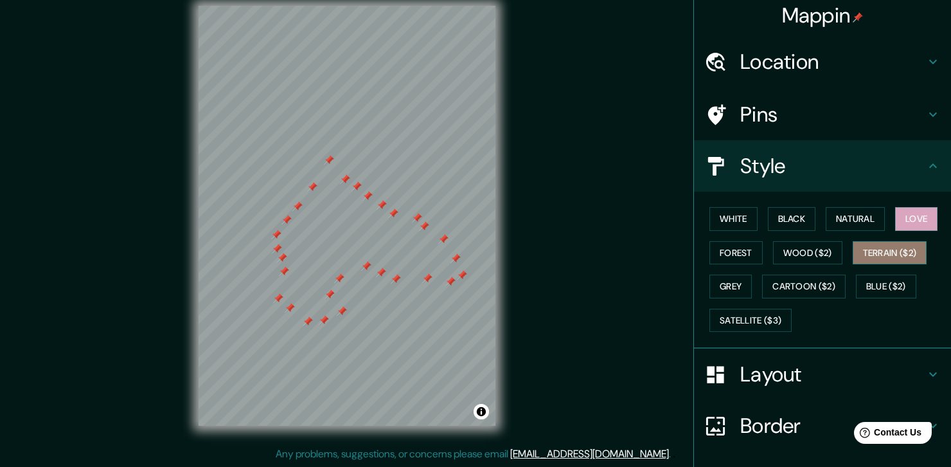
click at [883, 251] on button "Terrain ($2)" at bounding box center [890, 253] width 75 height 24
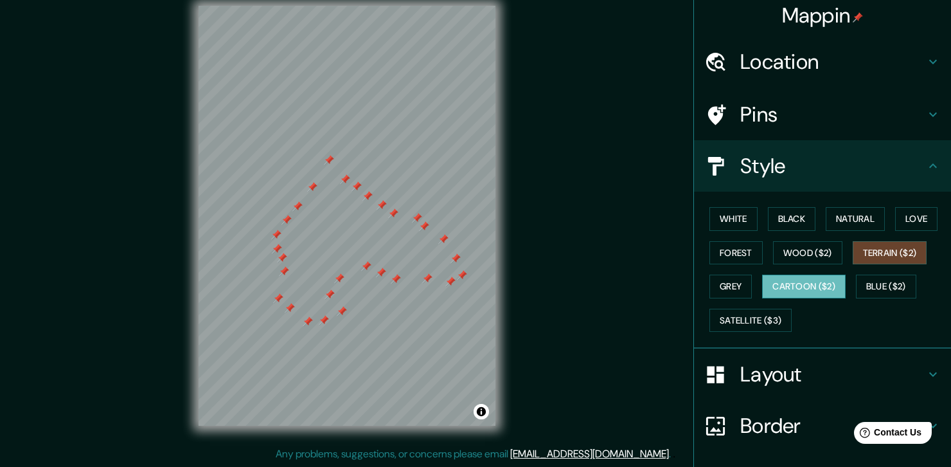
click at [835, 288] on div "White Black Natural Love Forest Wood ($2) Terrain ($2) Grey Cartoon ($2) Blue (…" at bounding box center [827, 269] width 247 height 135
click at [877, 288] on button "Blue ($2)" at bounding box center [886, 286] width 60 height 24
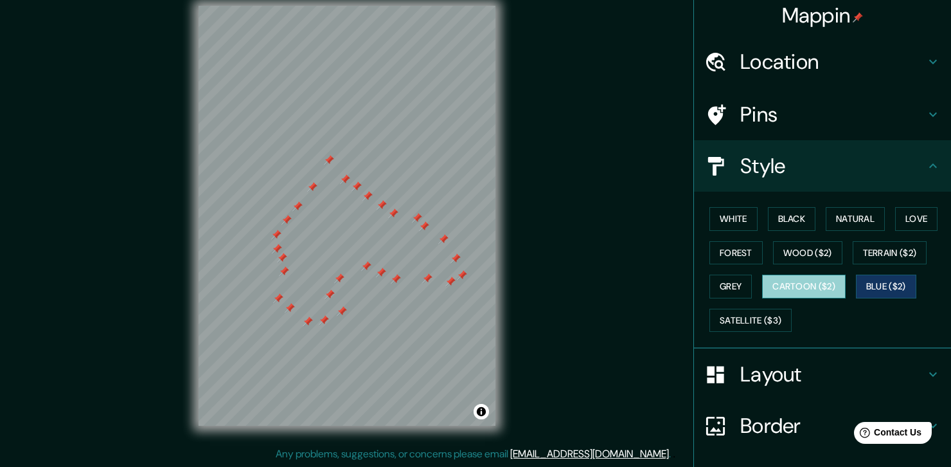
click at [823, 286] on button "Cartoon ($2)" at bounding box center [804, 286] width 84 height 24
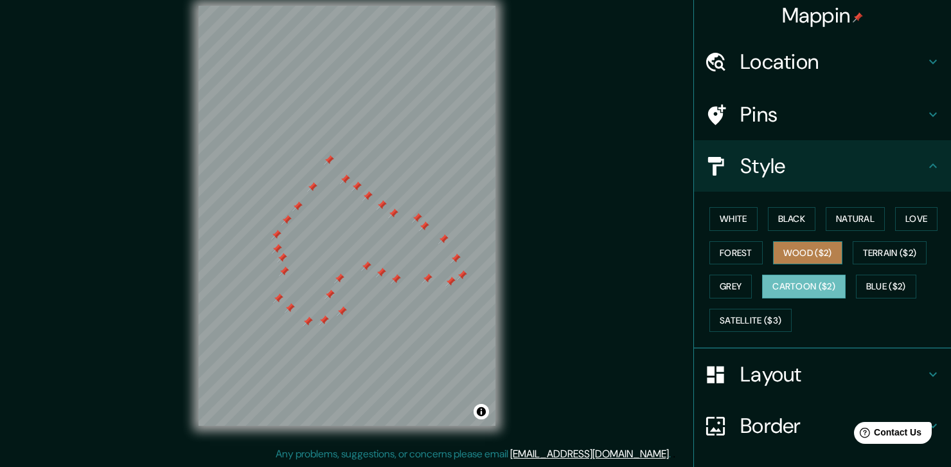
click at [818, 257] on button "Wood ($2)" at bounding box center [807, 253] width 69 height 24
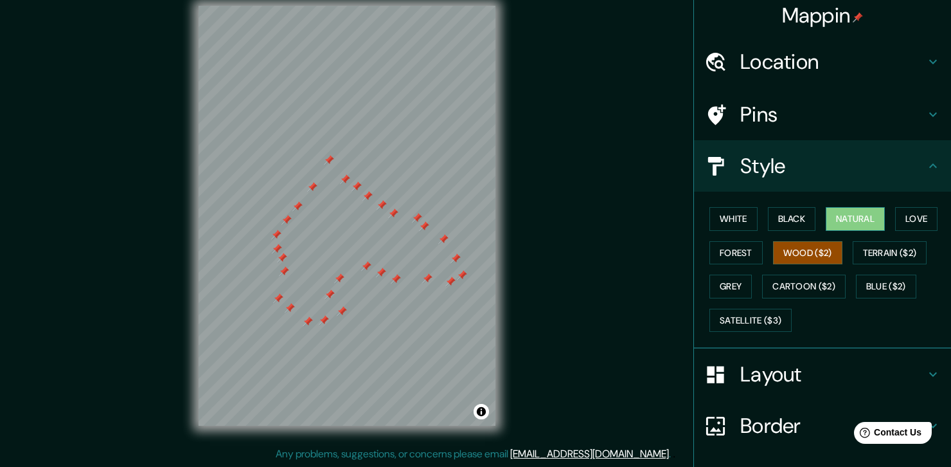
click at [826, 217] on button "Natural" at bounding box center [855, 219] width 59 height 24
click at [798, 257] on button "Wood ($2)" at bounding box center [807, 253] width 69 height 24
click at [742, 250] on button "Forest" at bounding box center [736, 253] width 53 height 24
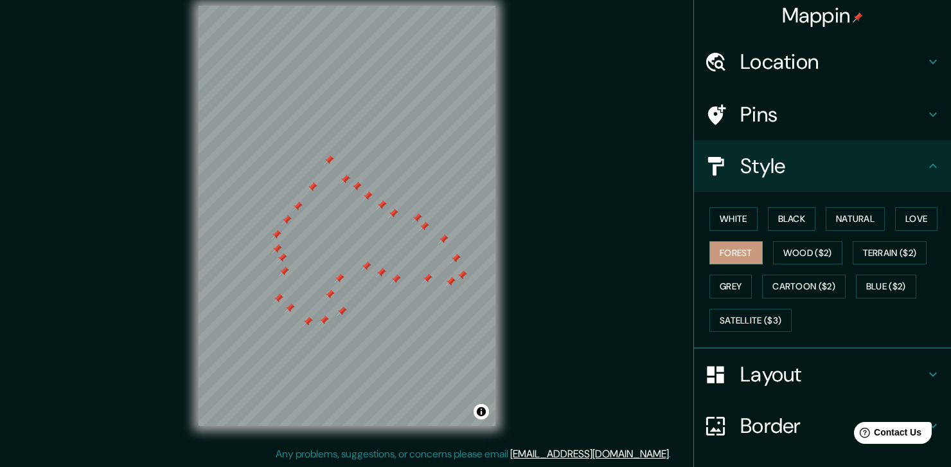
click at [722, 303] on div "White Black Natural Love Forest Wood ($2) Terrain ($2) Grey Cartoon ($2) Blue (…" at bounding box center [827, 269] width 247 height 135
click at [726, 288] on button "Grey" at bounding box center [731, 286] width 42 height 24
click at [733, 213] on button "White" at bounding box center [734, 219] width 48 height 24
click at [784, 214] on button "Black" at bounding box center [792, 219] width 48 height 24
click at [850, 211] on button "Natural" at bounding box center [855, 219] width 59 height 24
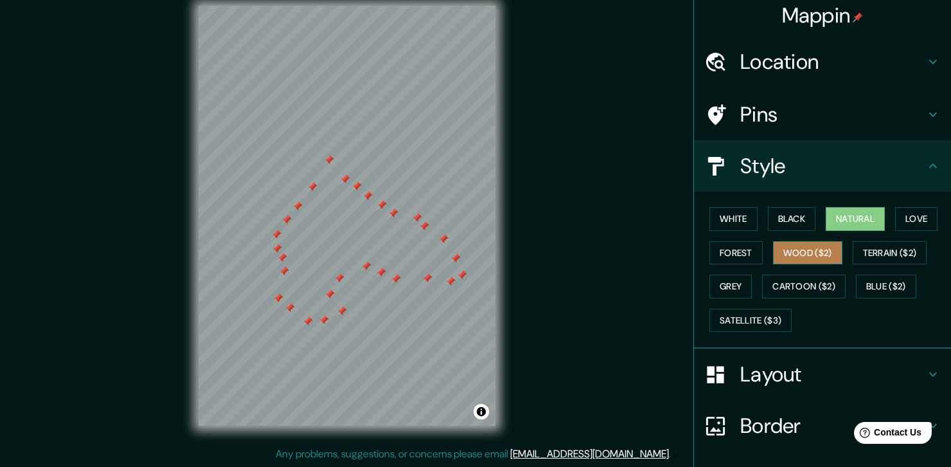
click at [814, 255] on button "Wood ($2)" at bounding box center [807, 253] width 69 height 24
click at [769, 375] on h4 "Layout" at bounding box center [832, 374] width 185 height 26
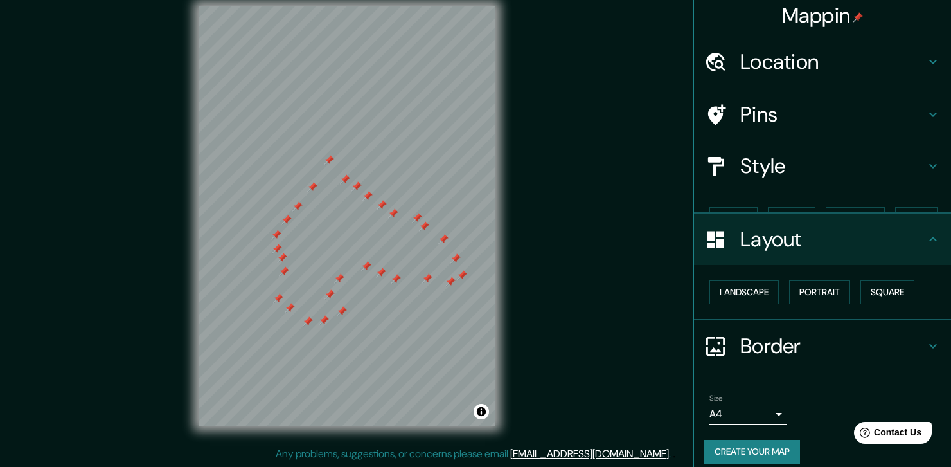
scroll to position [0, 0]
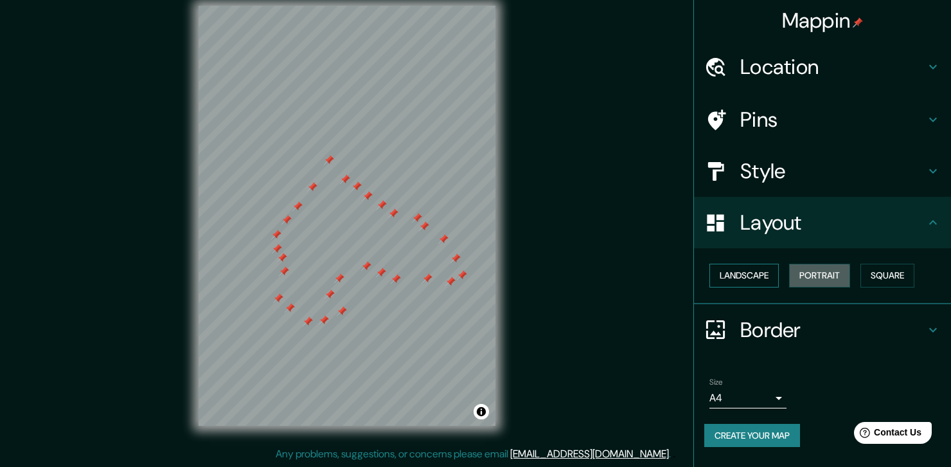
drag, startPoint x: 805, startPoint y: 276, endPoint x: 778, endPoint y: 274, distance: 26.4
click at [804, 274] on button "Portrait" at bounding box center [819, 276] width 61 height 24
click at [770, 276] on button "Landscape" at bounding box center [744, 276] width 69 height 24
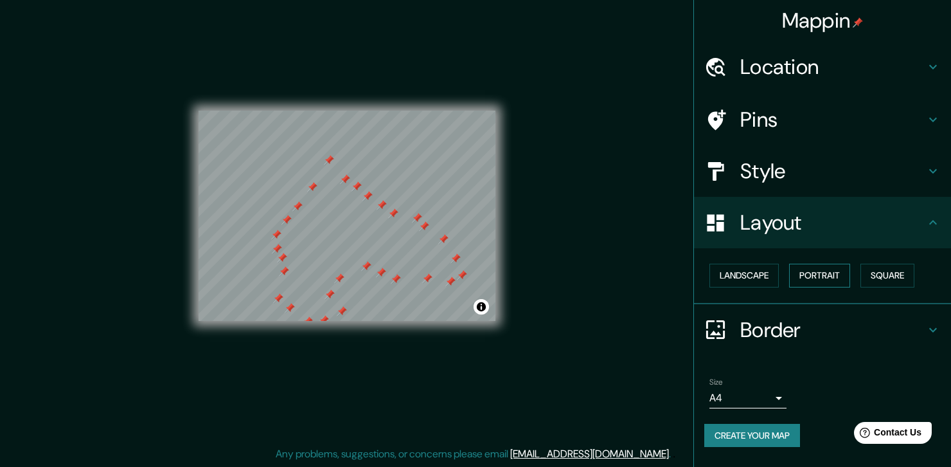
click at [817, 275] on button "Portrait" at bounding box center [819, 276] width 61 height 24
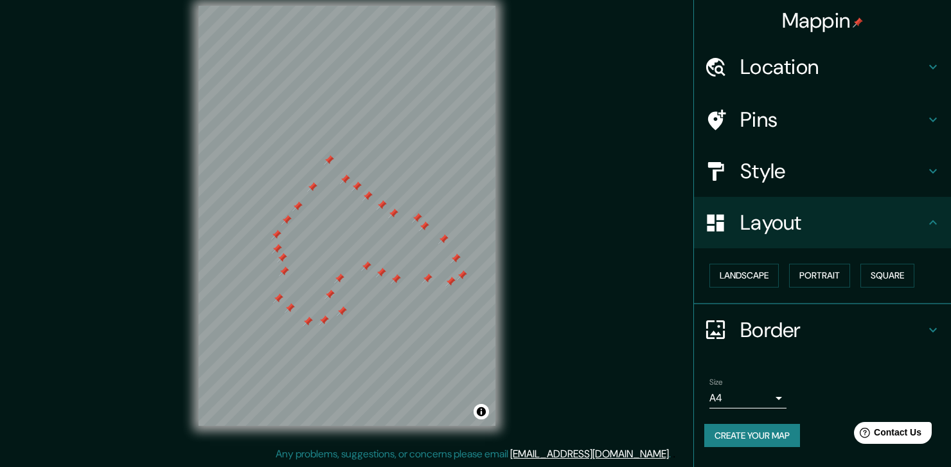
click at [856, 327] on h4 "Border" at bounding box center [832, 330] width 185 height 26
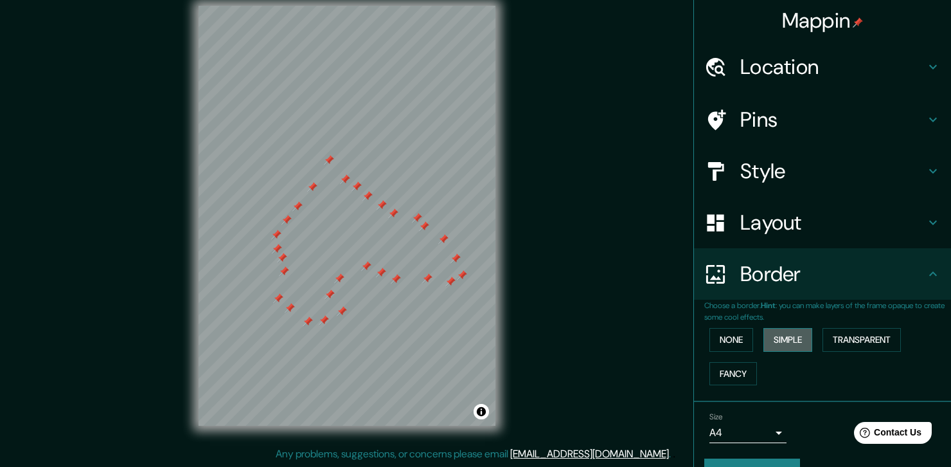
click at [786, 338] on button "Simple" at bounding box center [788, 340] width 49 height 24
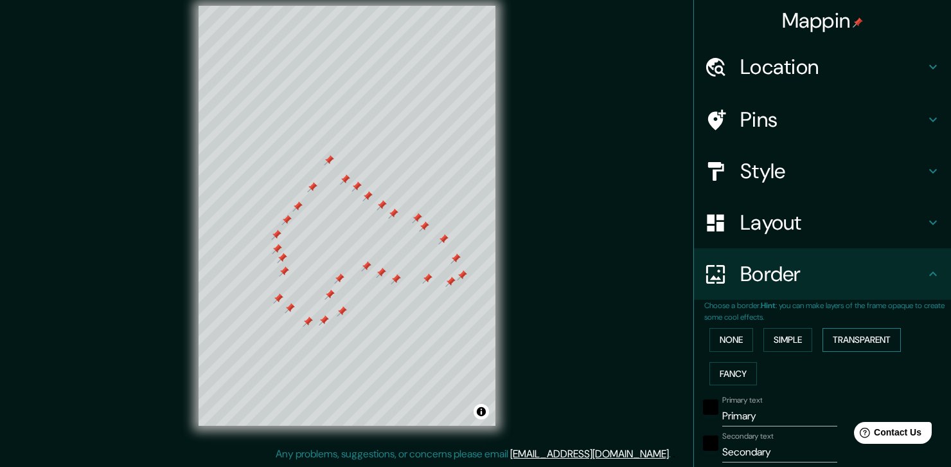
click at [863, 328] on button "Transparent" at bounding box center [862, 340] width 78 height 24
click at [796, 329] on button "Simple" at bounding box center [788, 340] width 49 height 24
click at [871, 316] on p "Choose a border. Hint : you can make layers of the frame opaque to create some …" at bounding box center [827, 311] width 247 height 23
click at [879, 340] on button "Transparent" at bounding box center [862, 340] width 78 height 24
click at [833, 345] on button "Transparent" at bounding box center [862, 340] width 78 height 24
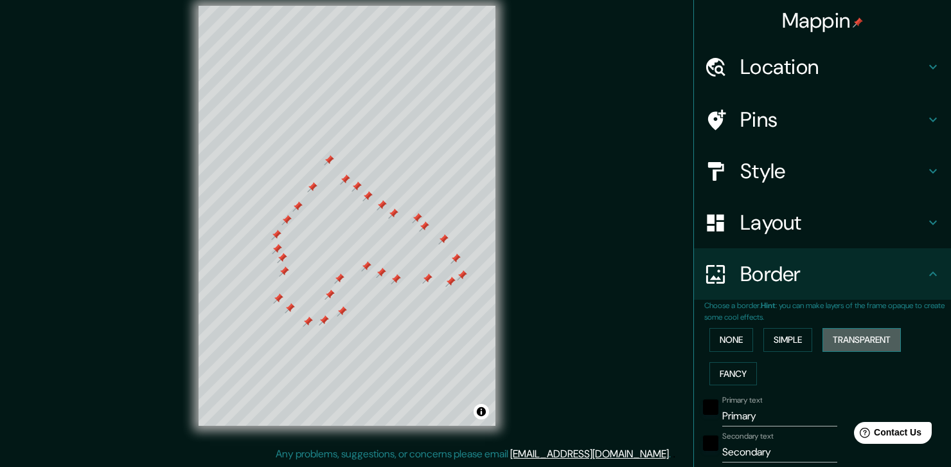
type input "222"
type input "37"
click at [828, 342] on button "Transparent" at bounding box center [862, 340] width 78 height 24
type input "222"
type input "37"
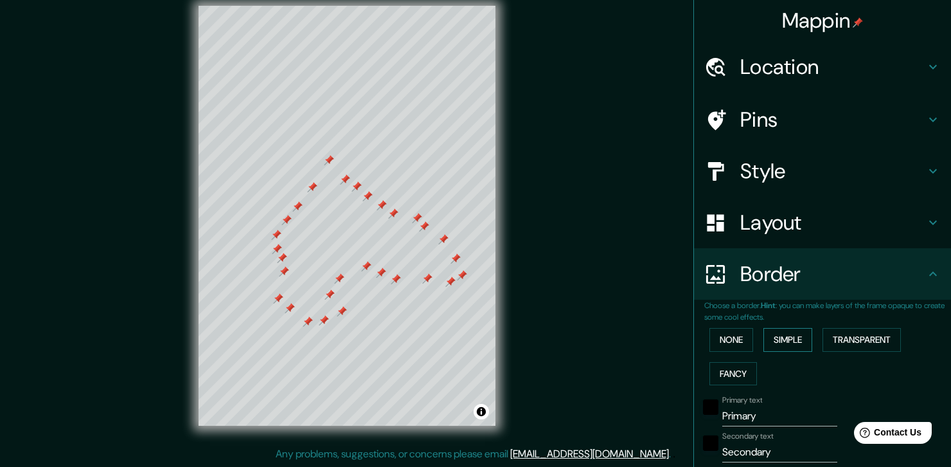
click at [777, 343] on button "Simple" at bounding box center [788, 340] width 49 height 24
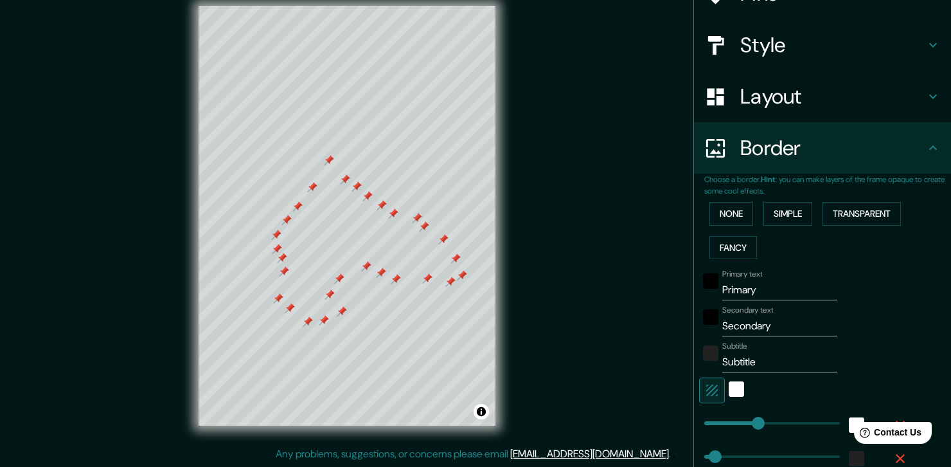
scroll to position [263, 0]
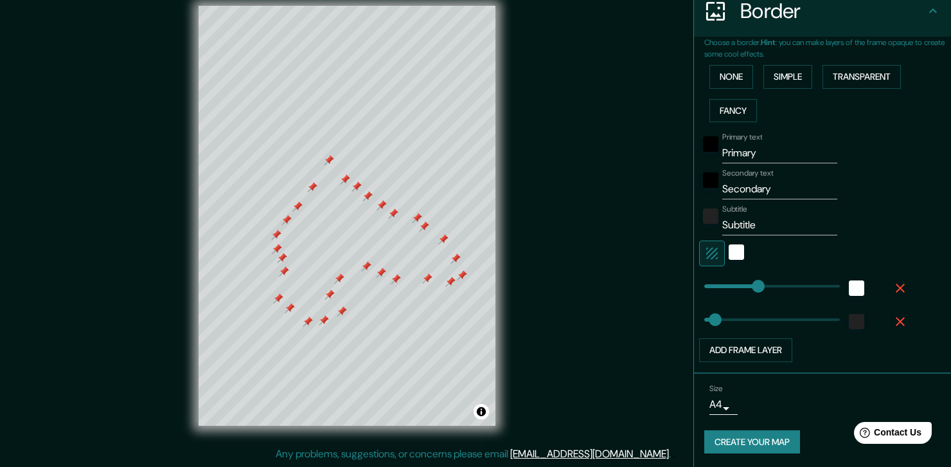
type input "185"
click at [836, 82] on button "Transparent" at bounding box center [862, 77] width 78 height 24
type input "0"
drag, startPoint x: 699, startPoint y: 282, endPoint x: 691, endPoint y: 283, distance: 8.0
type input "0"
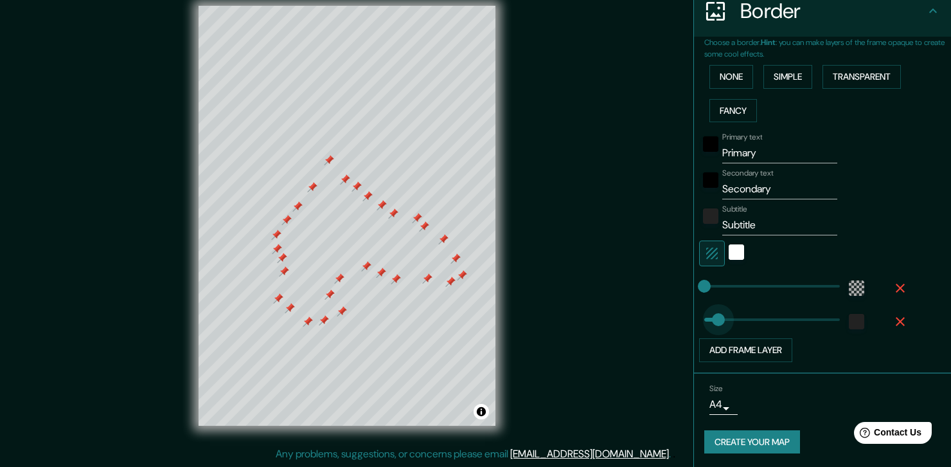
drag, startPoint x: 710, startPoint y: 314, endPoint x: 694, endPoint y: 311, distance: 16.3
type input "18"
drag, startPoint x: 688, startPoint y: 310, endPoint x: 701, endPoint y: 316, distance: 13.8
click at [765, 151] on input "Primary" at bounding box center [779, 153] width 115 height 21
type input "P"
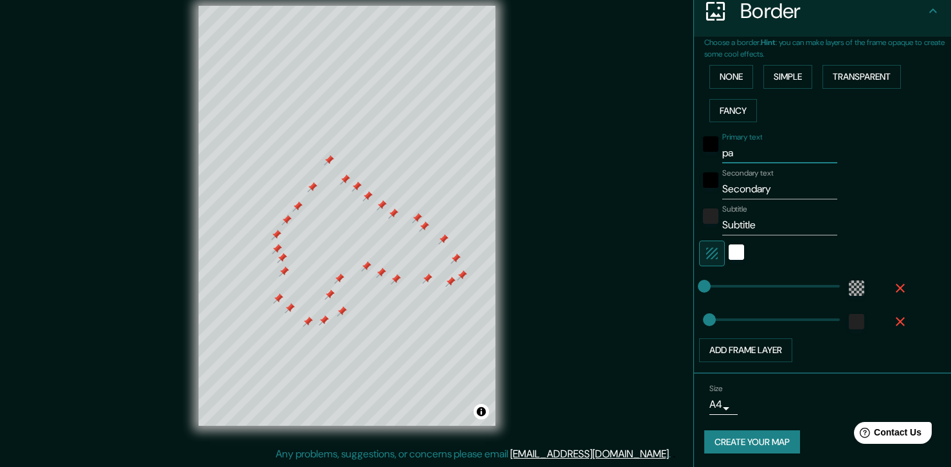
type input "p"
type input "mapa"
click at [796, 193] on input "Secondary" at bounding box center [779, 189] width 115 height 21
type input "S"
type input "comuna 9"
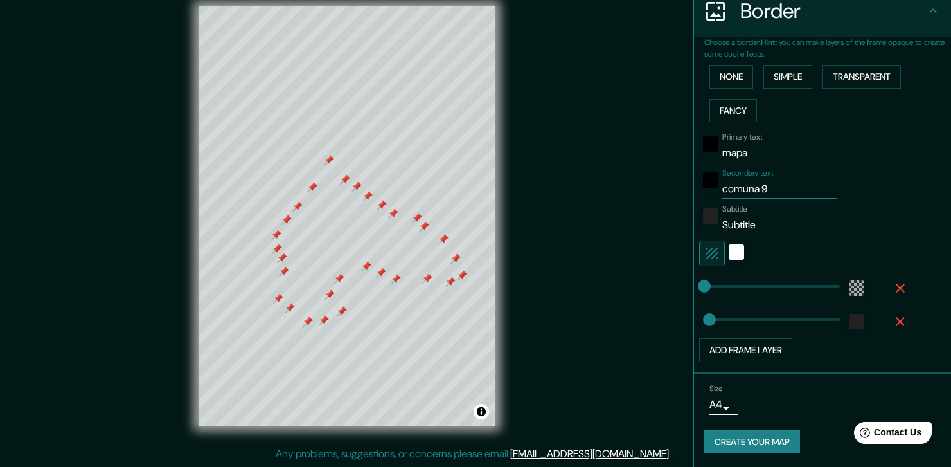
click at [755, 229] on input "Subtitle" at bounding box center [779, 225] width 115 height 21
type input "S"
type input "proyecto"
click at [901, 168] on div "Primary text mapa Secondary text comuna 9 Subtitle proyecto Add frame layer" at bounding box center [827, 244] width 247 height 235
click at [769, 435] on button "Create your map" at bounding box center [752, 442] width 96 height 24
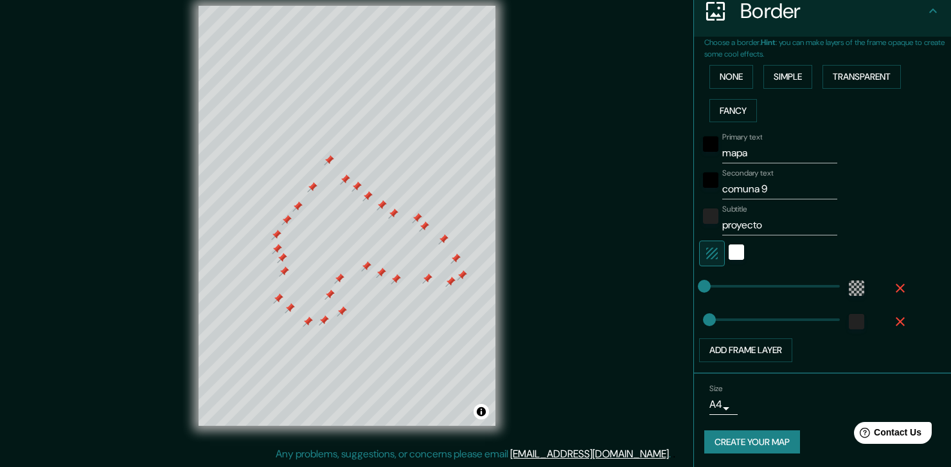
click at [751, 445] on button "Create your map" at bounding box center [752, 442] width 96 height 24
click at [892, 296] on button "button" at bounding box center [900, 287] width 41 height 23
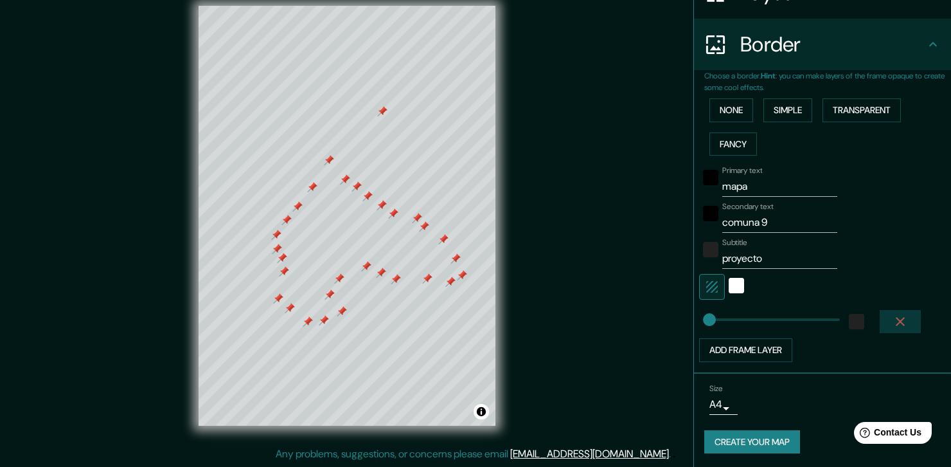
click at [896, 318] on icon "button" at bounding box center [900, 321] width 9 height 9
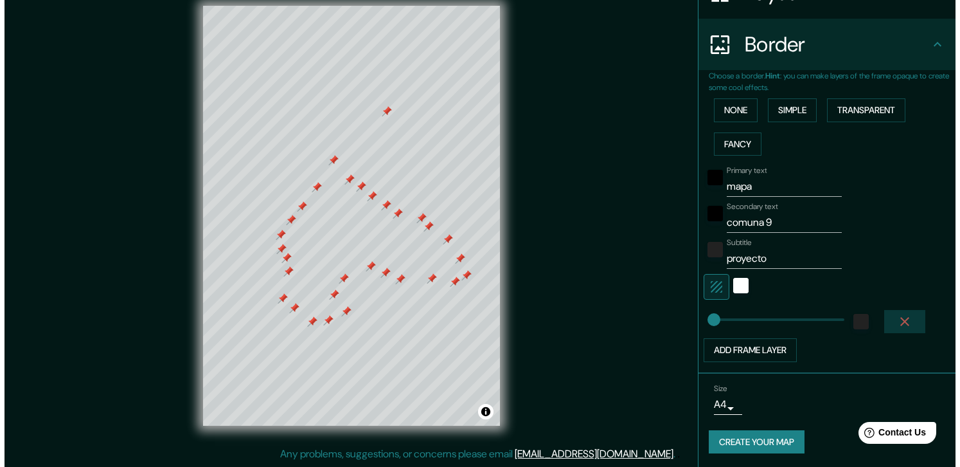
scroll to position [196, 0]
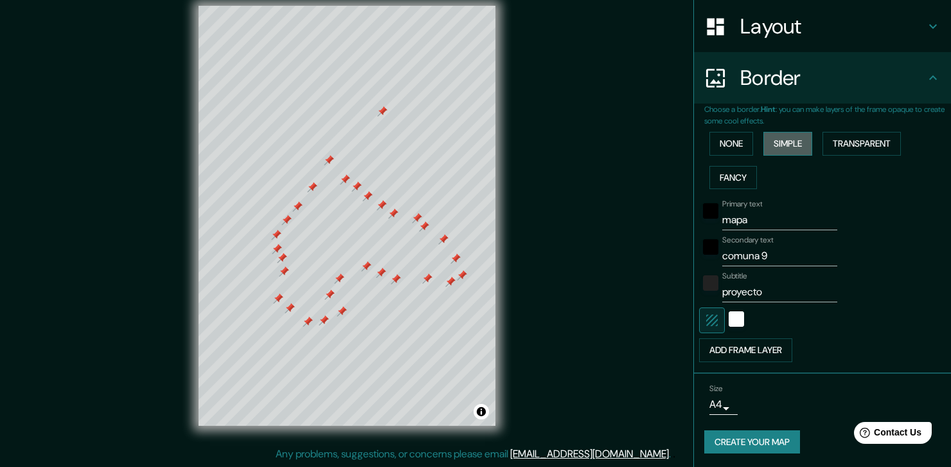
click at [784, 139] on button "Simple" at bounding box center [788, 144] width 49 height 24
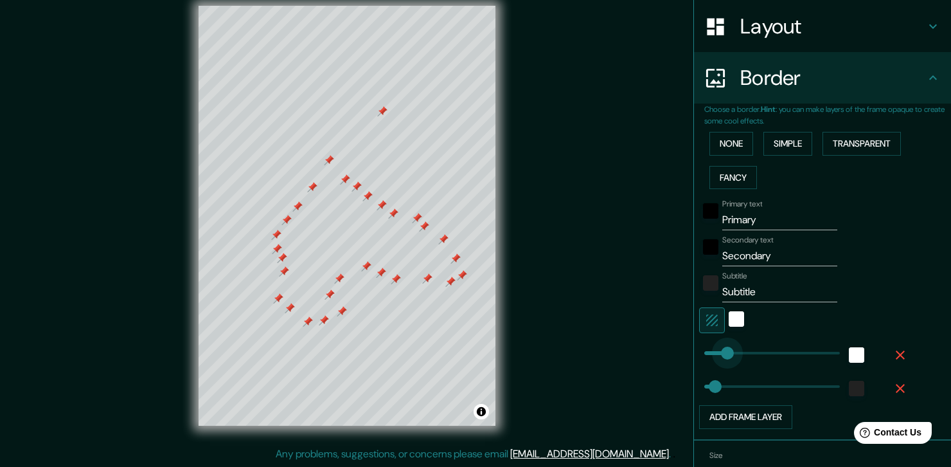
type input "45"
drag, startPoint x: 745, startPoint y: 352, endPoint x: 708, endPoint y: 351, distance: 36.7
type input "0"
drag, startPoint x: 705, startPoint y: 382, endPoint x: 693, endPoint y: 383, distance: 12.3
type input "0"
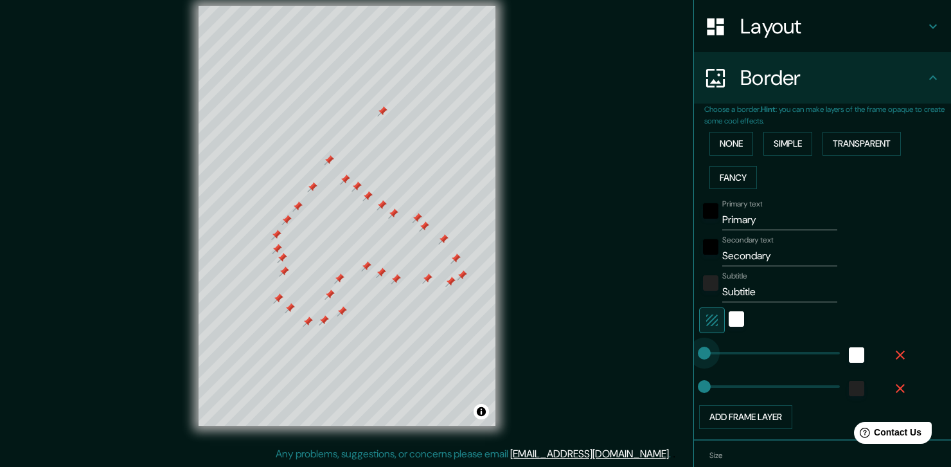
drag, startPoint x: 704, startPoint y: 359, endPoint x: 683, endPoint y: 359, distance: 20.6
click at [860, 139] on button "Transparent" at bounding box center [862, 144] width 78 height 24
type input "29"
click at [853, 394] on span "color-222222" at bounding box center [856, 388] width 15 height 15
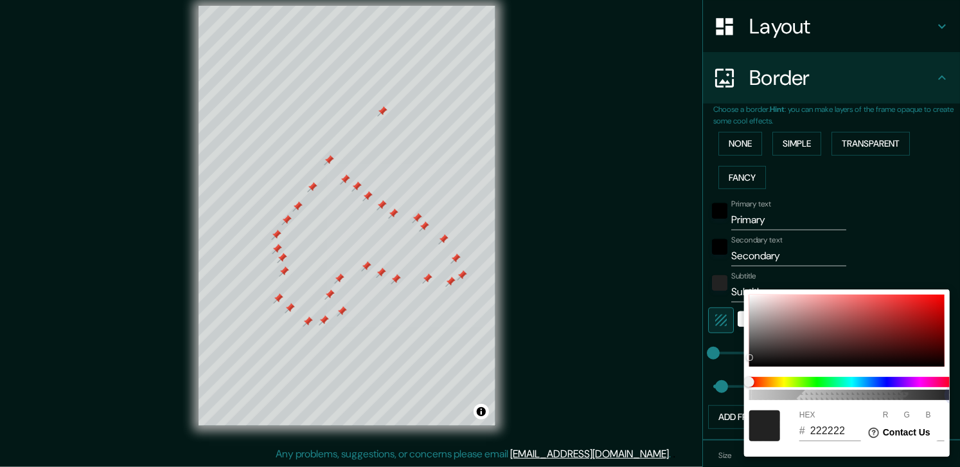
type input "22222214"
click at [766, 393] on span "100" at bounding box center [852, 395] width 206 height 10
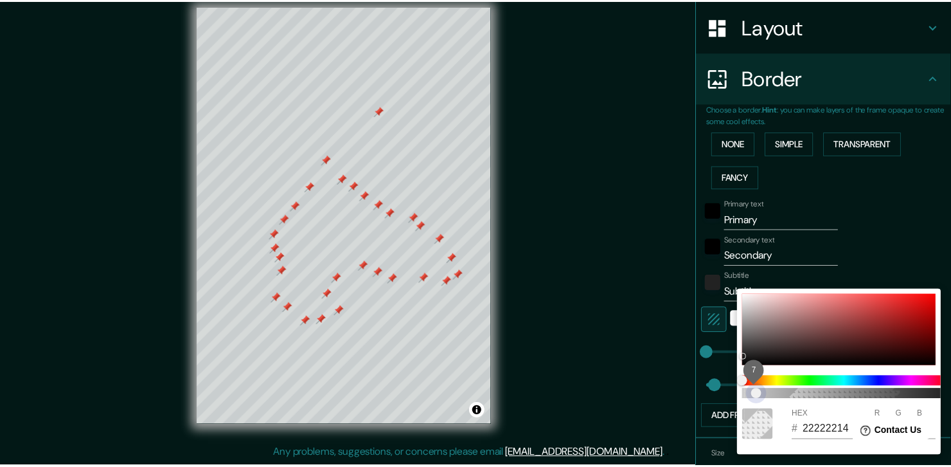
scroll to position [0, 10]
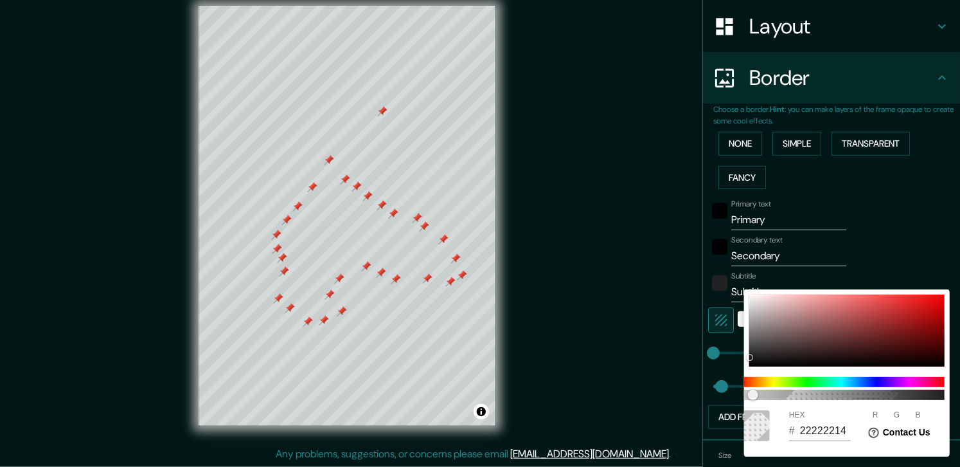
click at [919, 193] on div at bounding box center [480, 233] width 960 height 467
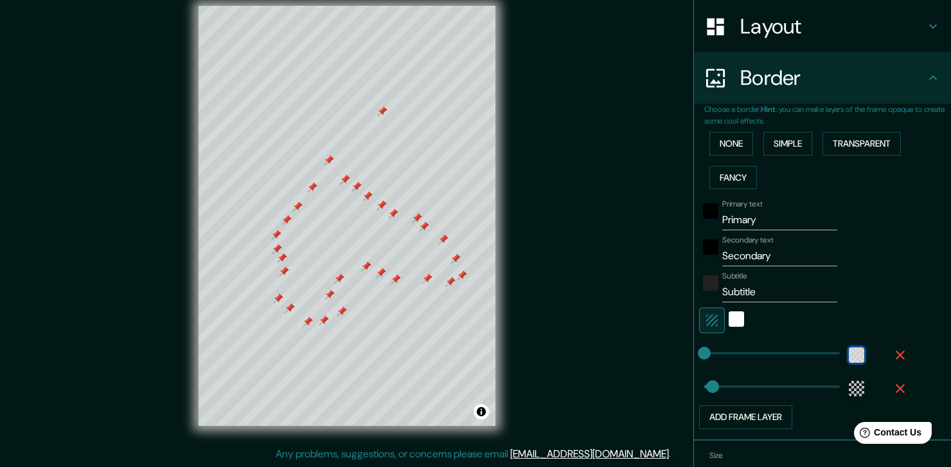
click at [849, 357] on div "color-55555544" at bounding box center [856, 354] width 15 height 15
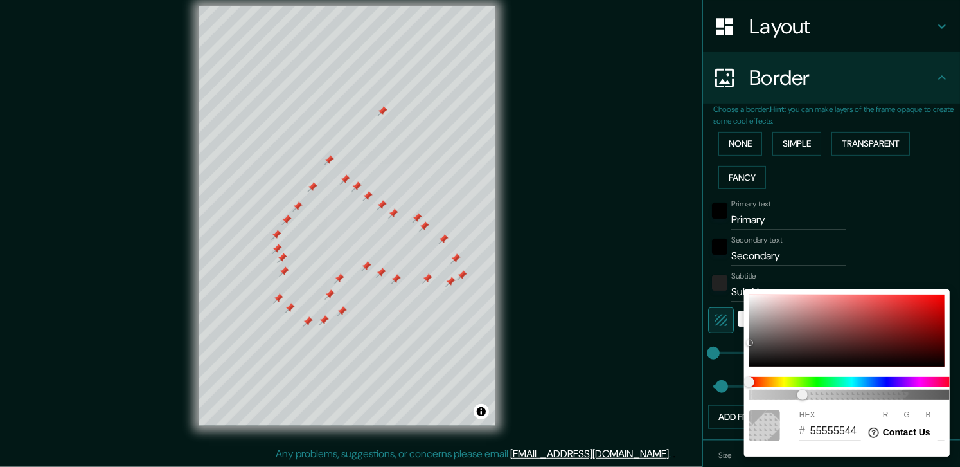
click at [766, 425] on div at bounding box center [764, 425] width 31 height 31
type input "55555521"
click at [776, 395] on span "12" at bounding box center [852, 395] width 206 height 10
click at [951, 181] on div at bounding box center [480, 233] width 960 height 467
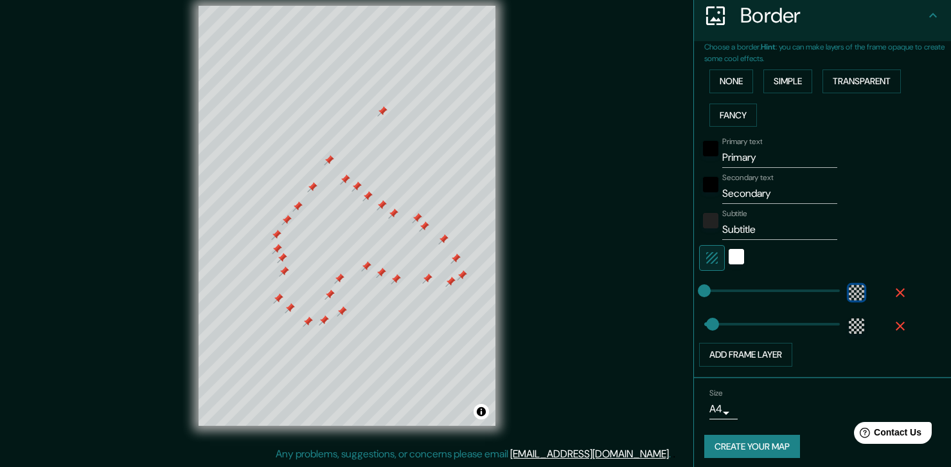
scroll to position [263, 0]
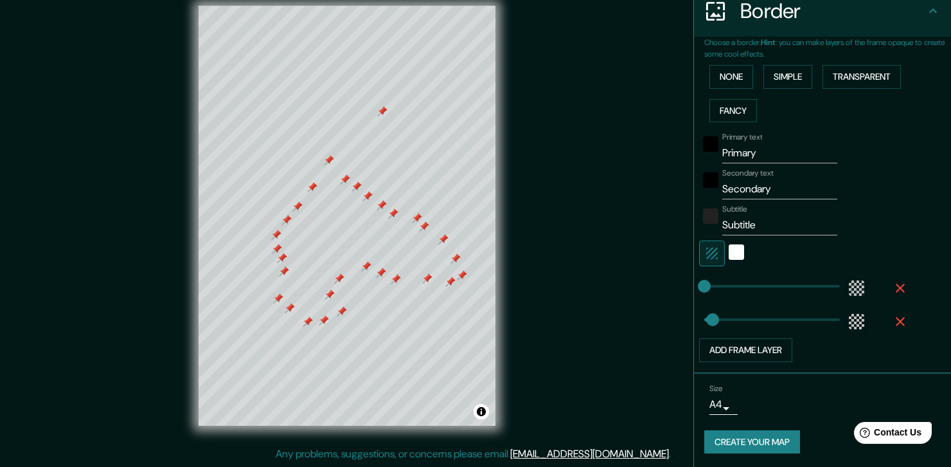
click at [749, 441] on button "Create your map" at bounding box center [752, 442] width 96 height 24
click at [749, 441] on div "Create your map" at bounding box center [822, 442] width 237 height 24
click at [746, 430] on div "Create your map" at bounding box center [822, 442] width 237 height 24
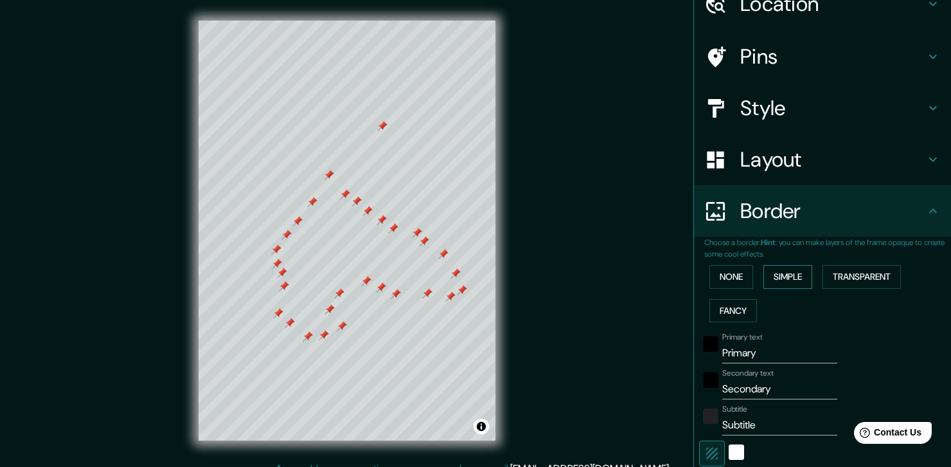
scroll to position [0, 0]
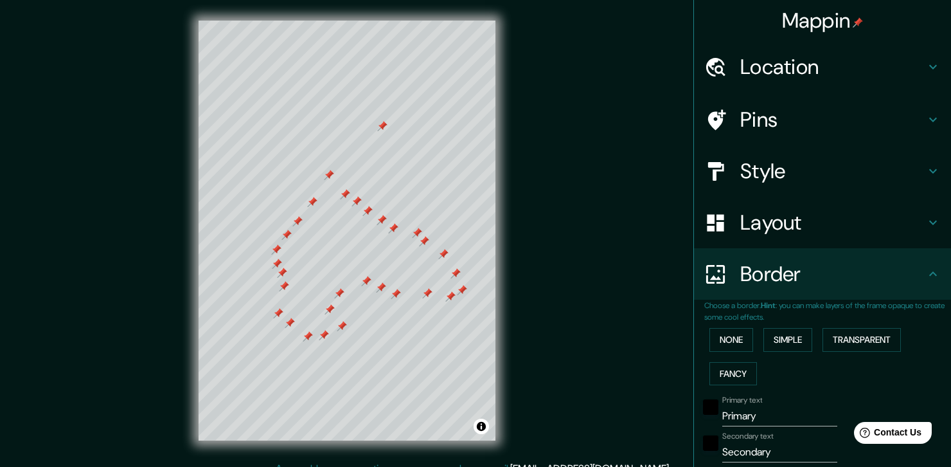
click at [800, 187] on div "Style" at bounding box center [822, 170] width 257 height 51
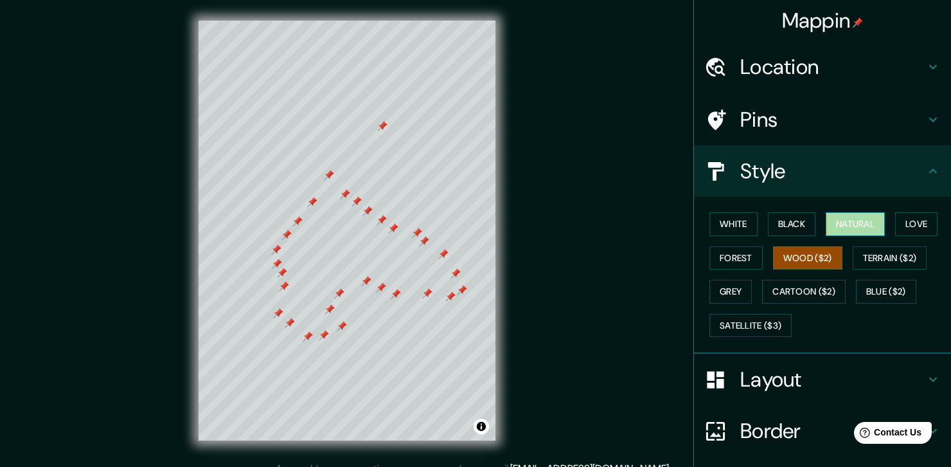
click at [856, 227] on button "Natural" at bounding box center [855, 224] width 59 height 24
click at [776, 224] on button "Black" at bounding box center [792, 224] width 48 height 24
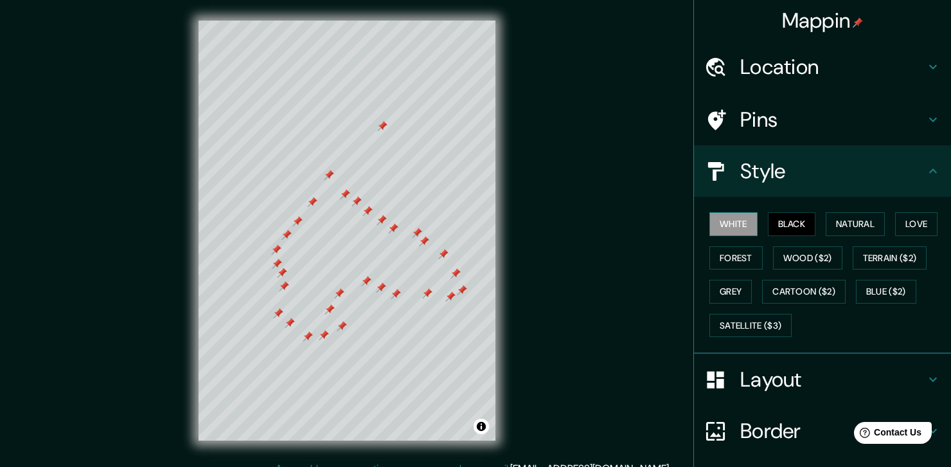
click at [737, 225] on button "White" at bounding box center [734, 224] width 48 height 24
click at [895, 227] on button "Love" at bounding box center [916, 224] width 42 height 24
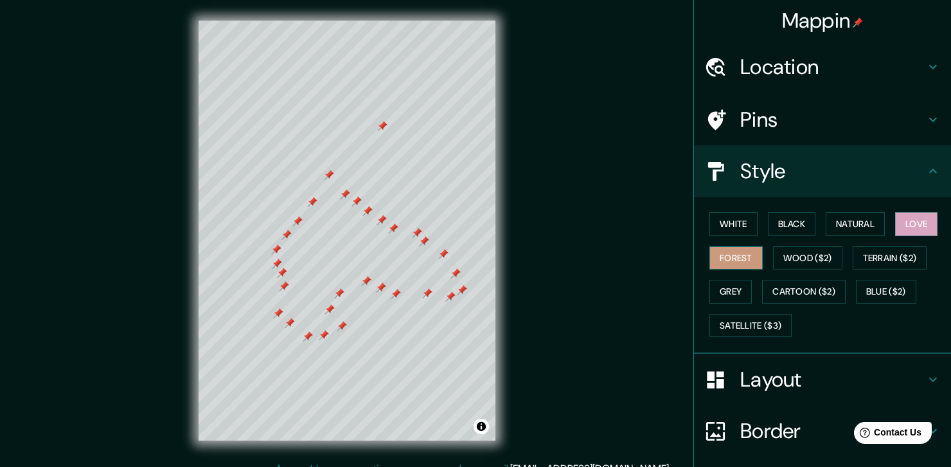
click at [715, 262] on button "Forest" at bounding box center [736, 258] width 53 height 24
click at [829, 256] on button "Wood ($2)" at bounding box center [807, 258] width 69 height 24
click at [714, 261] on button "Forest" at bounding box center [736, 258] width 53 height 24
click at [714, 293] on button "Grey" at bounding box center [731, 292] width 42 height 24
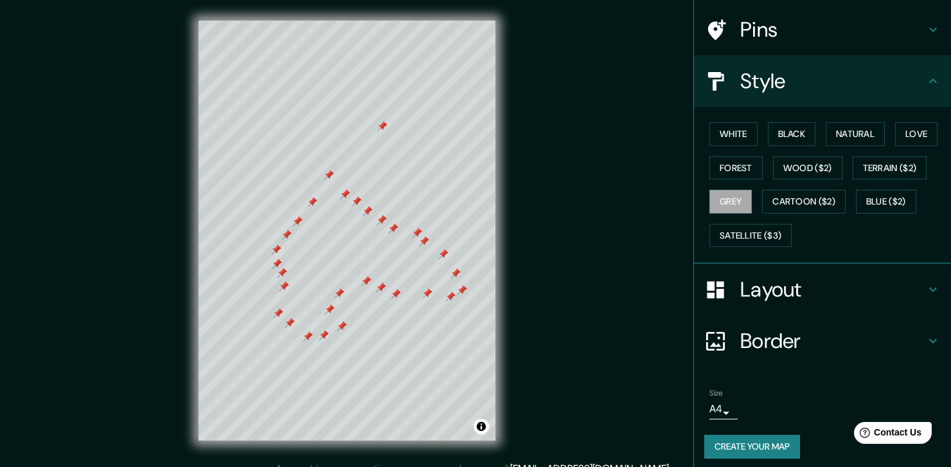
scroll to position [95, 0]
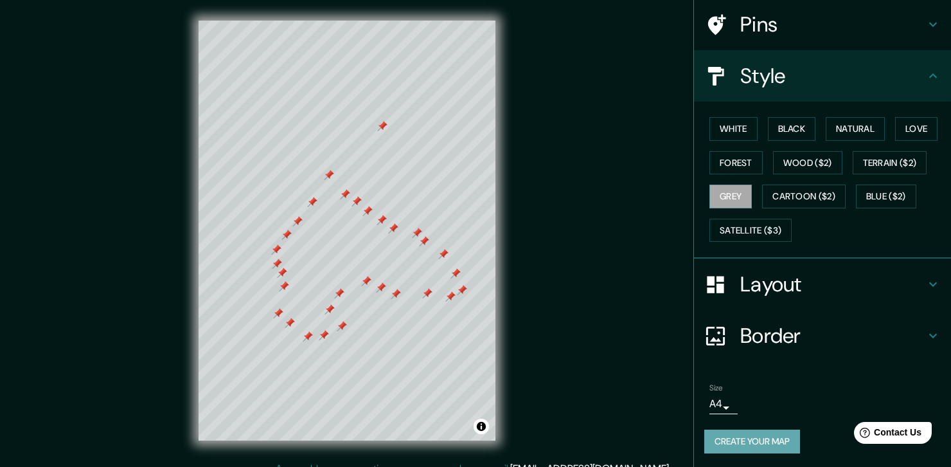
click at [744, 431] on button "Create your map" at bounding box center [752, 441] width 96 height 24
click at [789, 170] on button "Wood ($2)" at bounding box center [807, 163] width 69 height 24
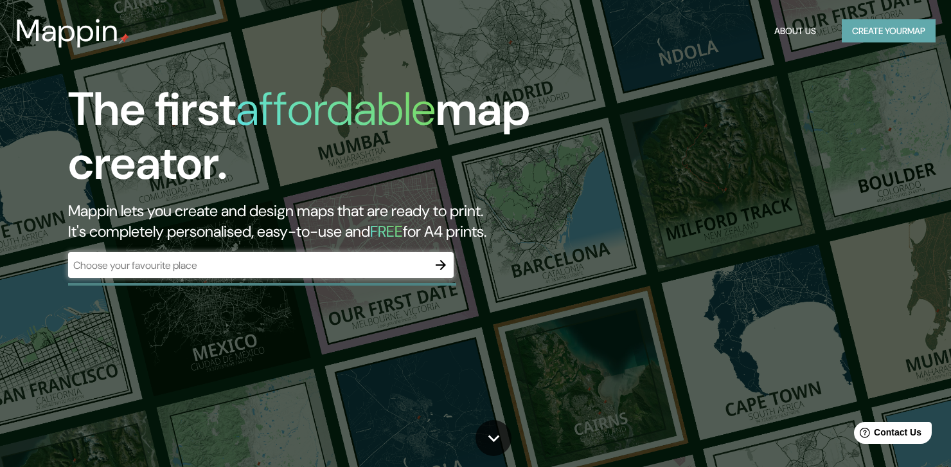
click at [886, 23] on button "Create your map" at bounding box center [889, 31] width 94 height 24
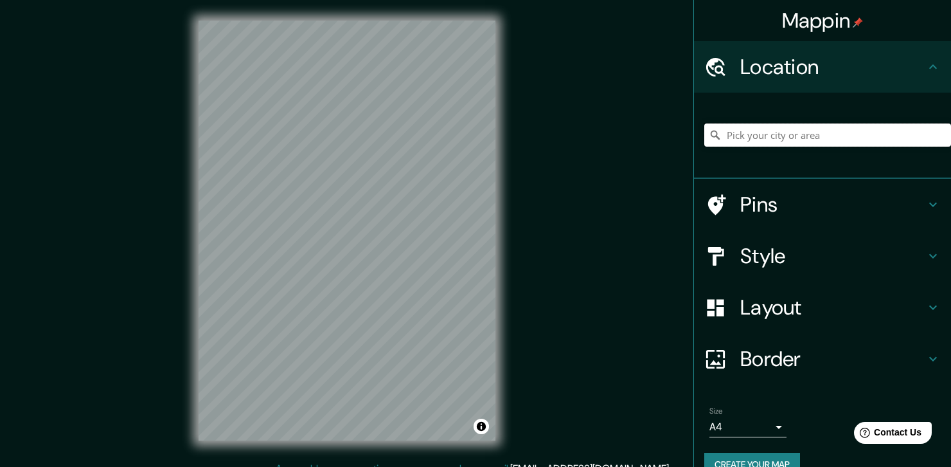
click at [803, 132] on input "Pick your city or area" at bounding box center [827, 134] width 247 height 23
type input "[GEOGRAPHIC_DATA], [GEOGRAPHIC_DATA], [GEOGRAPHIC_DATA]"
click at [822, 269] on div "Style" at bounding box center [822, 255] width 257 height 51
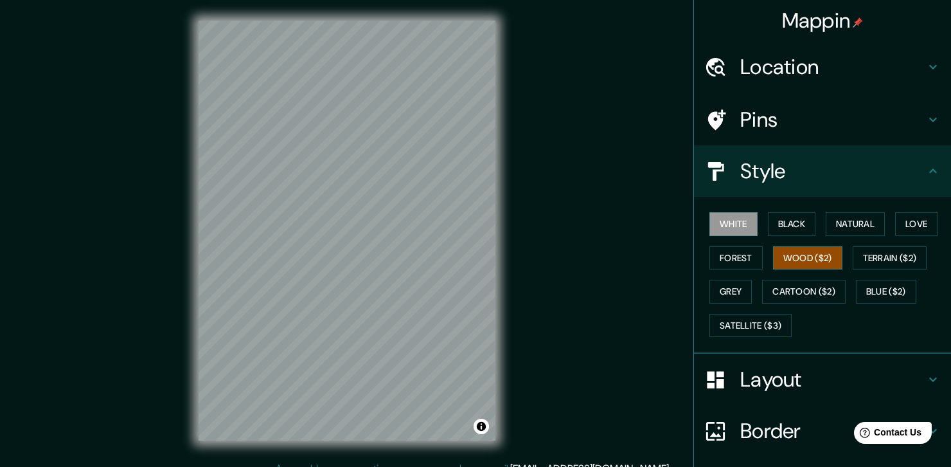
click at [815, 253] on button "Wood ($2)" at bounding box center [807, 258] width 69 height 24
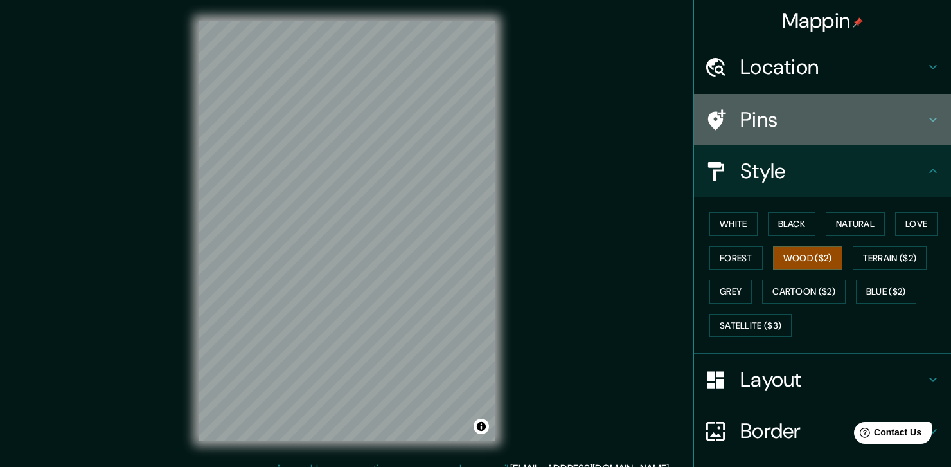
click at [764, 117] on h4 "Pins" at bounding box center [832, 120] width 185 height 26
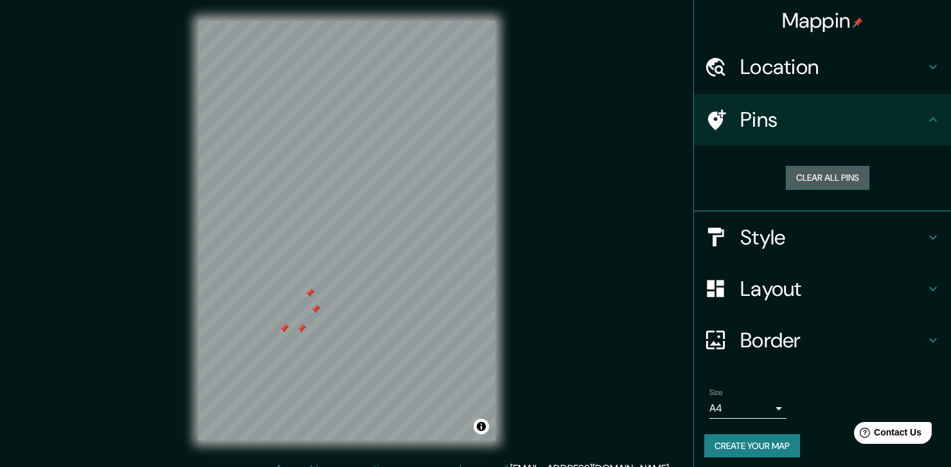
click at [827, 168] on button "Clear all pins" at bounding box center [828, 178] width 84 height 24
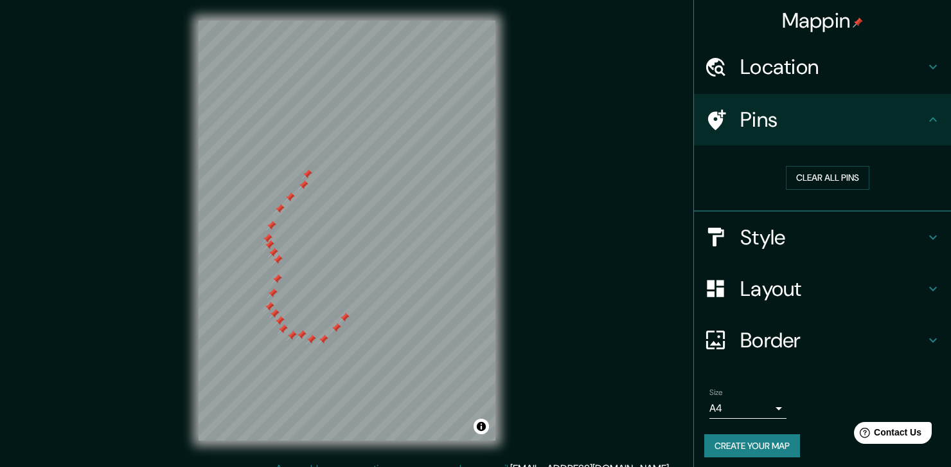
click at [311, 169] on div at bounding box center [307, 174] width 10 height 10
click at [339, 147] on div at bounding box center [341, 146] width 10 height 10
click at [352, 156] on div at bounding box center [353, 155] width 10 height 10
click at [359, 160] on div at bounding box center [361, 162] width 10 height 10
click at [367, 167] on div at bounding box center [369, 168] width 10 height 10
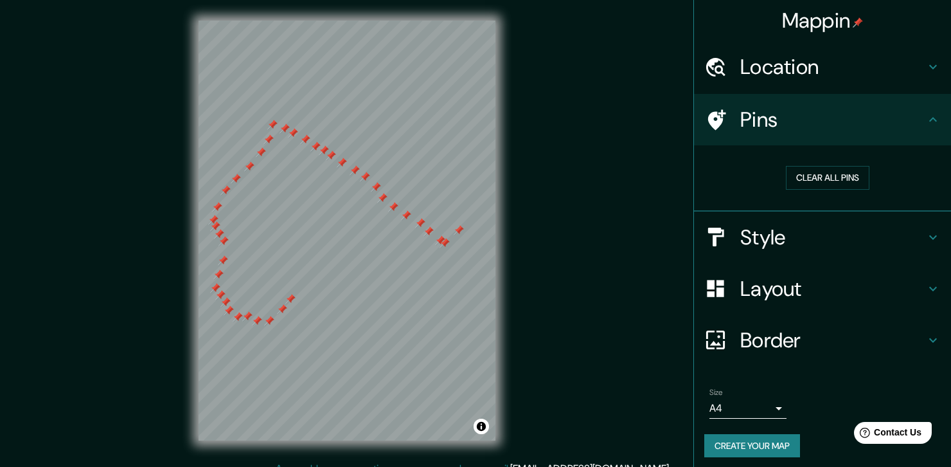
click at [438, 239] on div at bounding box center [440, 240] width 10 height 10
click at [442, 242] on div at bounding box center [445, 243] width 10 height 10
click at [442, 237] on div at bounding box center [440, 239] width 10 height 10
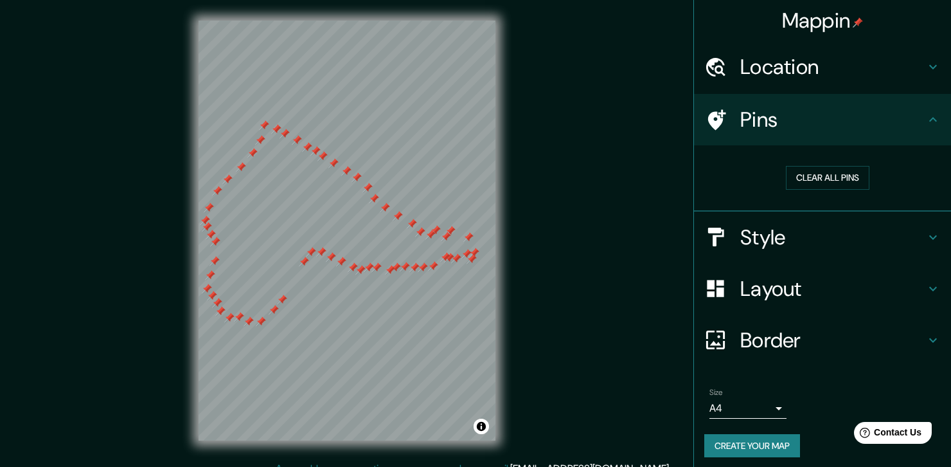
click at [304, 259] on div at bounding box center [304, 261] width 10 height 10
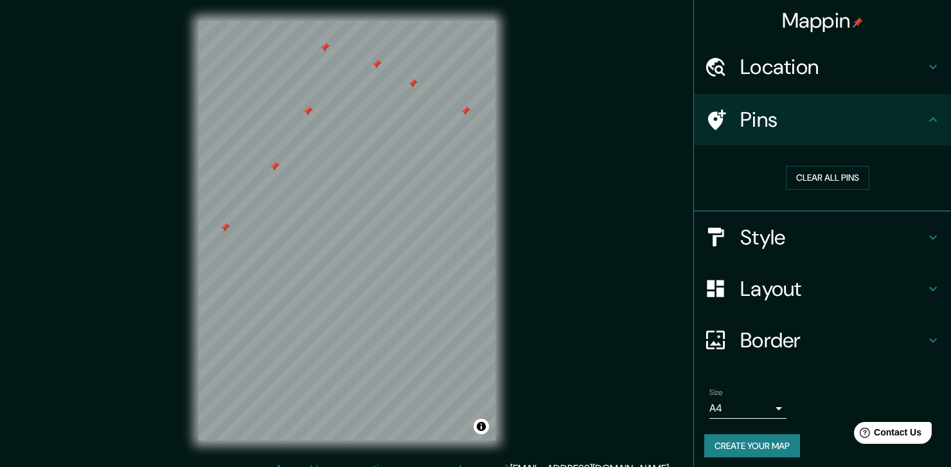
drag, startPoint x: 308, startPoint y: 111, endPoint x: 301, endPoint y: 114, distance: 7.2
click at [306, 111] on div at bounding box center [308, 111] width 10 height 10
click at [272, 167] on div at bounding box center [272, 166] width 10 height 10
click at [304, 111] on div at bounding box center [306, 111] width 10 height 10
click at [248, 130] on div at bounding box center [248, 132] width 10 height 10
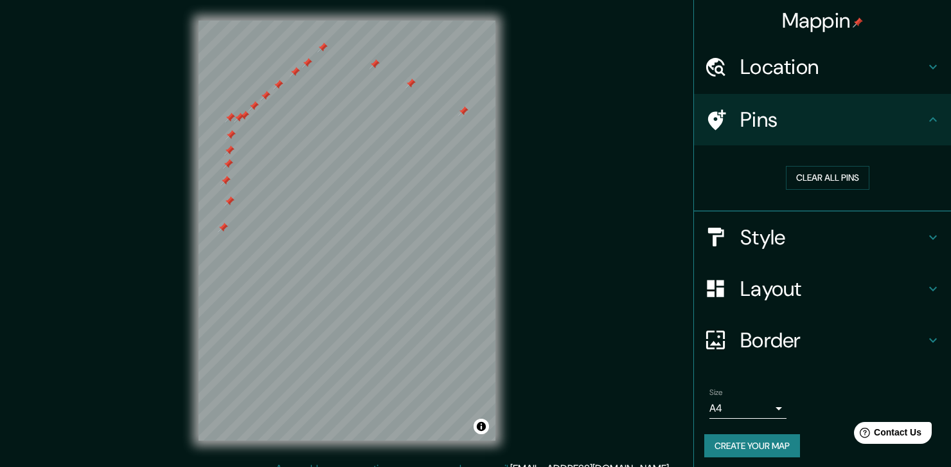
click at [222, 226] on div at bounding box center [223, 227] width 10 height 10
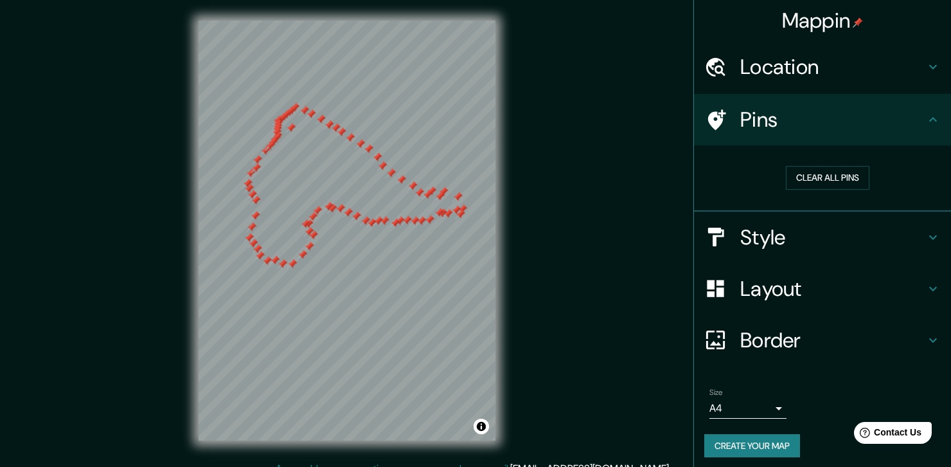
drag, startPoint x: 326, startPoint y: 111, endPoint x: 326, endPoint y: 125, distance: 14.1
click at [327, 126] on div at bounding box center [329, 125] width 10 height 10
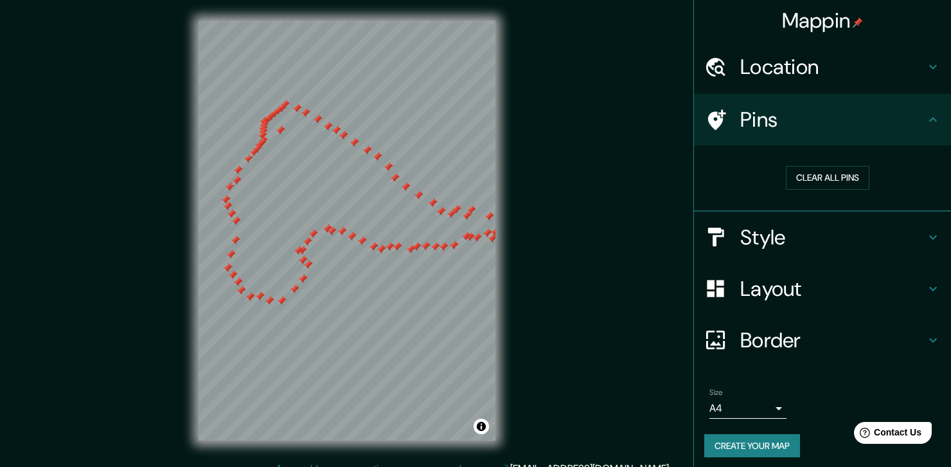
drag, startPoint x: 322, startPoint y: 121, endPoint x: 316, endPoint y: 118, distance: 7.2
click at [316, 118] on div at bounding box center [317, 119] width 10 height 10
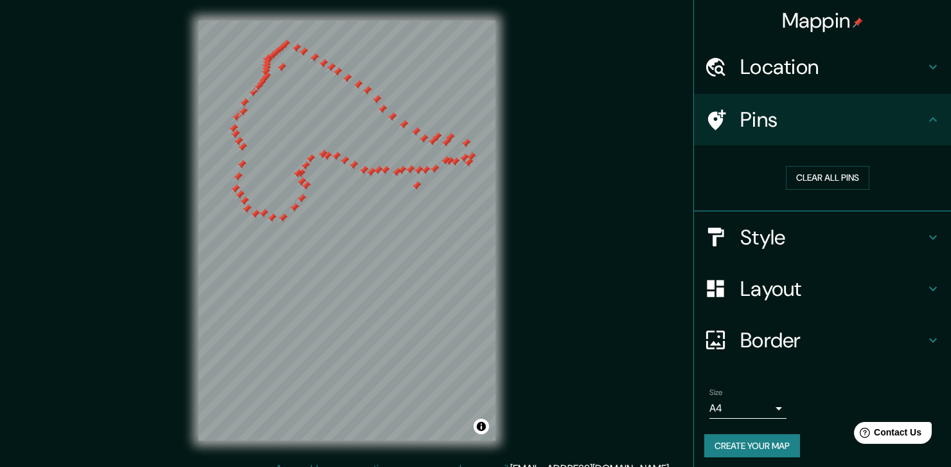
click at [791, 349] on h4 "Border" at bounding box center [832, 340] width 185 height 26
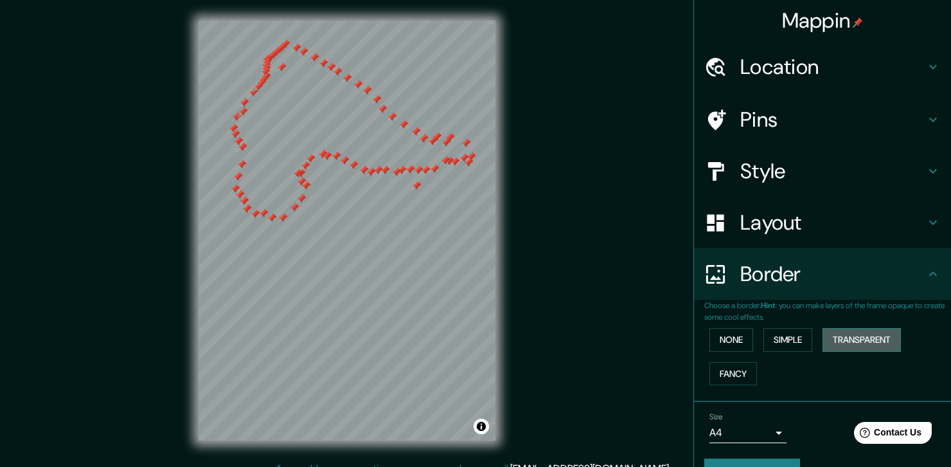
click at [856, 337] on button "Transparent" at bounding box center [862, 340] width 78 height 24
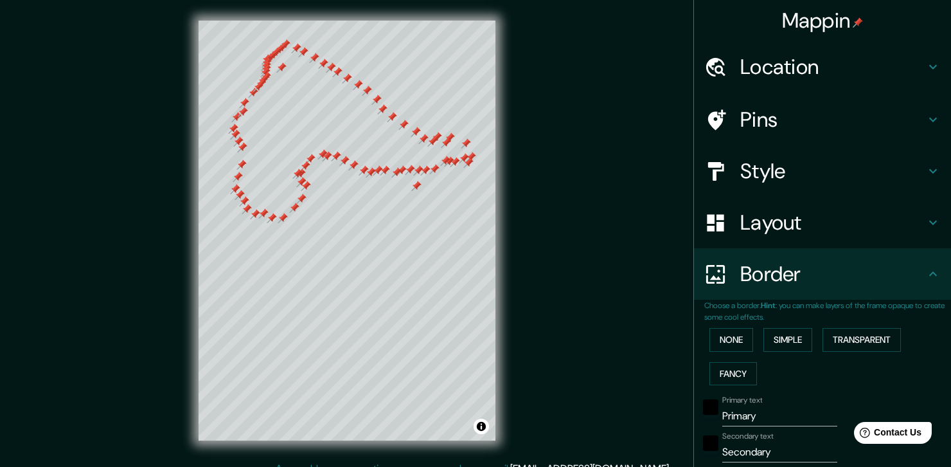
scroll to position [150, 0]
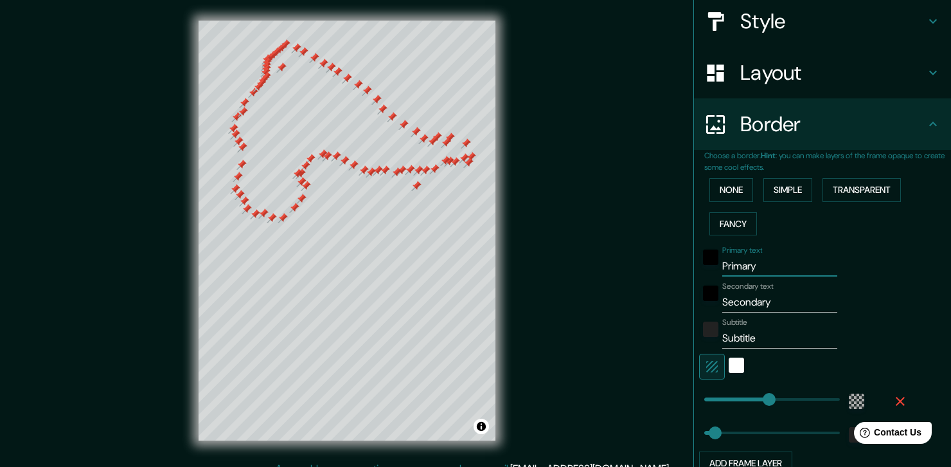
click at [760, 269] on input "Primary" at bounding box center [779, 266] width 115 height 21
type input "Primar"
type input "222"
type input "37"
type input "P"
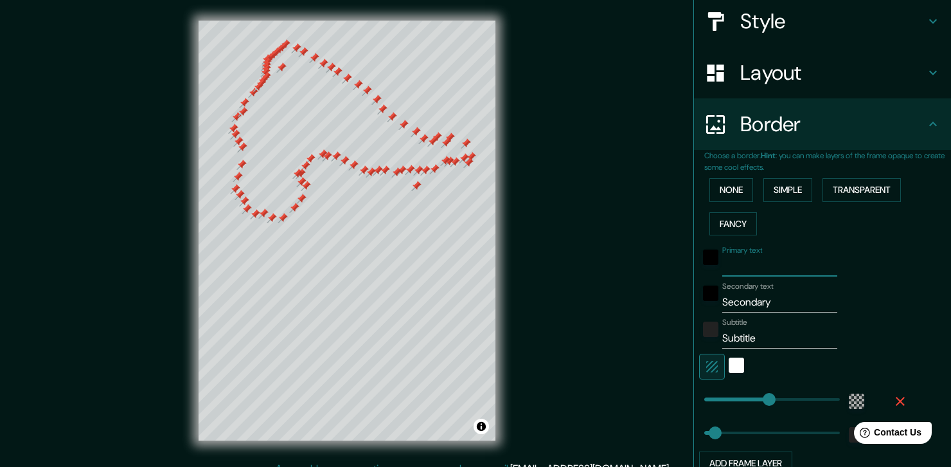
type input "222"
type input "37"
type input "m"
type input "222"
type input "37"
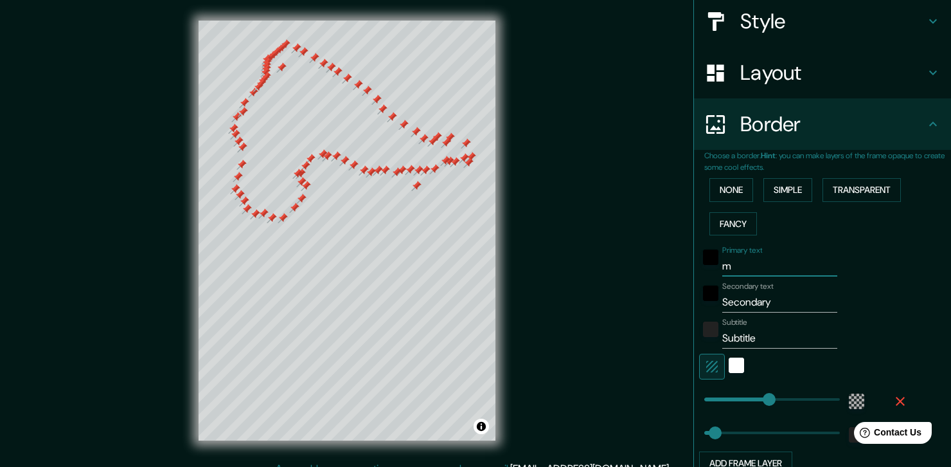
type input "ma"
type input "222"
type input "37"
type input "map"
type input "222"
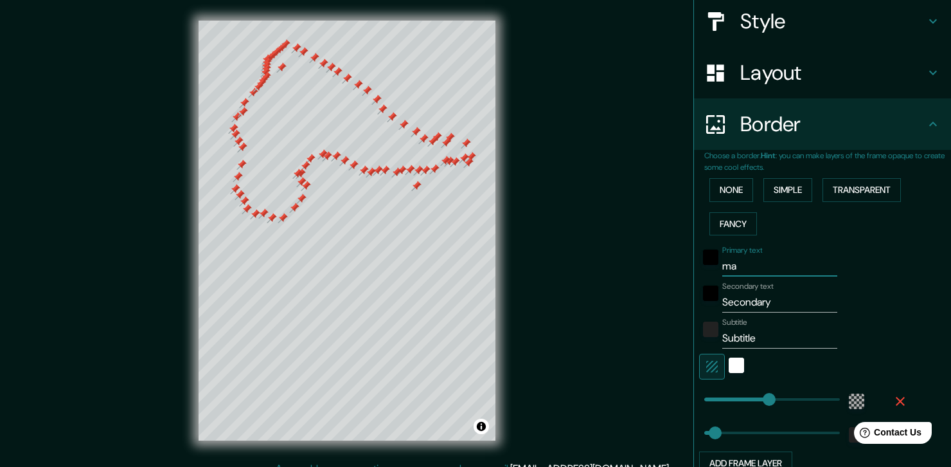
type input "37"
type input "mapa"
type input "222"
type input "37"
type input "mapa"
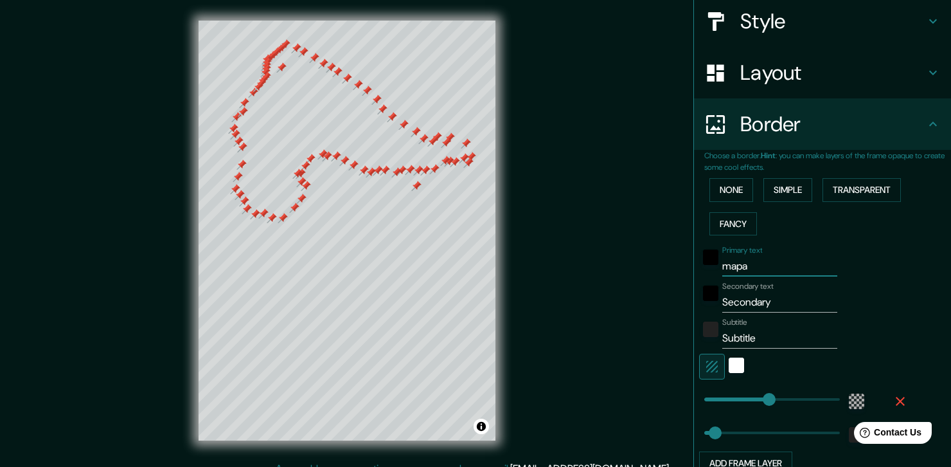
click at [789, 303] on input "Secondary" at bounding box center [779, 302] width 115 height 21
type input "Secondar"
type input "222"
type input "37"
type input "S"
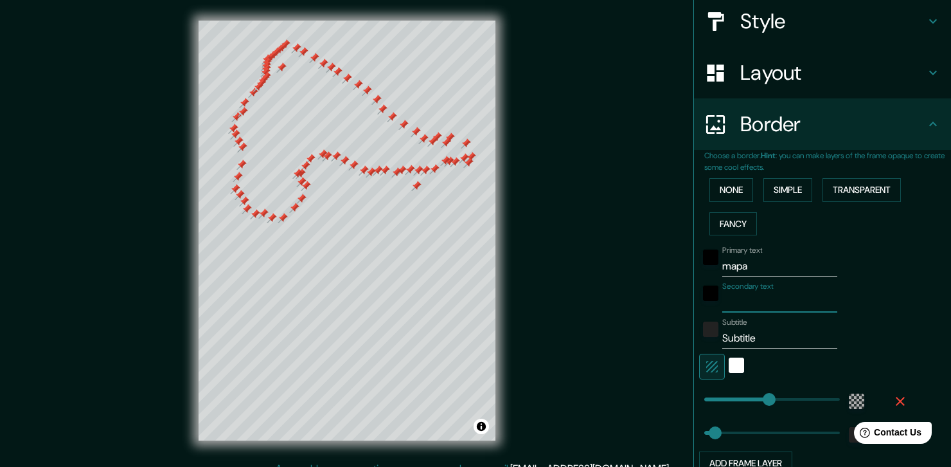
type input "222"
type input "37"
type input "c"
type input "222"
type input "37"
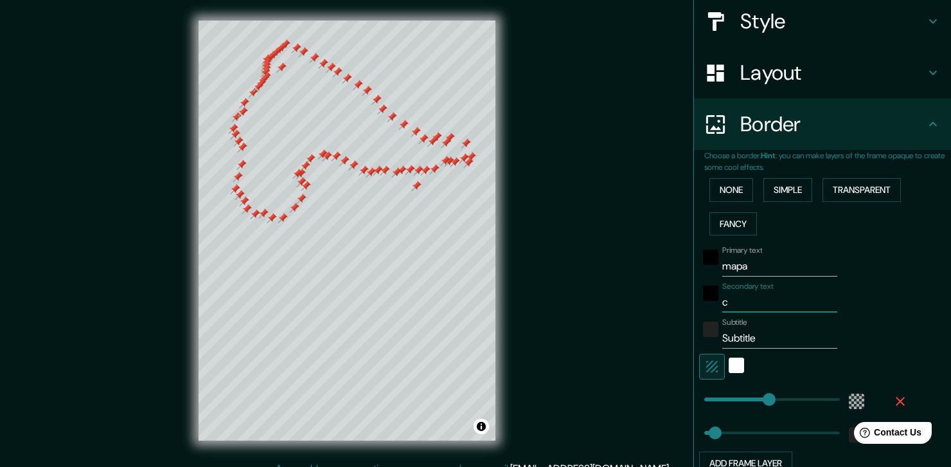
type input "co"
type input "222"
type input "37"
type input "com"
type input "222"
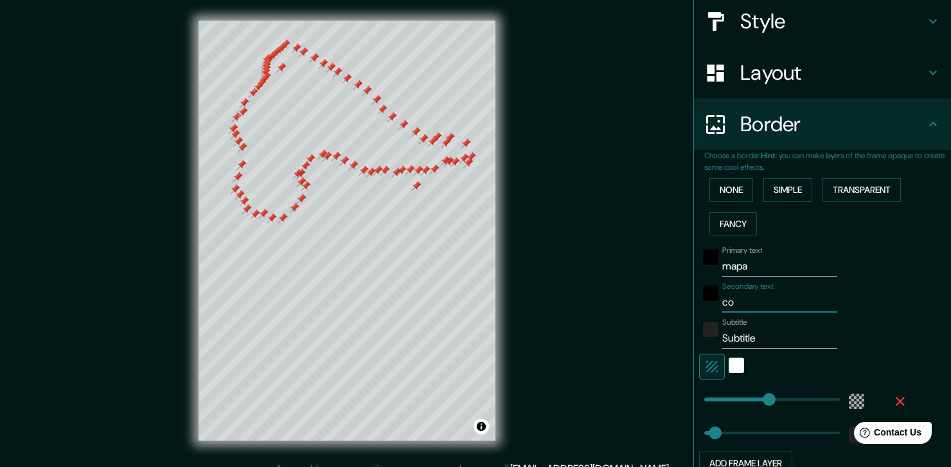
type input "37"
type input "comu"
type input "222"
type input "37"
type input "comun"
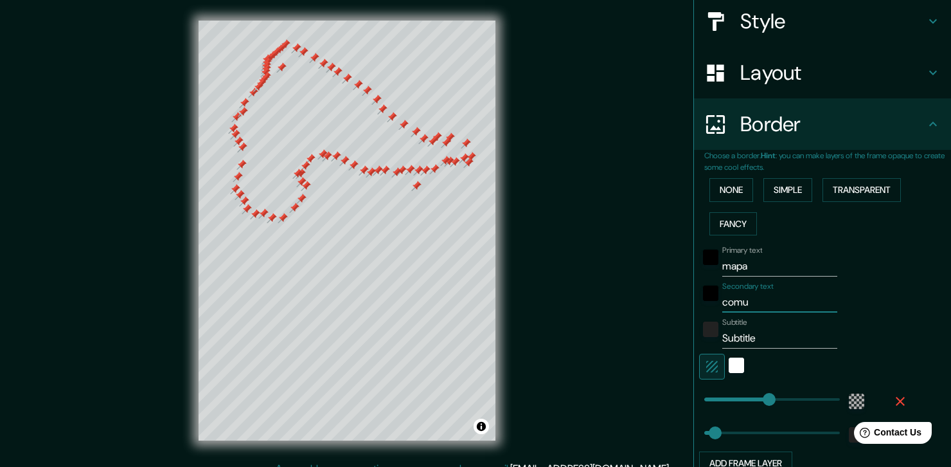
type input "222"
type input "37"
type input "comuna"
type input "222"
type input "37"
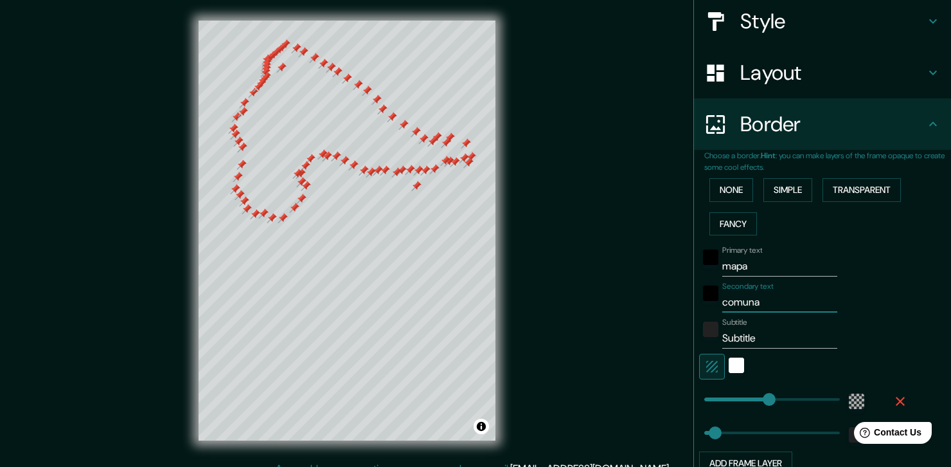
type input "comuna"
type input "222"
type input "37"
type input "comuna 9"
type input "222"
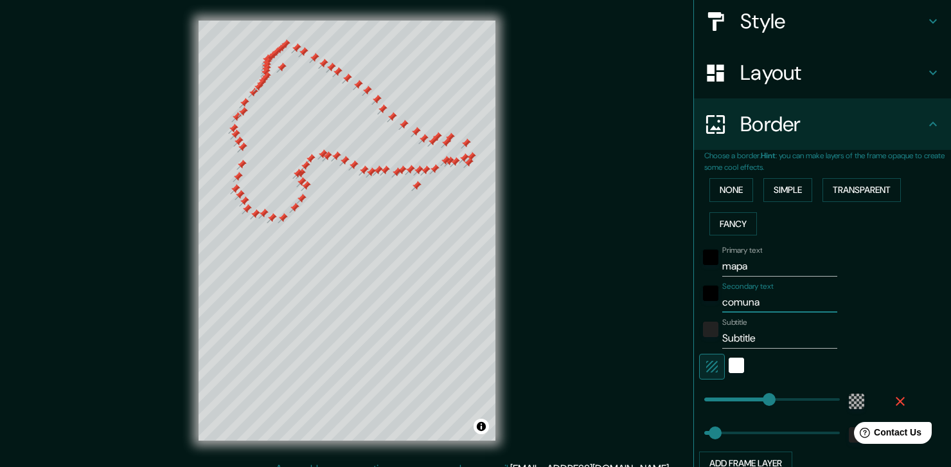
type input "37"
type input "comuna 9"
click at [766, 345] on input "Subtitle" at bounding box center [779, 338] width 115 height 21
type input "Subtitl"
type input "222"
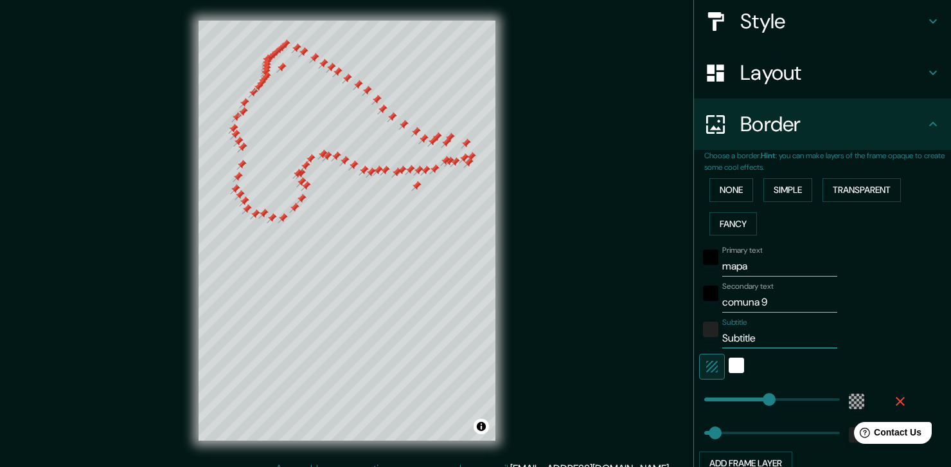
type input "37"
type input "Subtit"
type input "222"
type input "37"
type input "Subti"
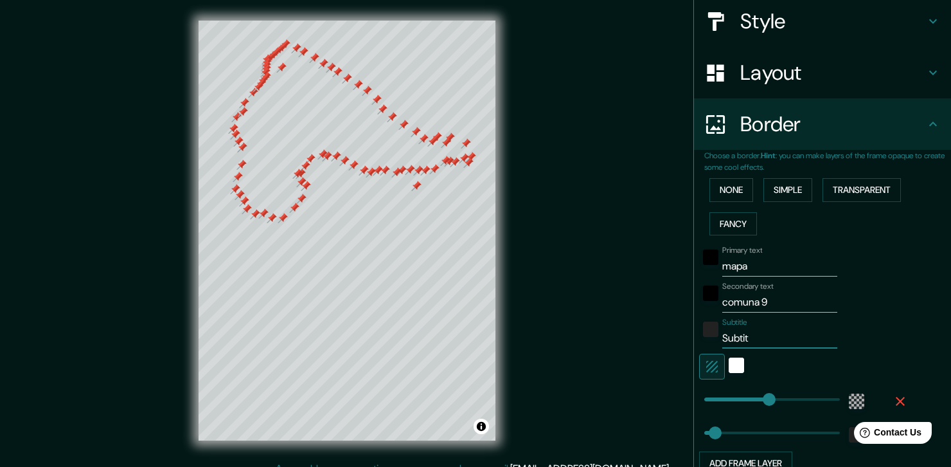
type input "222"
type input "37"
type input "Subt"
type input "222"
type input "37"
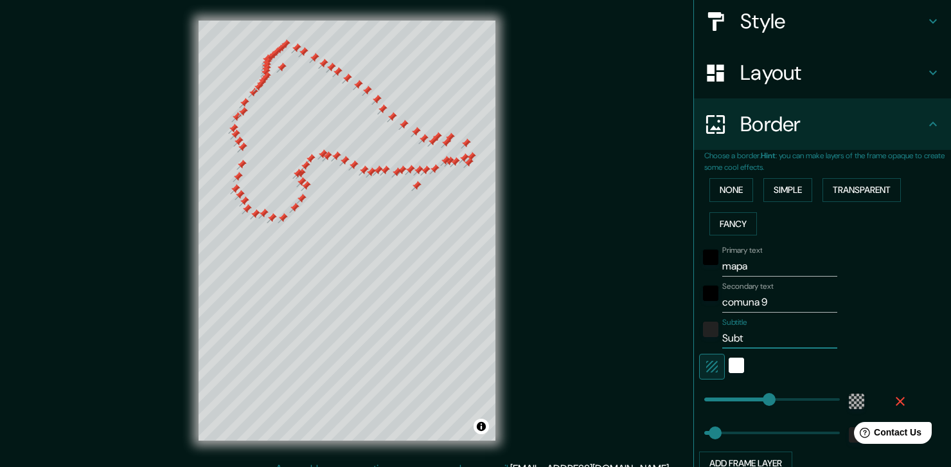
type input "Sub"
type input "222"
type input "37"
type input "Su"
type input "222"
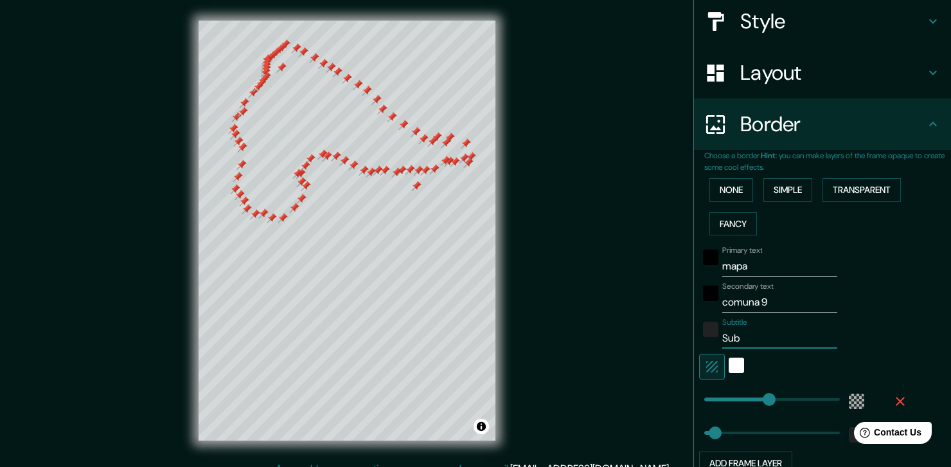
type input "37"
type input "S"
type input "222"
type input "37"
type input "222"
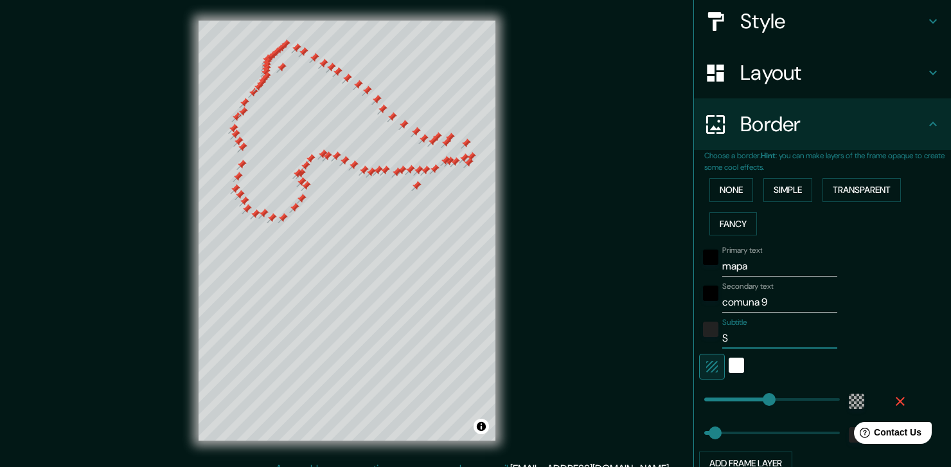
type input "37"
type input "i"
type input "222"
type input "37"
type input "in"
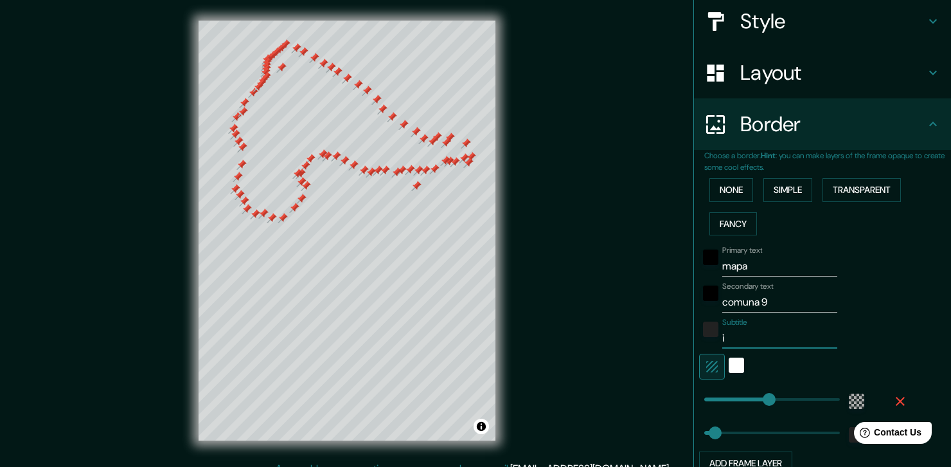
type input "222"
type input "37"
type input "int"
type input "222"
type input "37"
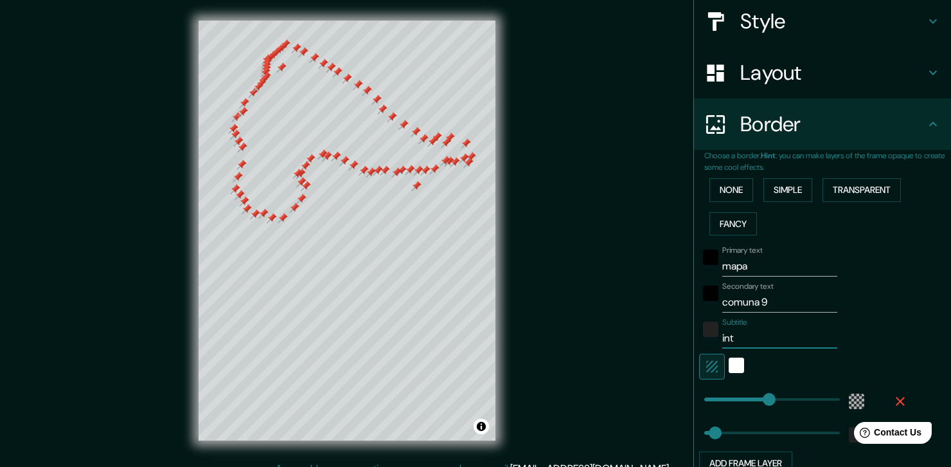
type input "inte"
type input "222"
type input "37"
type input "inter"
type input "222"
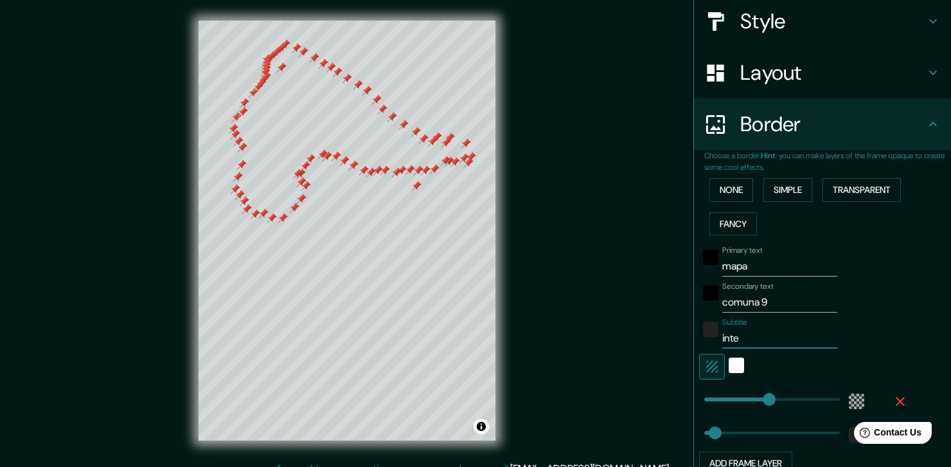
type input "37"
type input "interv"
type input "222"
type input "37"
type input "interve"
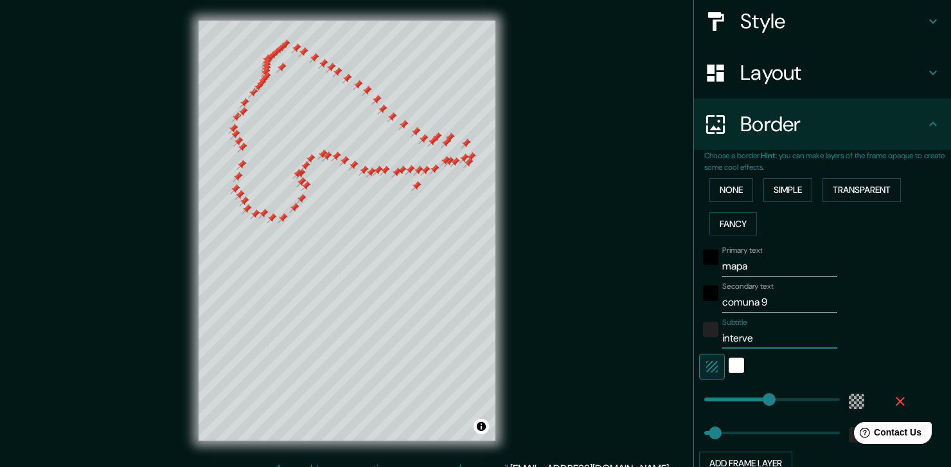
type input "222"
type input "37"
type input "interven"
type input "222"
type input "37"
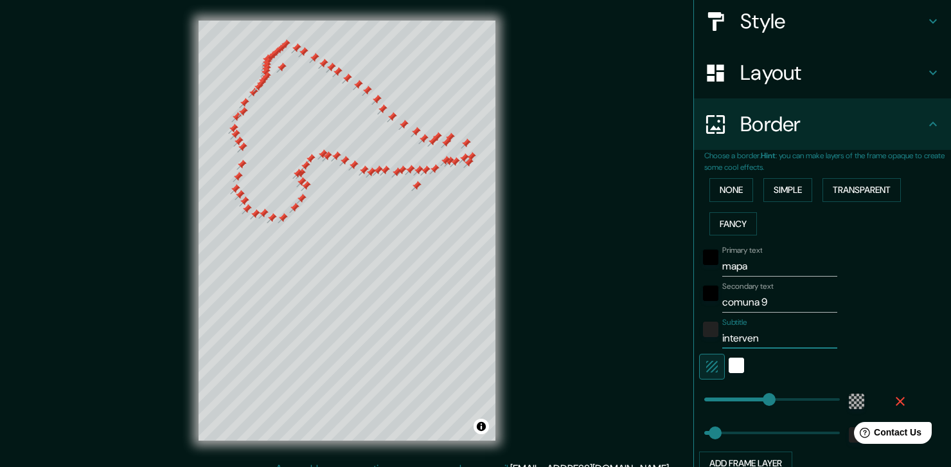
type input "intervenc"
type input "222"
type input "37"
type input "intervenci"
type input "222"
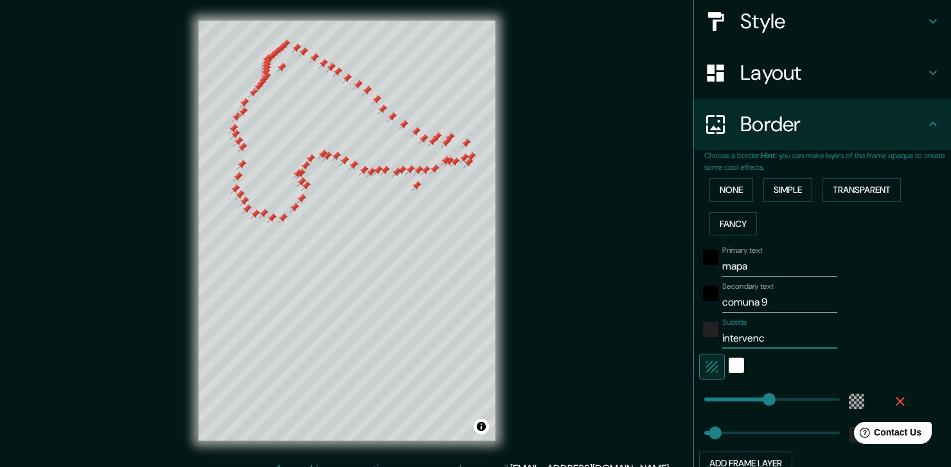
type input "37"
type input "intervencio"
type input "222"
type input "37"
type input "intervencion"
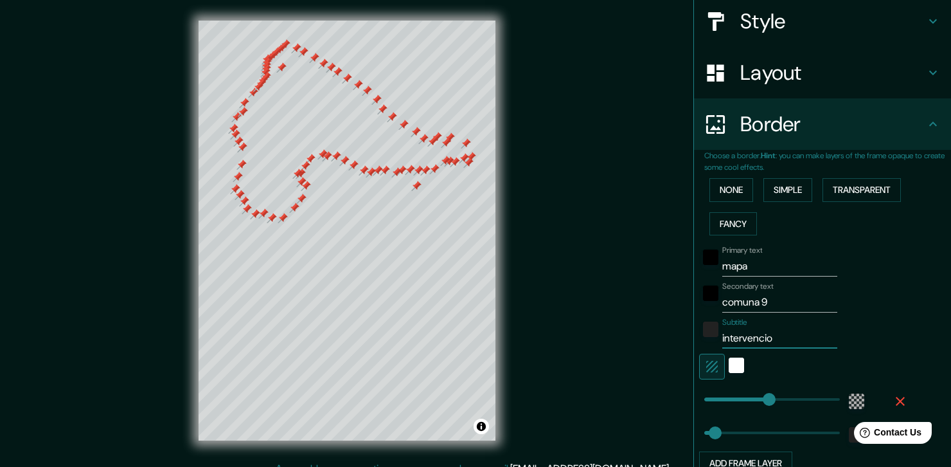
type input "222"
type input "37"
type input "intervencion"
click at [822, 318] on div "Subtitle intervencion" at bounding box center [804, 333] width 211 height 31
drag, startPoint x: 866, startPoint y: 318, endPoint x: 858, endPoint y: 347, distance: 29.9
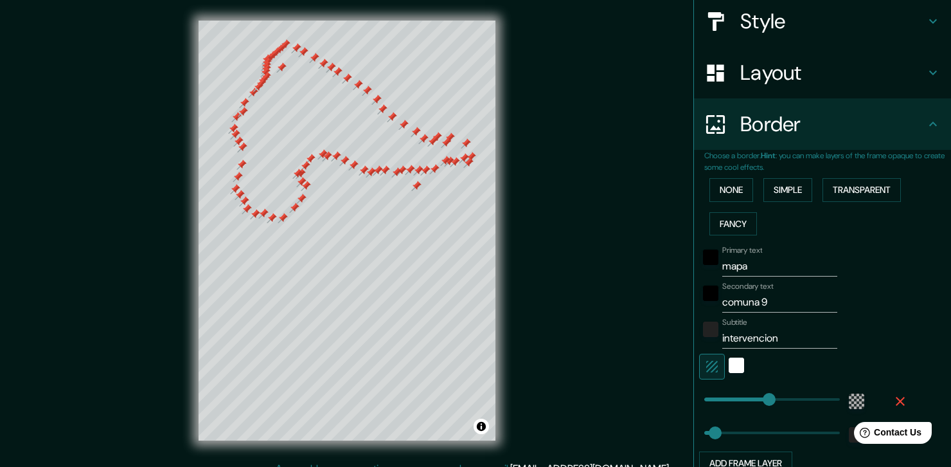
click at [866, 318] on div "Subtitle intervencion" at bounding box center [804, 333] width 211 height 31
type input "45"
drag, startPoint x: 763, startPoint y: 399, endPoint x: 708, endPoint y: 391, distance: 55.3
type input "37"
type input "5"
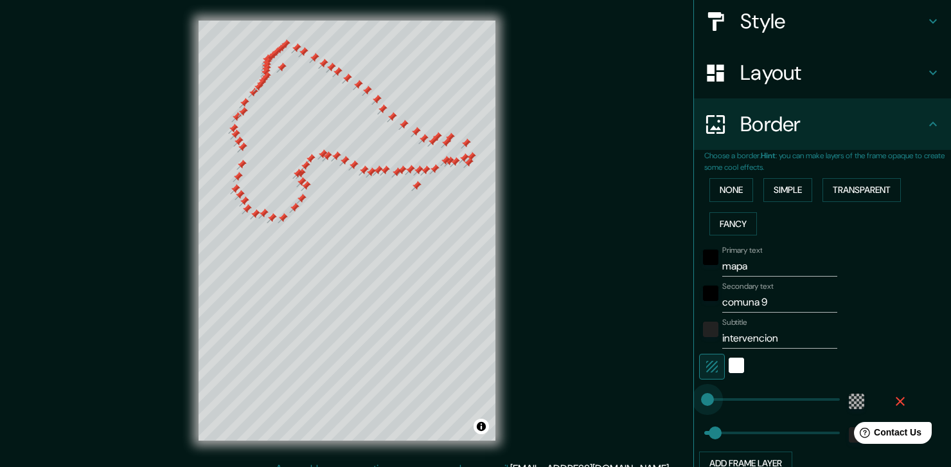
drag, startPoint x: 708, startPoint y: 391, endPoint x: 697, endPoint y: 391, distance: 11.6
type input "37"
type input "27"
type input "14"
click at [930, 320] on div "Primary text mapa Secondary text comuna 9 Subtitle intervencion Add frame layer" at bounding box center [827, 357] width 247 height 235
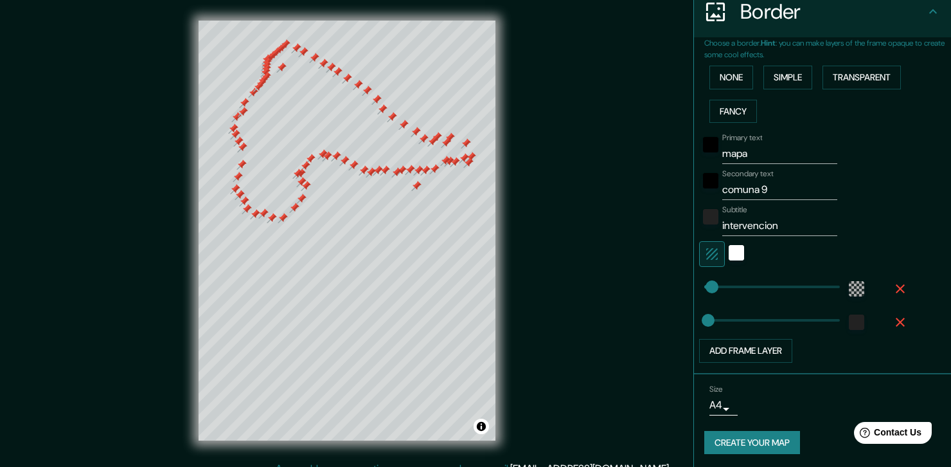
scroll to position [263, 0]
click at [780, 352] on button "Add frame layer" at bounding box center [745, 350] width 93 height 24
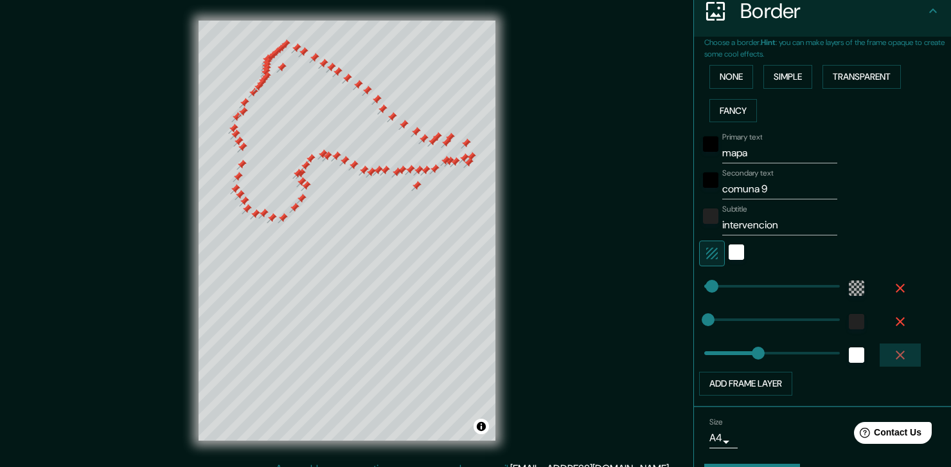
click at [897, 350] on icon "button" at bounding box center [900, 354] width 15 height 15
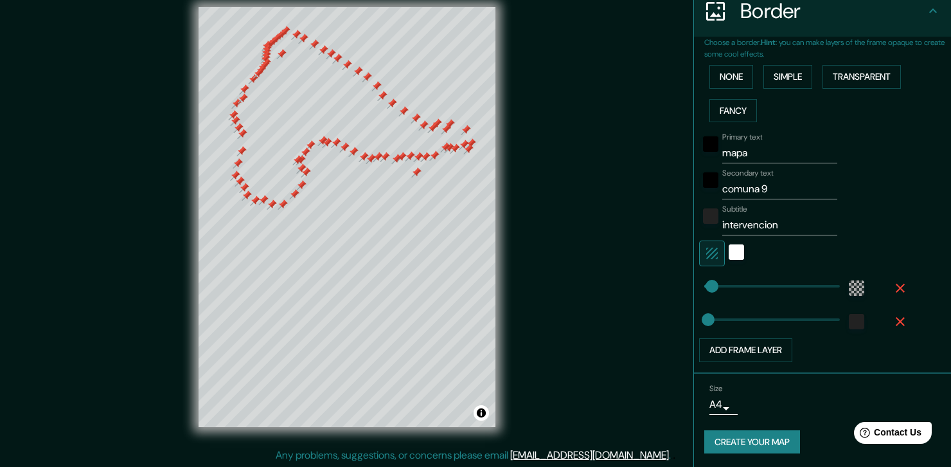
scroll to position [15, 0]
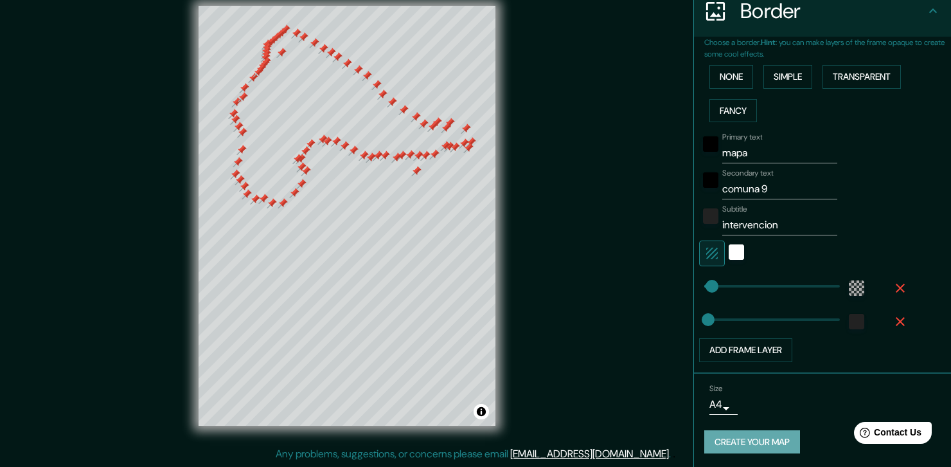
click at [784, 439] on button "Create your map" at bounding box center [752, 442] width 96 height 24
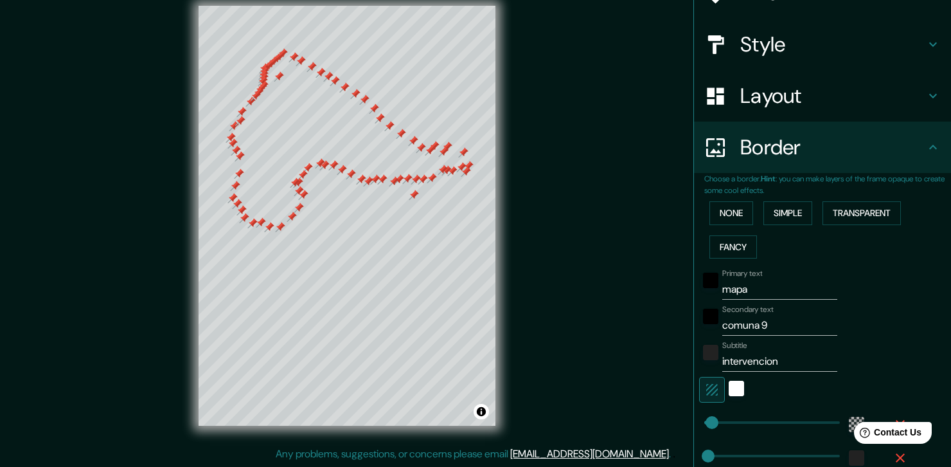
scroll to position [0, 0]
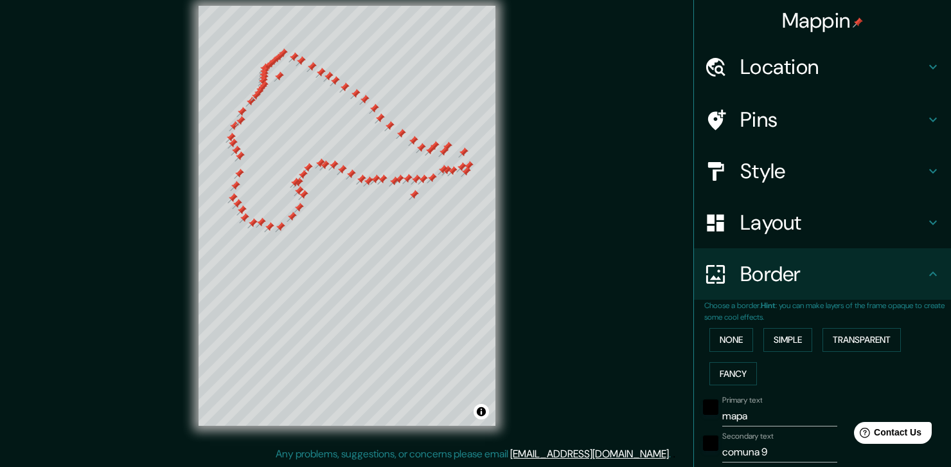
click at [792, 126] on h4 "Pins" at bounding box center [832, 120] width 185 height 26
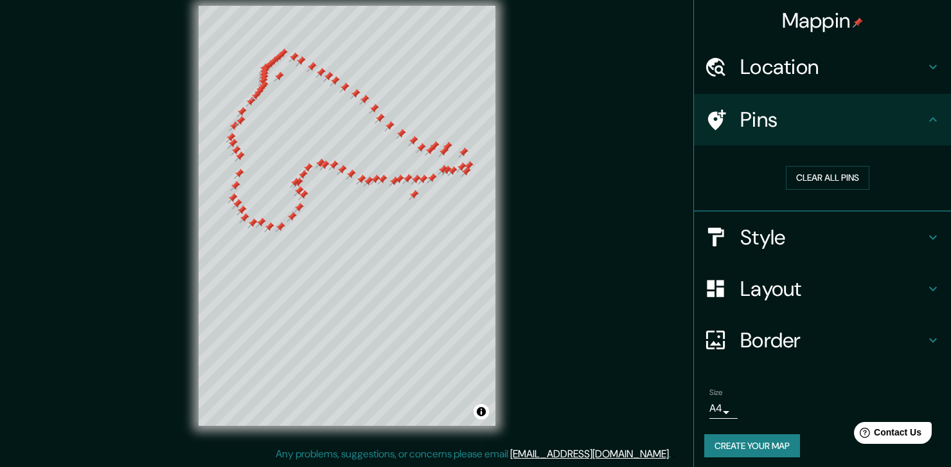
click at [790, 242] on h4 "Style" at bounding box center [832, 237] width 185 height 26
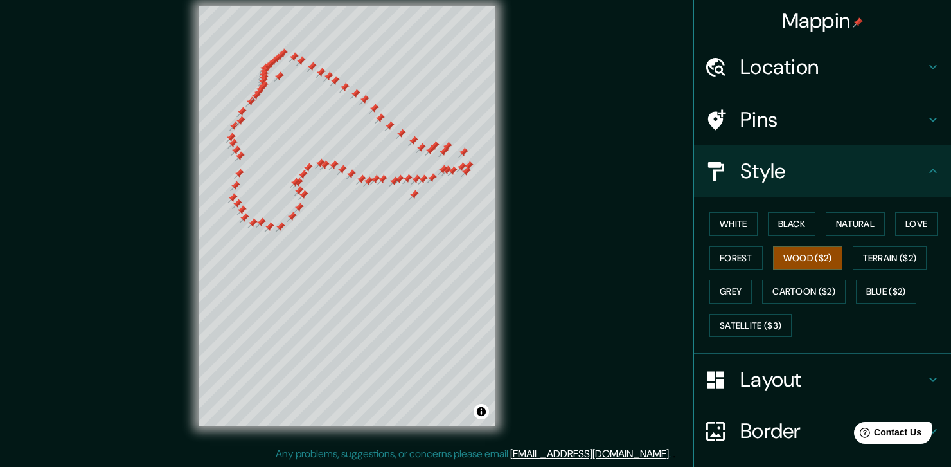
click at [727, 235] on div "White Black Natural Love Forest Wood ($2) Terrain ($2) Grey Cartoon ($2) Blue (…" at bounding box center [827, 274] width 247 height 135
click at [777, 224] on button "Black" at bounding box center [792, 224] width 48 height 24
click at [856, 219] on button "Natural" at bounding box center [855, 224] width 59 height 24
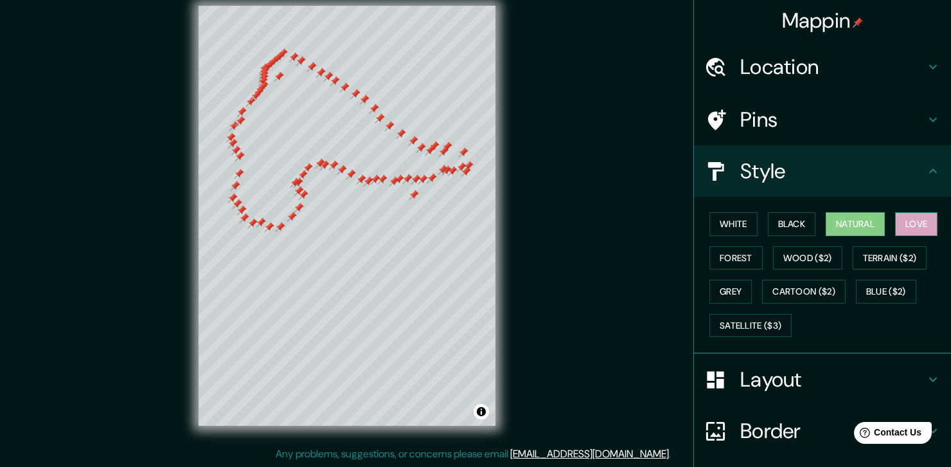
click at [906, 222] on button "Love" at bounding box center [916, 224] width 42 height 24
click at [789, 231] on button "Black" at bounding box center [792, 224] width 48 height 24
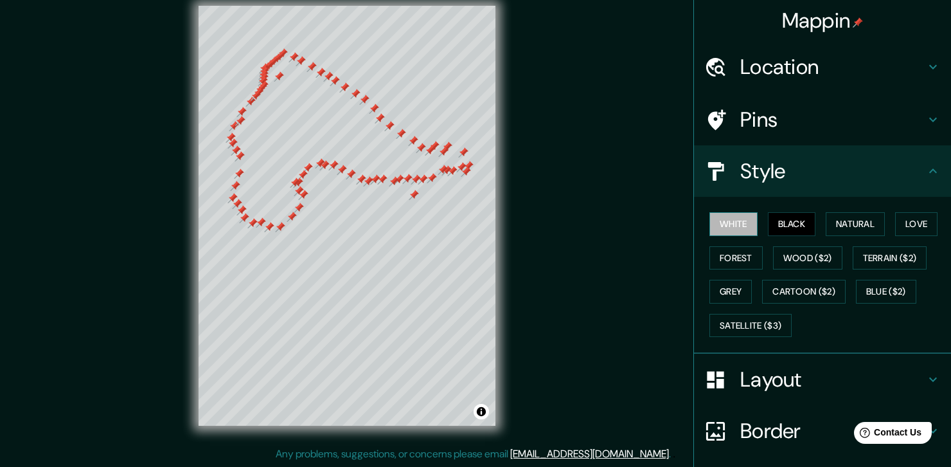
click at [740, 229] on button "White" at bounding box center [734, 224] width 48 height 24
click at [735, 276] on div "White Black Natural Love Forest Wood ($2) Terrain ($2) Grey Cartoon ($2) Blue (…" at bounding box center [827, 274] width 247 height 135
click at [820, 267] on button "Wood ($2)" at bounding box center [807, 258] width 69 height 24
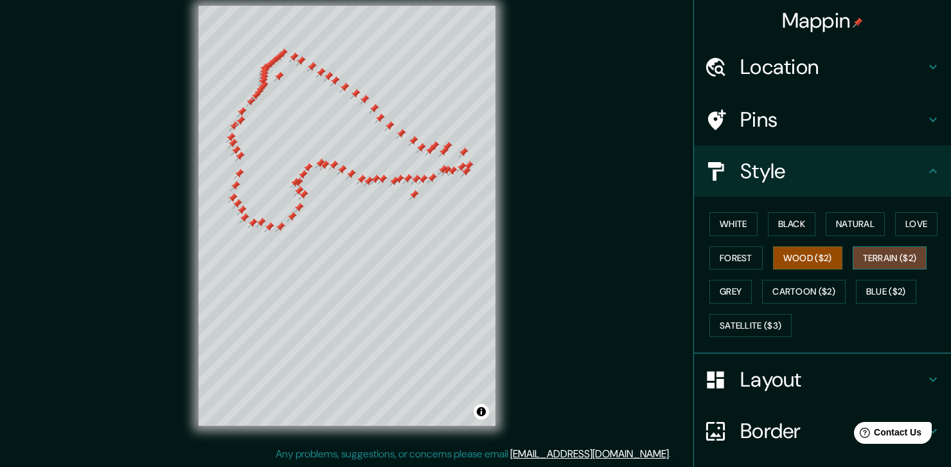
click at [883, 255] on button "Terrain ($2)" at bounding box center [890, 258] width 75 height 24
click at [884, 285] on button "Blue ($2)" at bounding box center [886, 292] width 60 height 24
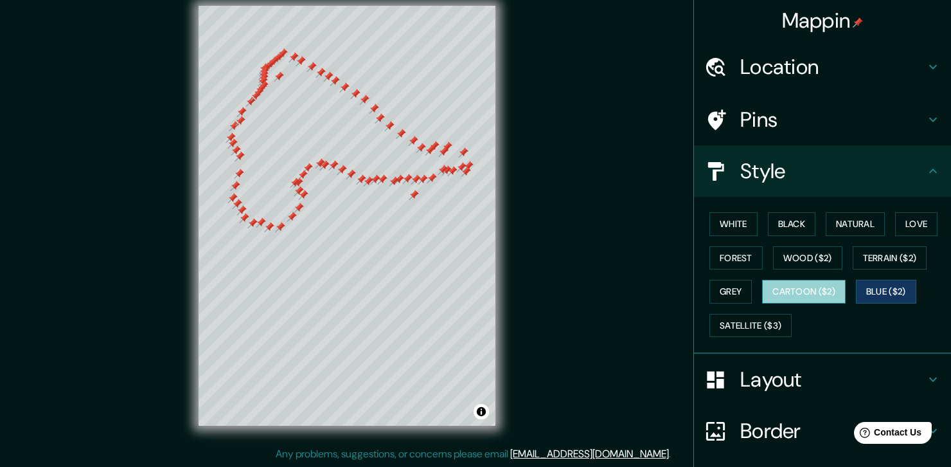
click at [812, 291] on button "Cartoon ($2)" at bounding box center [804, 292] width 84 height 24
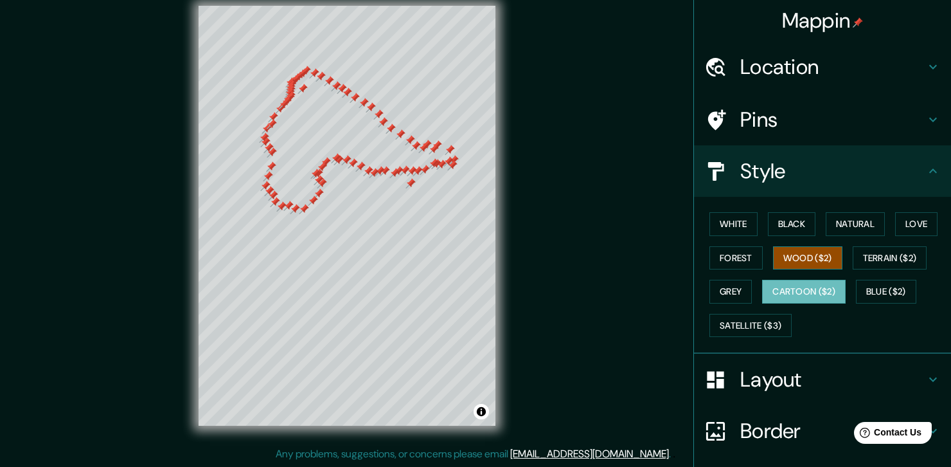
click at [802, 260] on button "Wood ($2)" at bounding box center [807, 258] width 69 height 24
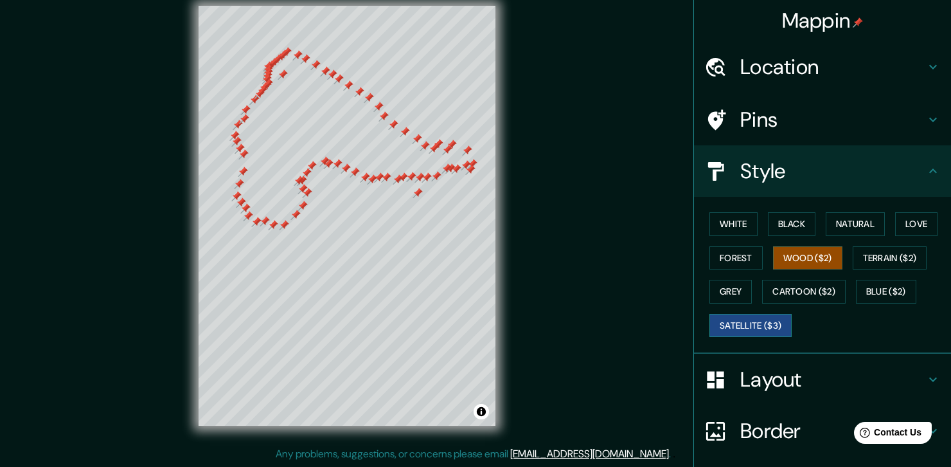
click at [730, 334] on button "Satellite ($3)" at bounding box center [751, 326] width 82 height 24
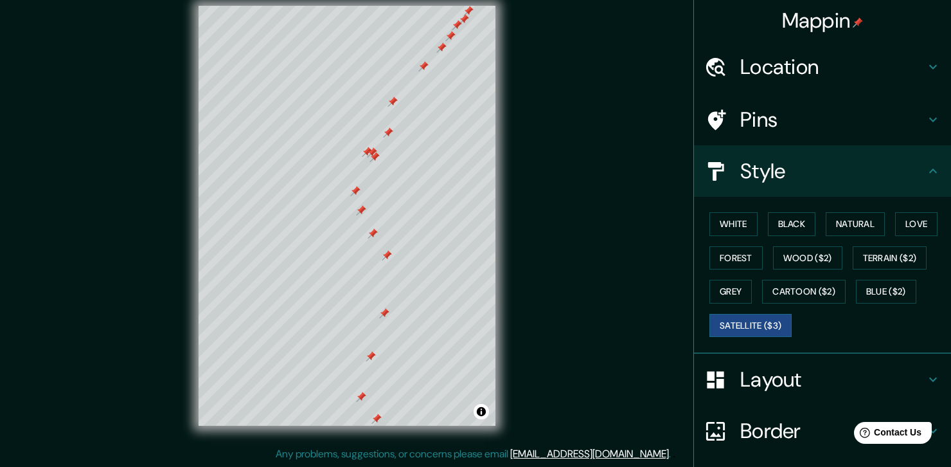
click at [372, 156] on div at bounding box center [372, 152] width 10 height 10
click at [371, 162] on div at bounding box center [373, 164] width 10 height 10
click at [359, 157] on div at bounding box center [359, 155] width 10 height 10
click at [343, 237] on div at bounding box center [339, 233] width 10 height 10
click at [350, 273] on div at bounding box center [350, 269] width 10 height 10
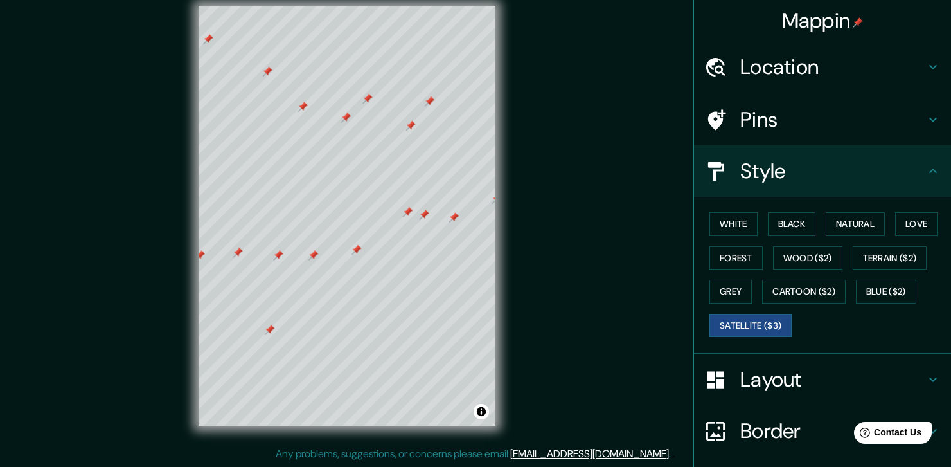
click at [557, 141] on div "Mappin Location Medellín, Antioquia, Colombia Medellín Antioquia, Colombia Mede…" at bounding box center [475, 225] width 951 height 481
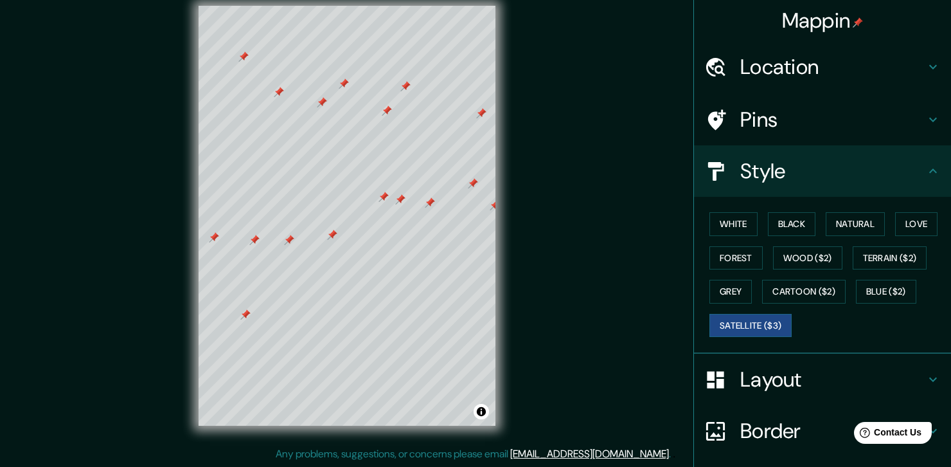
click at [321, 103] on div at bounding box center [322, 102] width 10 height 10
click at [385, 201] on div at bounding box center [384, 197] width 10 height 10
click at [397, 203] on div at bounding box center [400, 199] width 10 height 10
click at [432, 204] on div at bounding box center [430, 202] width 10 height 10
click at [388, 112] on div at bounding box center [387, 110] width 10 height 10
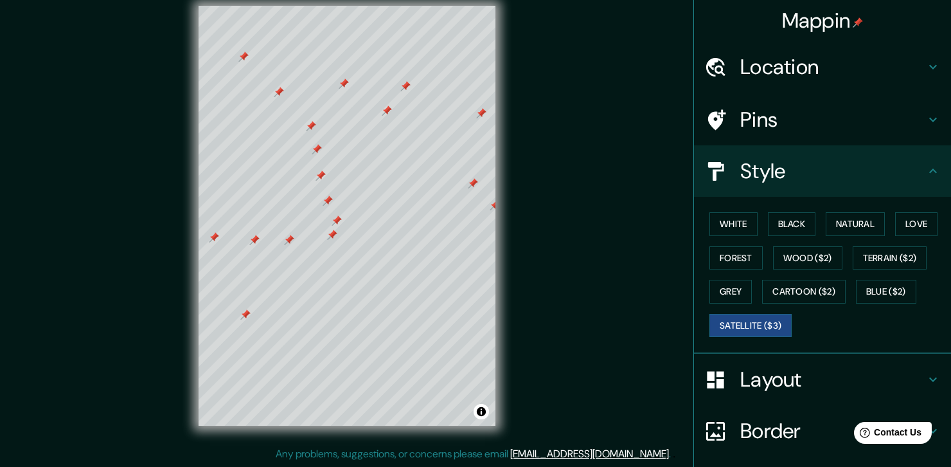
click at [346, 85] on div at bounding box center [344, 83] width 10 height 10
click at [388, 111] on div at bounding box center [387, 110] width 10 height 10
click at [395, 111] on div at bounding box center [397, 110] width 10 height 10
click at [402, 84] on div at bounding box center [405, 86] width 10 height 10
click at [408, 85] on div at bounding box center [413, 87] width 10 height 10
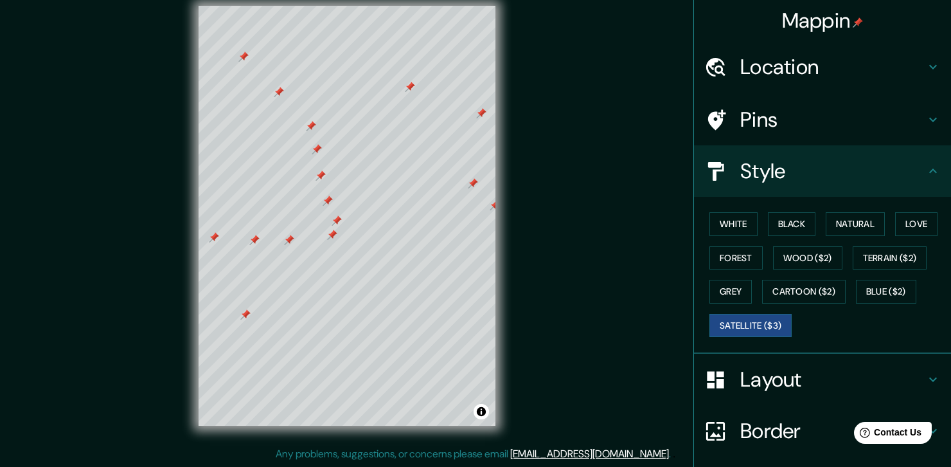
click at [409, 82] on div at bounding box center [410, 87] width 10 height 10
click at [353, 202] on div at bounding box center [358, 202] width 10 height 10
click at [349, 196] on div at bounding box center [353, 200] width 10 height 10
click at [357, 204] on div at bounding box center [360, 203] width 10 height 10
click at [342, 225] on div at bounding box center [342, 227] width 10 height 10
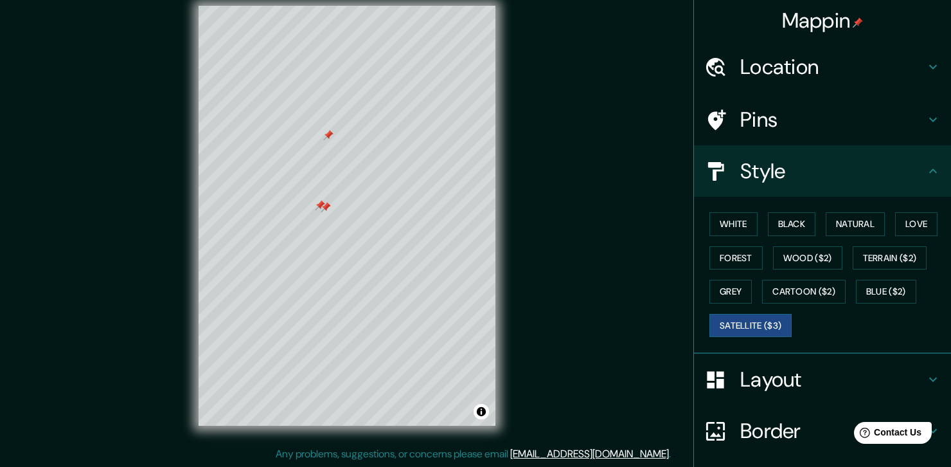
click at [321, 206] on div at bounding box center [326, 207] width 10 height 10
click at [316, 200] on div at bounding box center [320, 205] width 10 height 10
click at [334, 141] on div at bounding box center [330, 136] width 10 height 10
click at [336, 137] on div at bounding box center [339, 135] width 10 height 10
click at [518, 128] on div "Mappin Location Medellín, Antioquia, Colombia Medellín Antioquia, Colombia Mede…" at bounding box center [475, 225] width 951 height 481
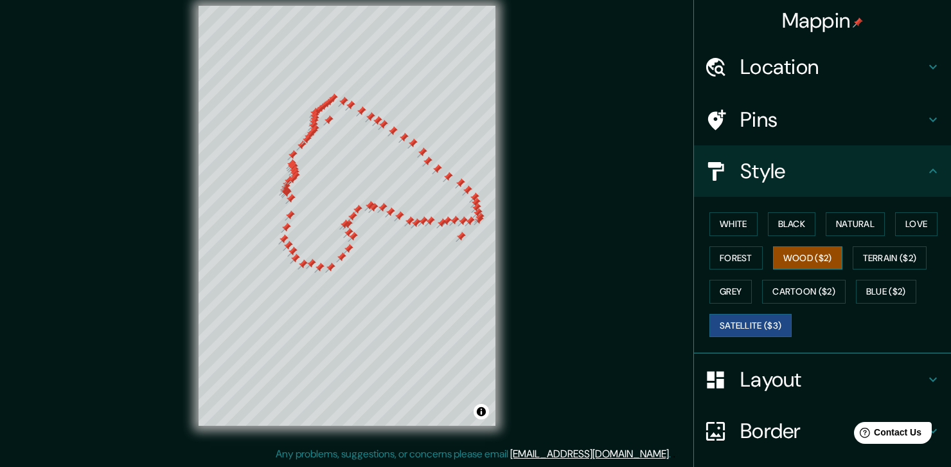
click at [827, 247] on button "Wood ($2)" at bounding box center [807, 258] width 69 height 24
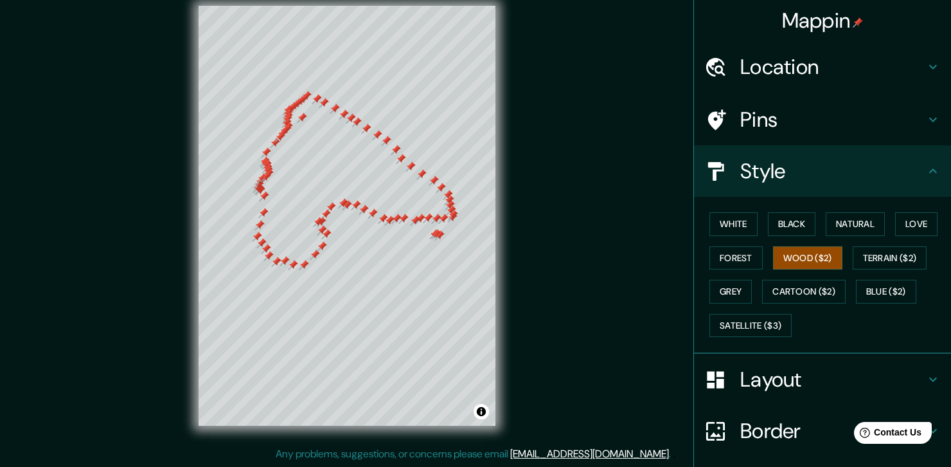
click at [436, 230] on div at bounding box center [440, 235] width 10 height 10
click at [430, 229] on div at bounding box center [434, 234] width 10 height 10
click at [434, 231] on div at bounding box center [436, 234] width 10 height 10
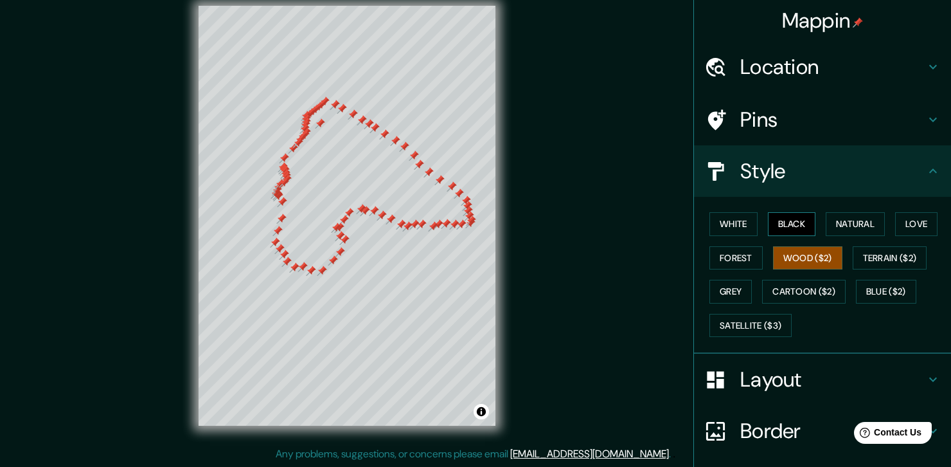
click at [780, 231] on button "Black" at bounding box center [792, 224] width 48 height 24
click at [739, 228] on button "White" at bounding box center [734, 224] width 48 height 24
click at [784, 226] on button "Black" at bounding box center [792, 224] width 48 height 24
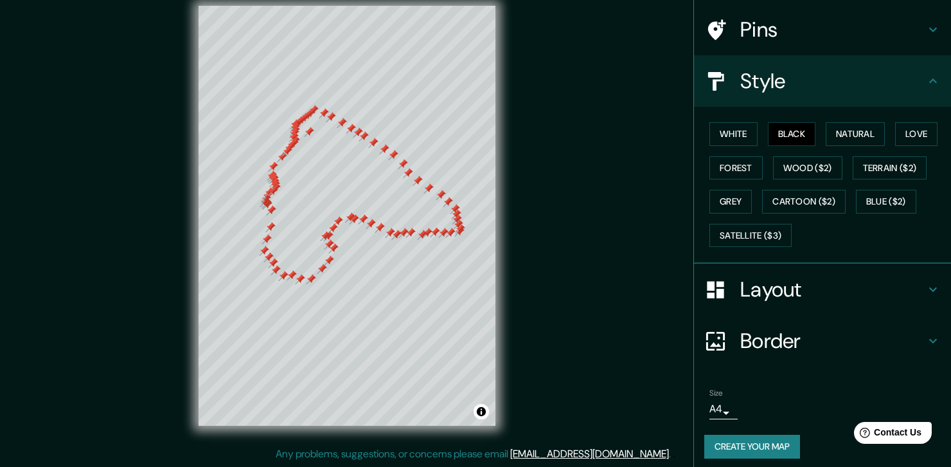
scroll to position [95, 0]
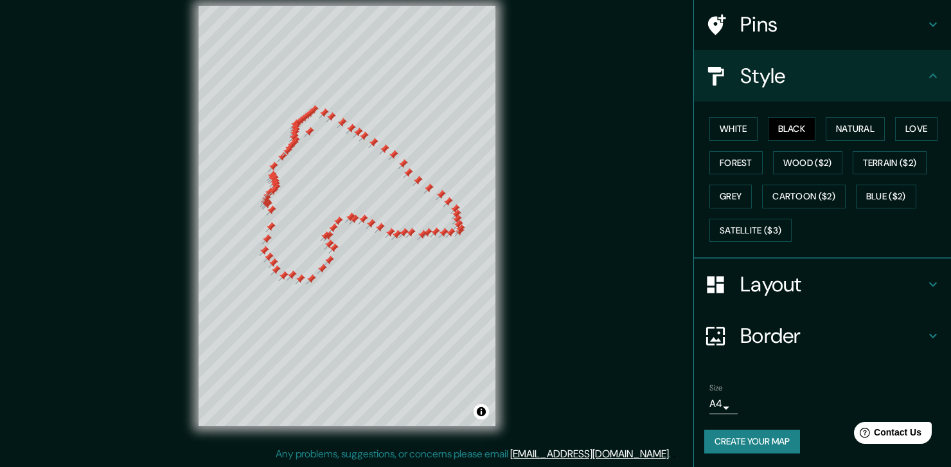
click at [764, 443] on button "Create your map" at bounding box center [752, 441] width 96 height 24
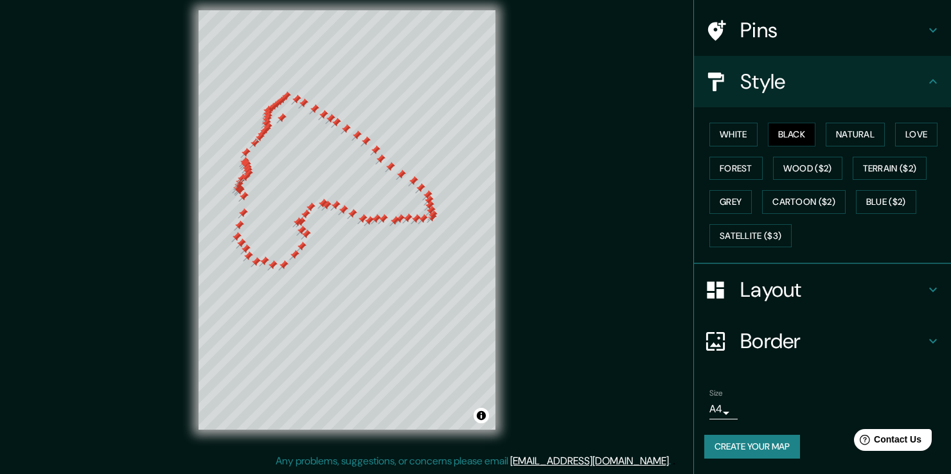
scroll to position [87, 0]
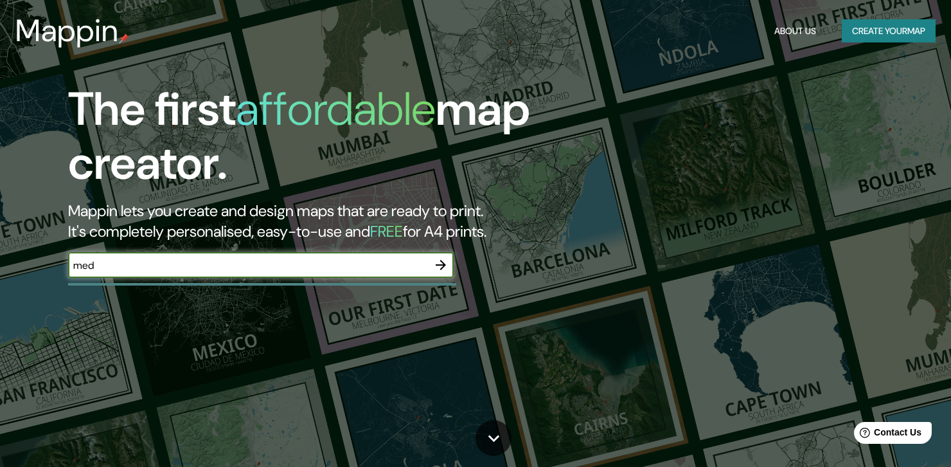
type input "med"
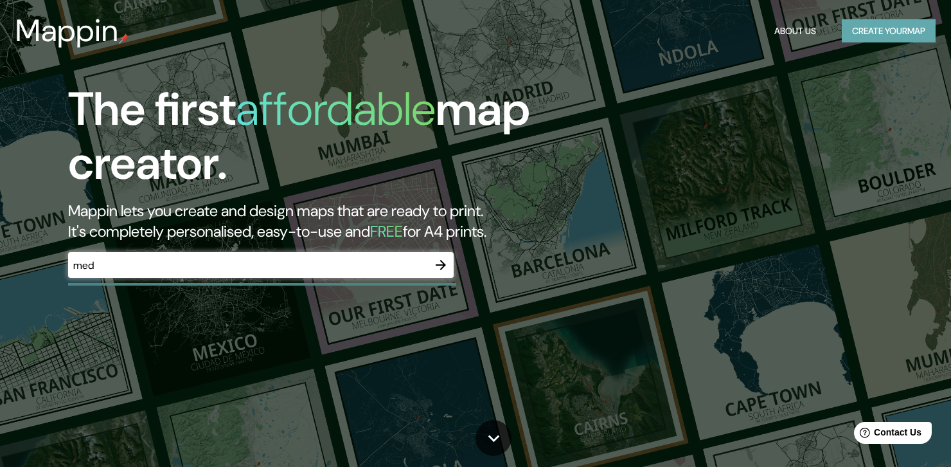
click at [907, 30] on button "Create your map" at bounding box center [889, 31] width 94 height 24
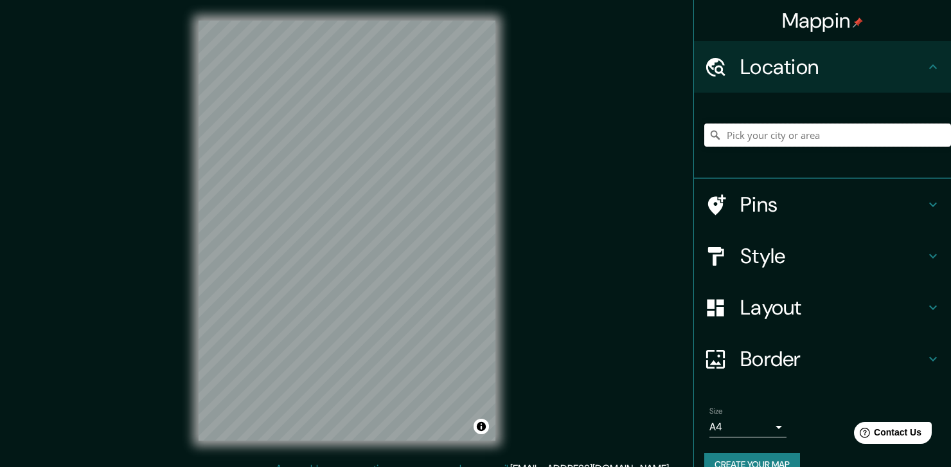
click at [773, 136] on input "Pick your city or area" at bounding box center [827, 134] width 247 height 23
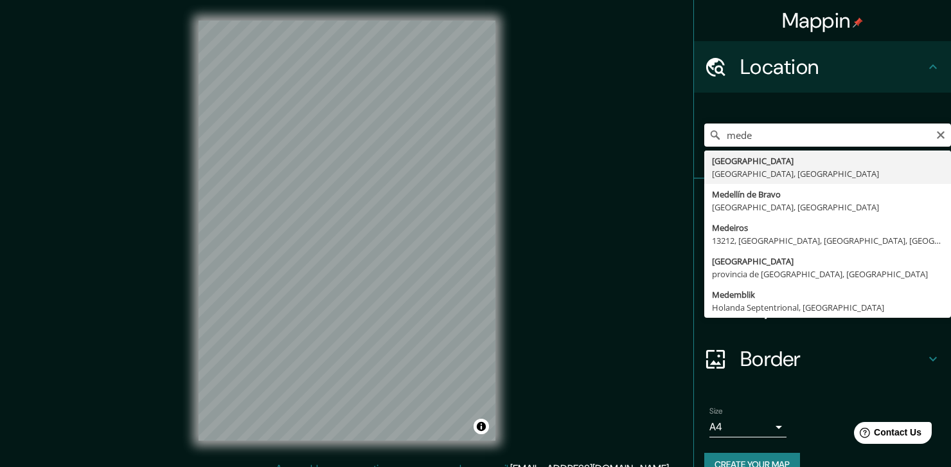
type input "[GEOGRAPHIC_DATA], [GEOGRAPHIC_DATA], [GEOGRAPHIC_DATA]"
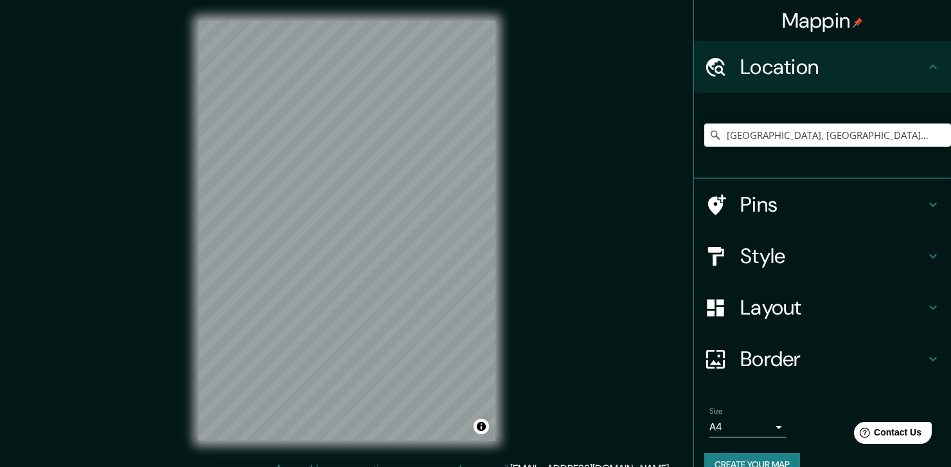
click at [798, 194] on h4 "Pins" at bounding box center [832, 205] width 185 height 26
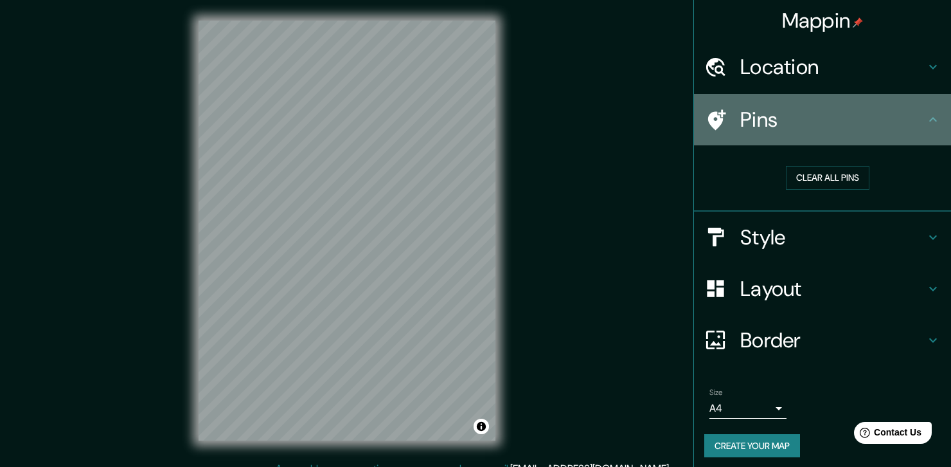
click at [915, 117] on h4 "Pins" at bounding box center [832, 120] width 185 height 26
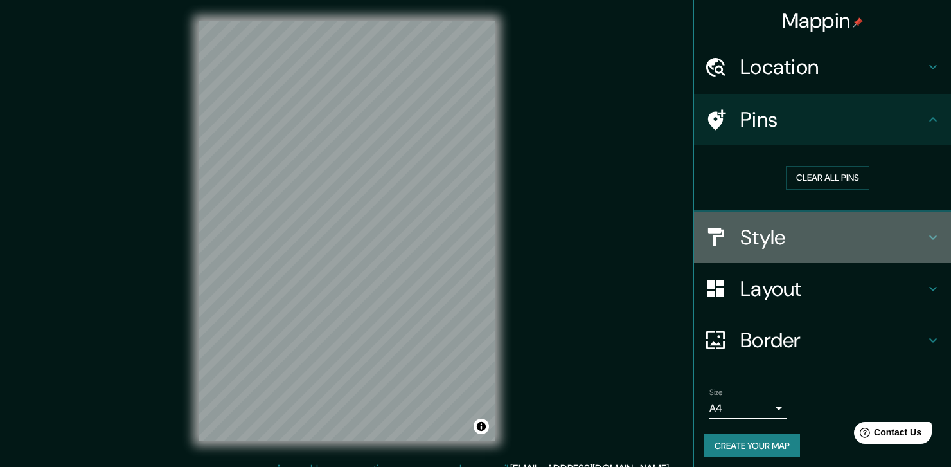
click at [780, 246] on h4 "Style" at bounding box center [832, 237] width 185 height 26
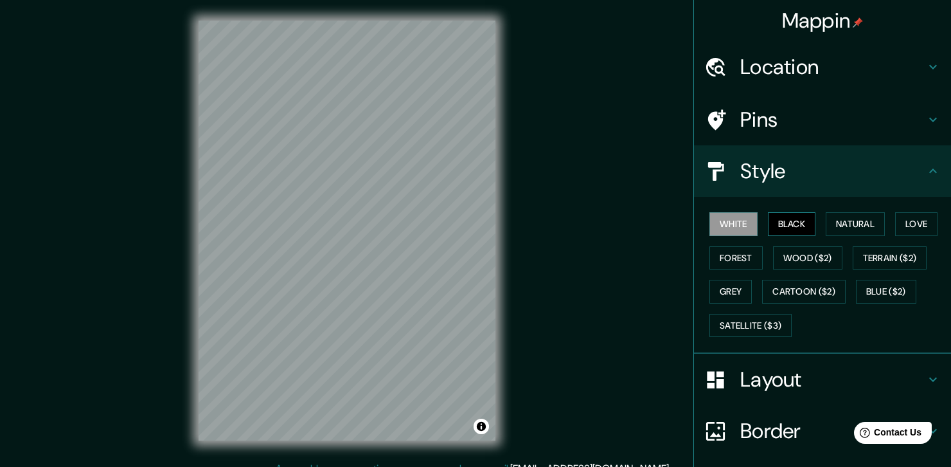
click at [769, 219] on button "Black" at bounding box center [792, 224] width 48 height 24
click at [843, 224] on button "Natural" at bounding box center [855, 224] width 59 height 24
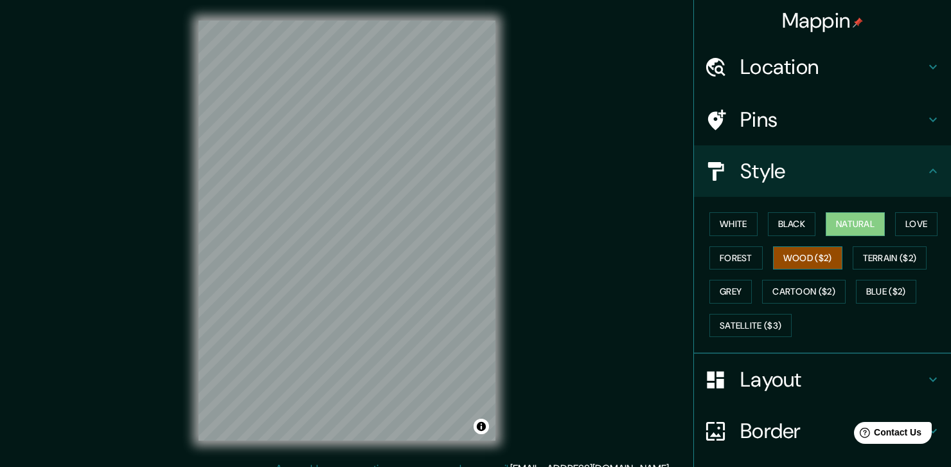
click at [796, 258] on button "Wood ($2)" at bounding box center [807, 258] width 69 height 24
click at [847, 234] on button "Natural" at bounding box center [855, 224] width 59 height 24
drag, startPoint x: 747, startPoint y: 112, endPoint x: 678, endPoint y: 112, distance: 68.8
click at [748, 112] on h4 "Pins" at bounding box center [832, 120] width 185 height 26
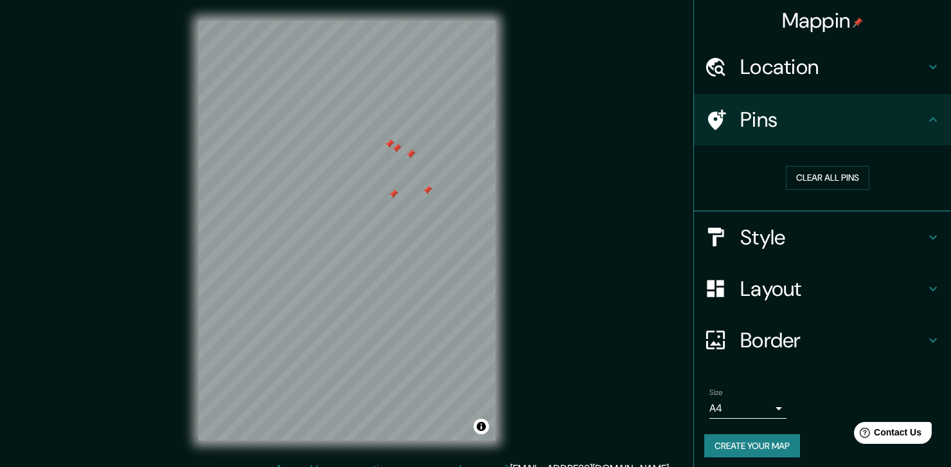
click at [429, 194] on div at bounding box center [427, 190] width 10 height 10
click at [814, 167] on button "Clear all pins" at bounding box center [828, 178] width 84 height 24
click at [391, 201] on div at bounding box center [393, 198] width 10 height 10
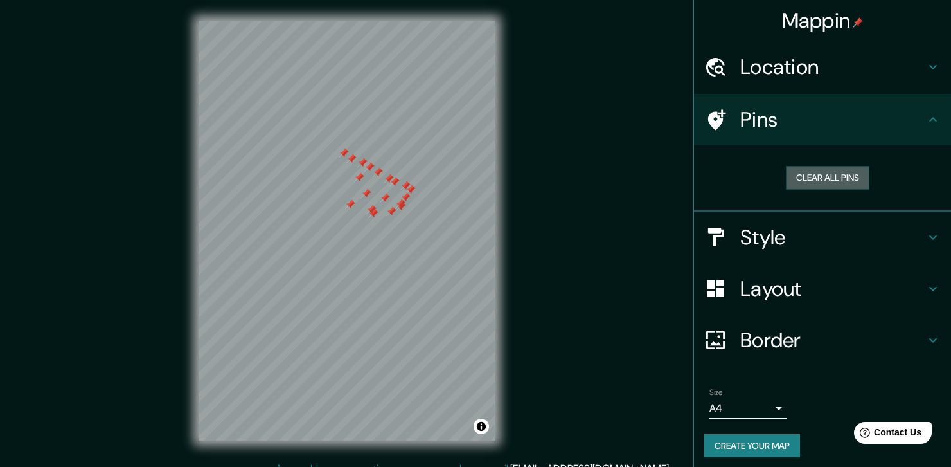
drag, startPoint x: 802, startPoint y: 174, endPoint x: 764, endPoint y: 166, distance: 38.8
click at [803, 173] on button "Clear all pins" at bounding box center [828, 178] width 84 height 24
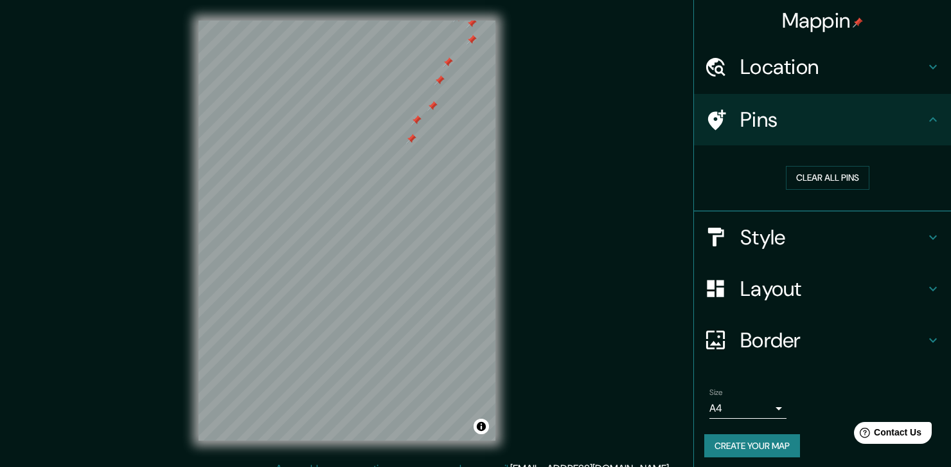
drag, startPoint x: 397, startPoint y: 321, endPoint x: 408, endPoint y: 138, distance: 184.2
click at [408, 138] on div at bounding box center [411, 139] width 10 height 10
click at [375, 294] on div at bounding box center [376, 296] width 10 height 10
click at [375, 291] on div at bounding box center [377, 294] width 10 height 10
click at [375, 291] on div at bounding box center [378, 290] width 10 height 10
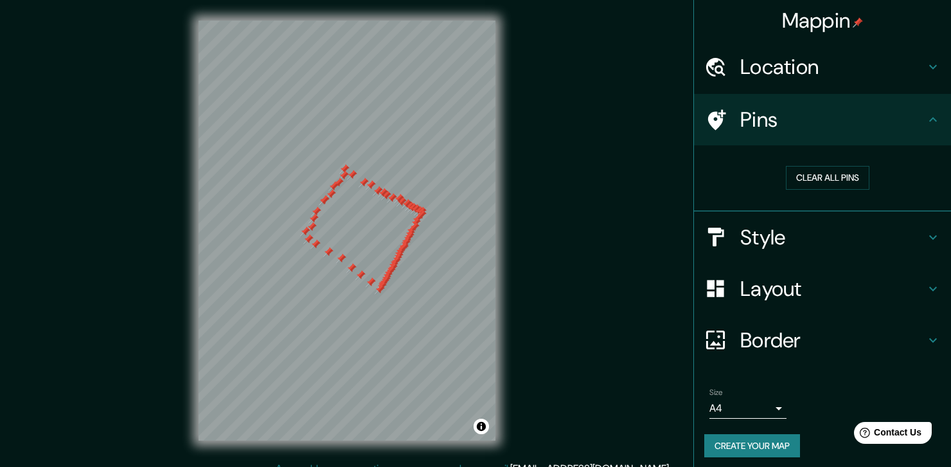
click at [372, 285] on div at bounding box center [371, 282] width 10 height 10
click at [377, 279] on div at bounding box center [382, 284] width 10 height 10
click at [802, 247] on h4 "Style" at bounding box center [832, 237] width 185 height 26
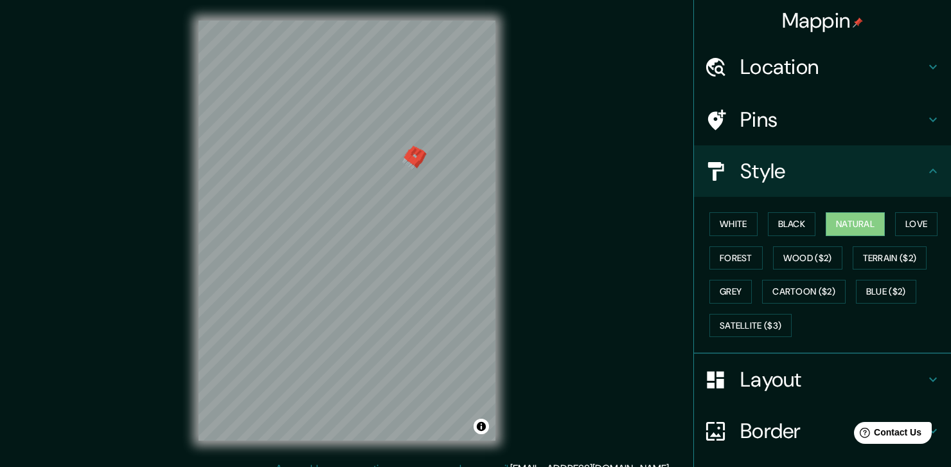
click at [804, 193] on div "Style" at bounding box center [822, 170] width 257 height 51
click at [786, 382] on h4 "Layout" at bounding box center [832, 379] width 185 height 26
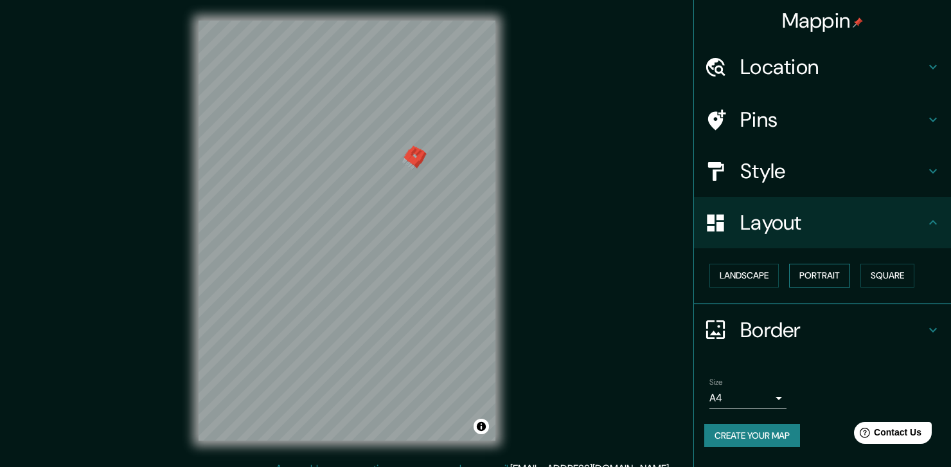
click at [834, 271] on button "Portrait" at bounding box center [819, 276] width 61 height 24
click at [879, 268] on button "Square" at bounding box center [888, 276] width 54 height 24
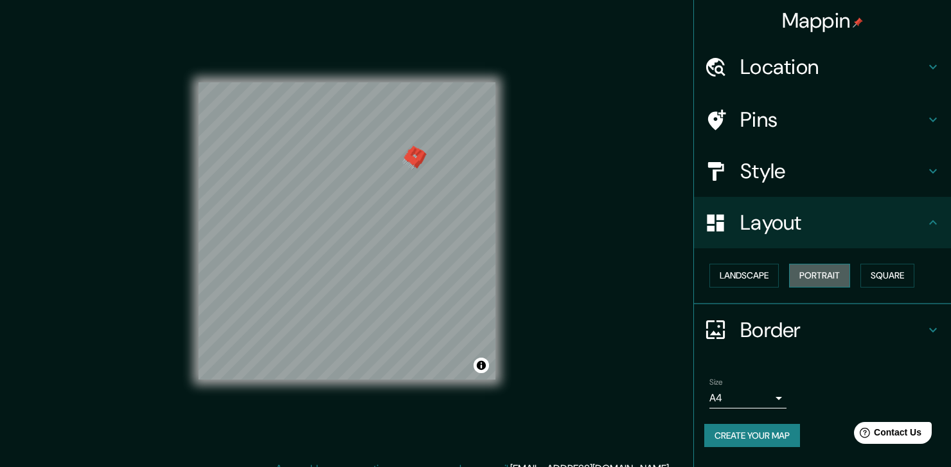
click at [828, 271] on button "Portrait" at bounding box center [819, 276] width 61 height 24
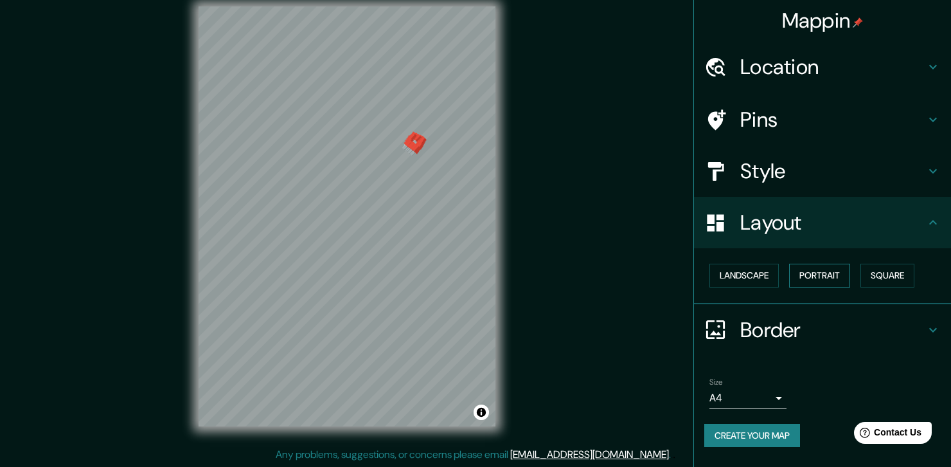
scroll to position [15, 0]
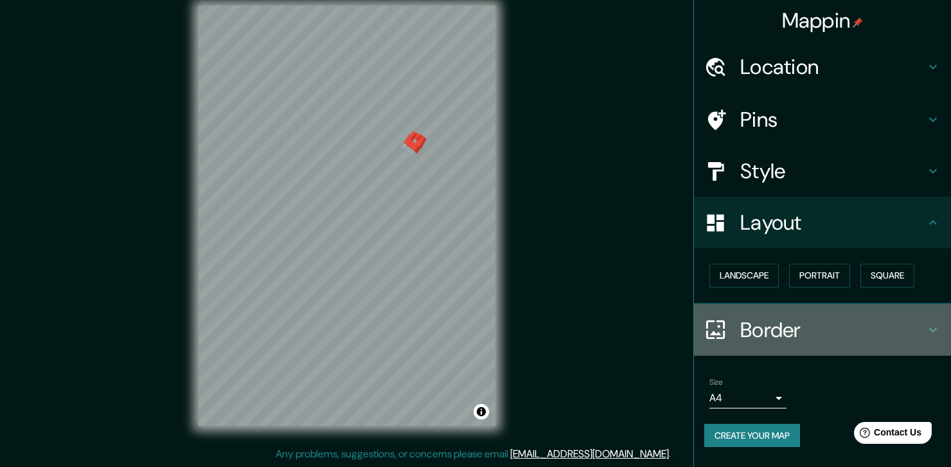
click at [856, 318] on h4 "Border" at bounding box center [832, 330] width 185 height 26
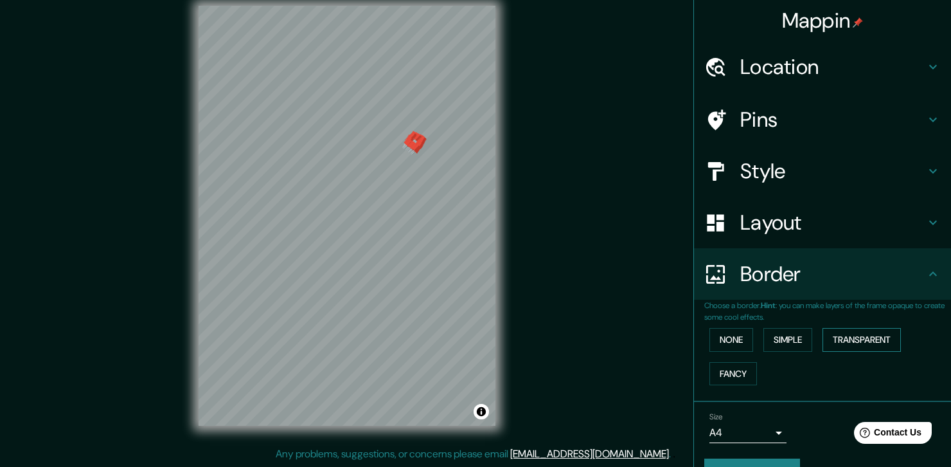
click at [829, 338] on button "Transparent" at bounding box center [862, 340] width 78 height 24
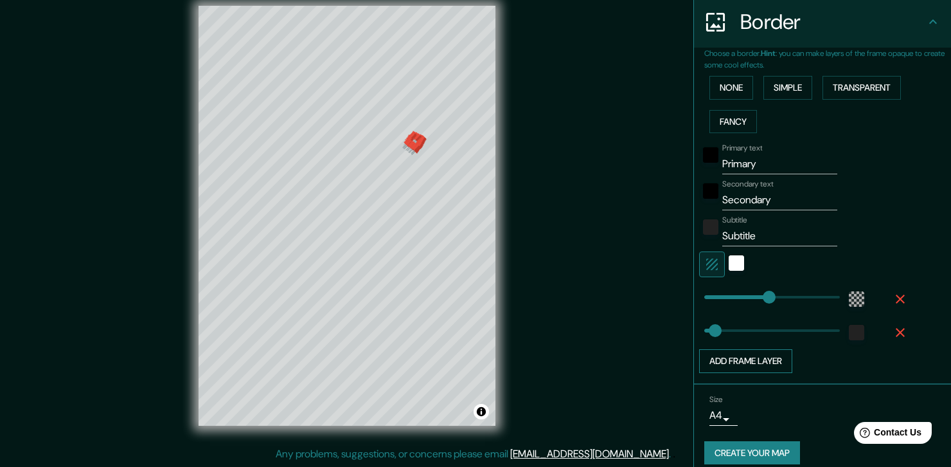
scroll to position [263, 0]
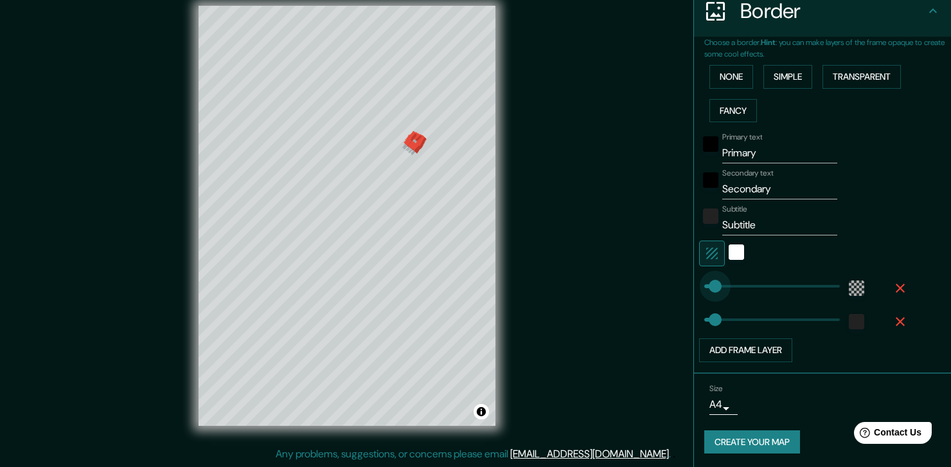
type input "32"
drag, startPoint x: 750, startPoint y: 287, endPoint x: 704, endPoint y: 283, distance: 45.8
type input "29"
click at [736, 147] on input "Primary" at bounding box center [779, 153] width 115 height 21
click at [757, 154] on input "Primary" at bounding box center [779, 153] width 115 height 21
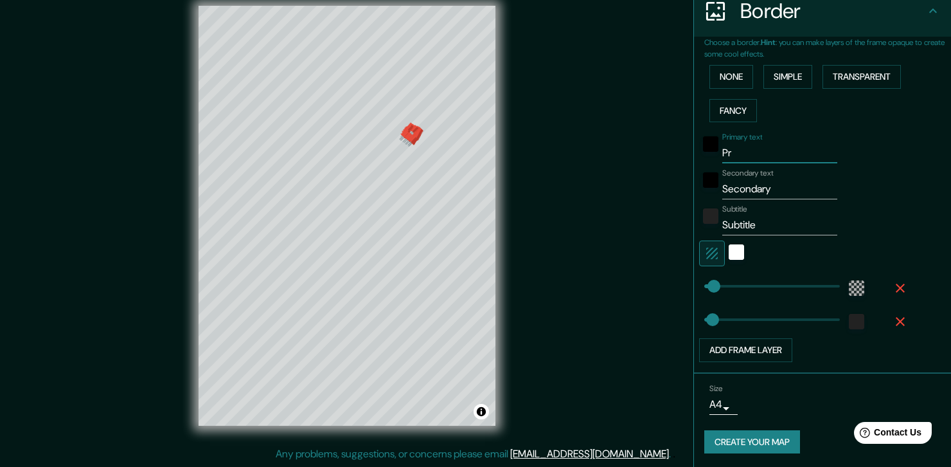
type input "P"
type input "ubicavion"
click at [762, 190] on input "Secondary" at bounding box center [779, 189] width 115 height 21
type input "S"
type input "proyecto"
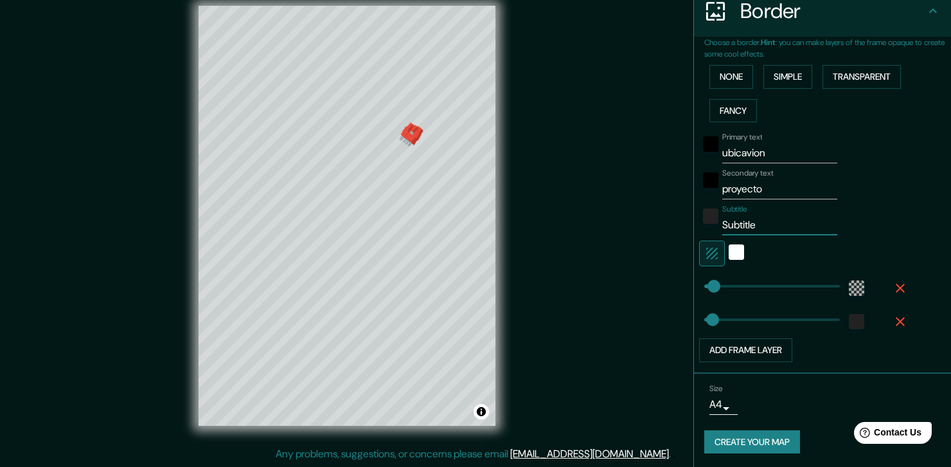
click at [753, 219] on input "Subtitle" at bounding box center [779, 225] width 115 height 21
type input "S"
type input "I.E.F.O"
click at [845, 214] on div "Subtitle I.E.F.O" at bounding box center [804, 219] width 211 height 31
click at [906, 210] on div "Primary text ubicavion Secondary text proyecto Subtitle I.E.F.O Add frame layer" at bounding box center [827, 244] width 247 height 235
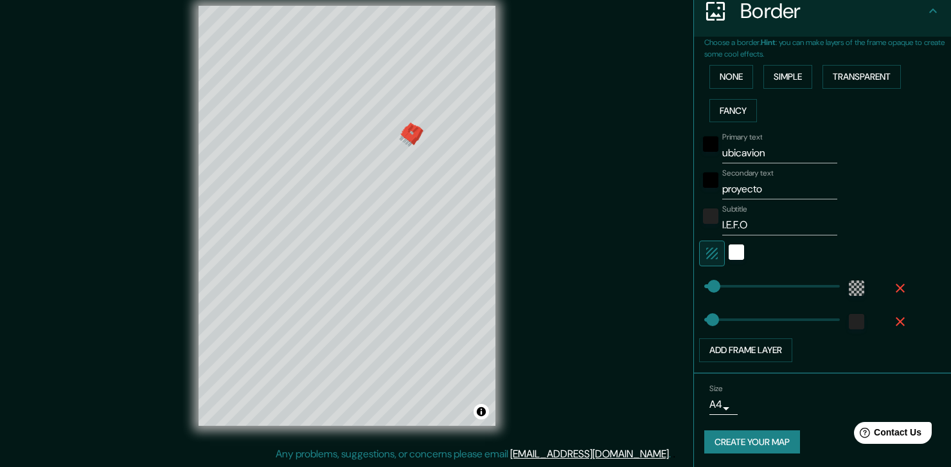
click at [539, 124] on div "Mappin Location [GEOGRAPHIC_DATA], [GEOGRAPHIC_DATA], [GEOGRAPHIC_DATA] Pins St…" at bounding box center [475, 225] width 951 height 481
click at [389, 386] on div at bounding box center [390, 388] width 10 height 10
click at [742, 154] on input "ubicavion" at bounding box center [779, 153] width 115 height 21
click at [751, 152] on input "ubicacion" at bounding box center [779, 153] width 115 height 21
click at [757, 152] on input "ubicacion" at bounding box center [779, 153] width 115 height 21
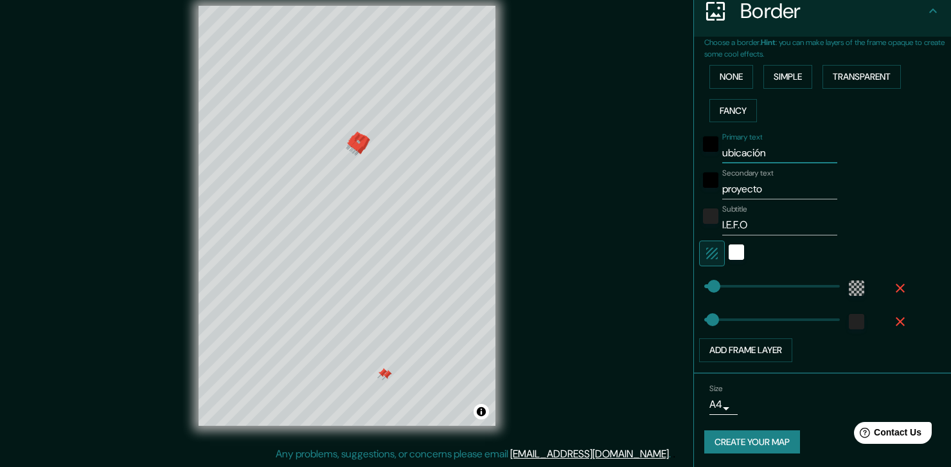
type input "ubicación"
click at [869, 176] on div "Secondary text proyecto" at bounding box center [804, 183] width 211 height 31
click at [386, 377] on div at bounding box center [387, 375] width 10 height 10
click at [380, 371] on div at bounding box center [382, 373] width 10 height 10
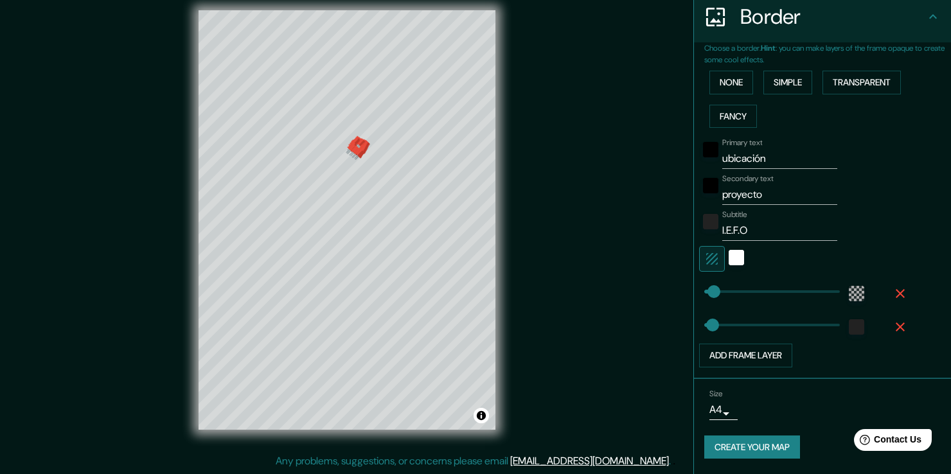
scroll to position [255, 0]
